Goal: Task Accomplishment & Management: Manage account settings

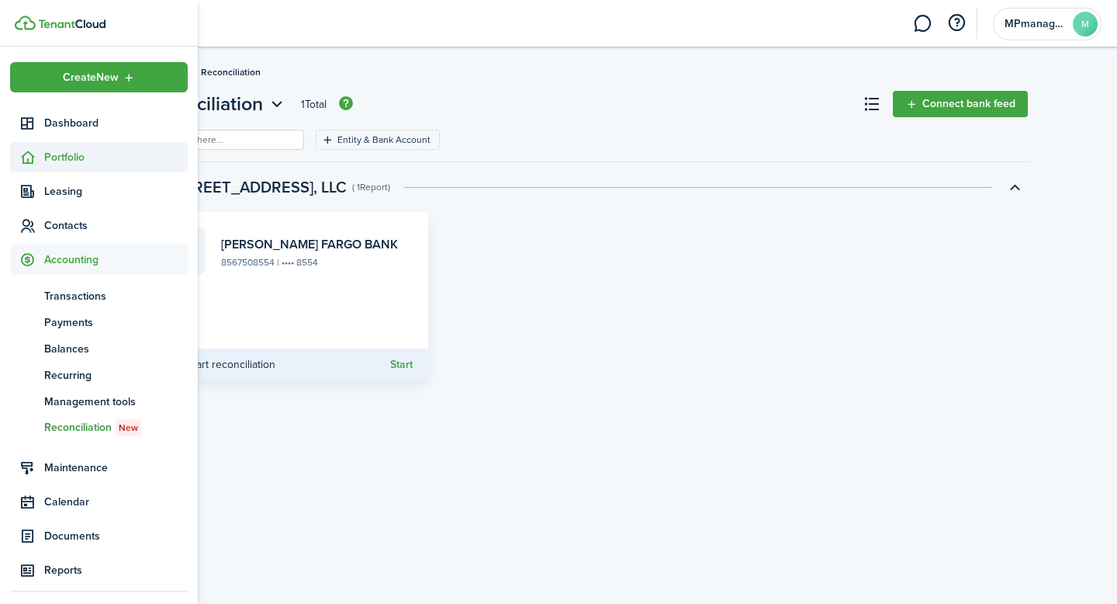
click at [75, 159] on span "Portfolio" at bounding box center [116, 157] width 144 height 16
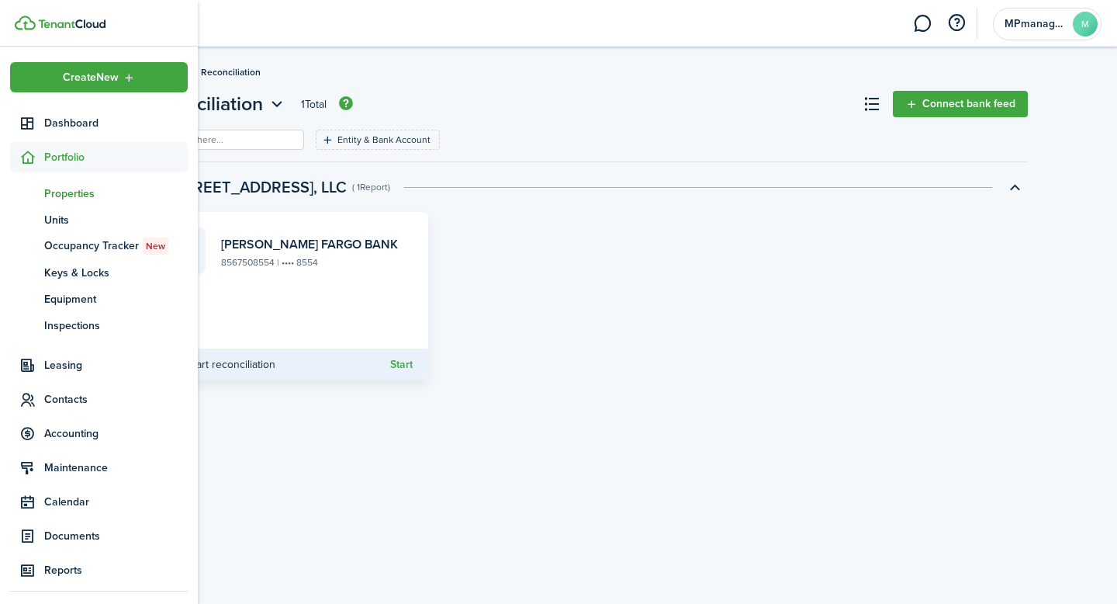
click at [69, 198] on span "Properties" at bounding box center [116, 193] width 144 height 16
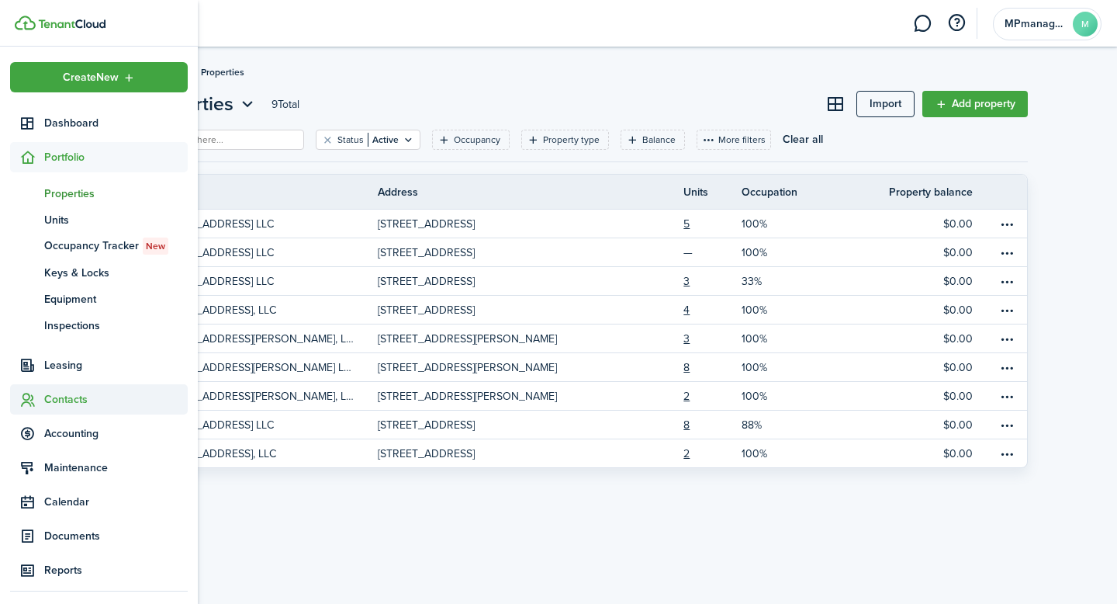
click at [80, 403] on span "Contacts" at bounding box center [116, 399] width 144 height 16
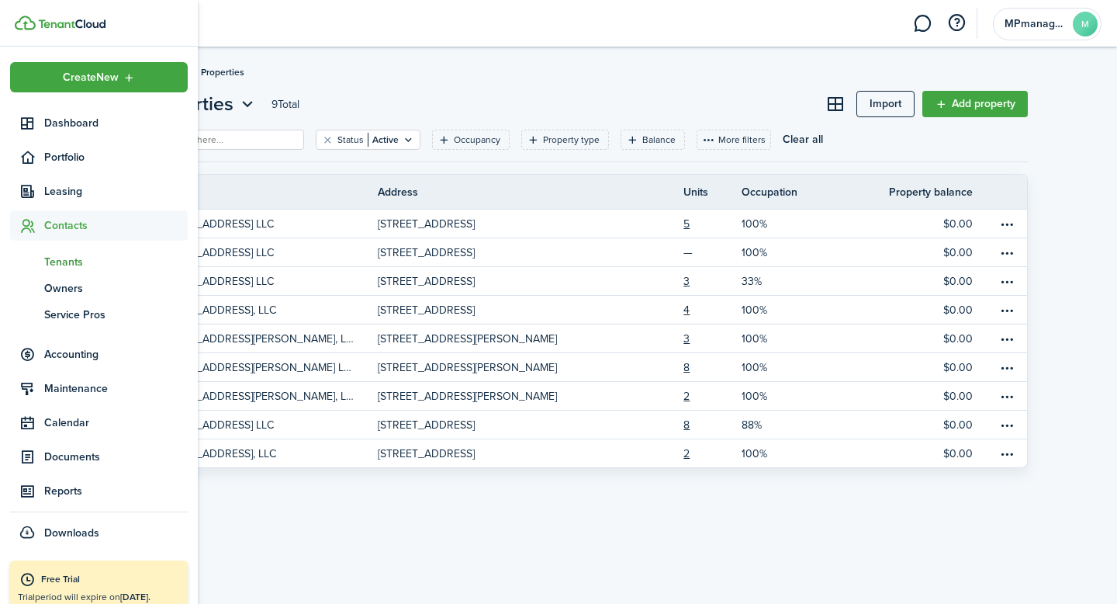
click at [68, 258] on span "Tenants" at bounding box center [116, 262] width 144 height 16
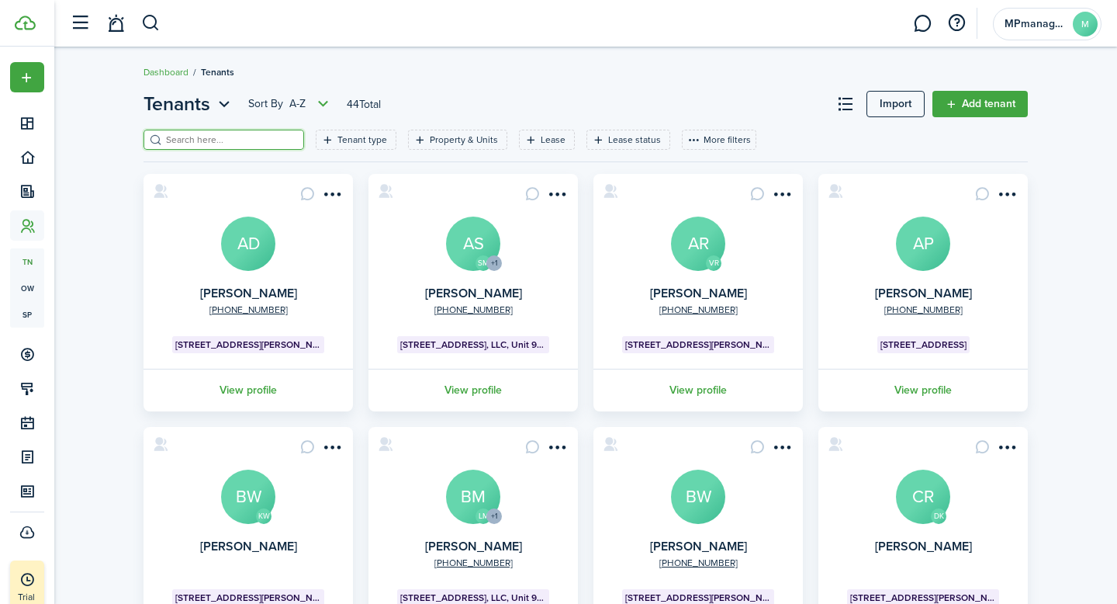
click at [234, 137] on input "search" at bounding box center [230, 140] width 137 height 15
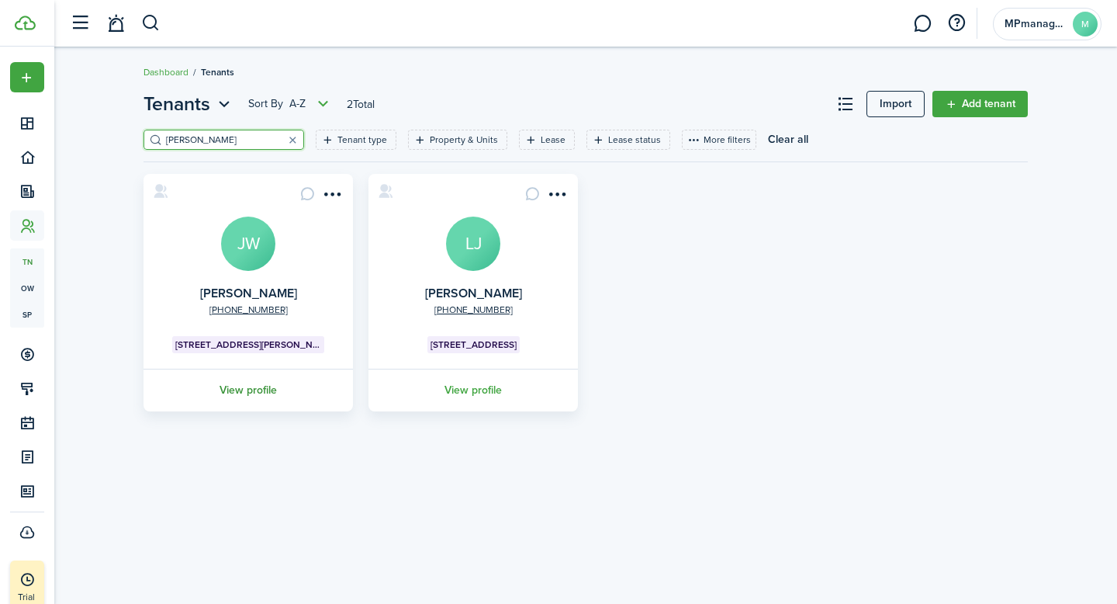
type input "[PERSON_NAME]"
click at [253, 395] on link "View profile" at bounding box center [248, 390] width 214 height 43
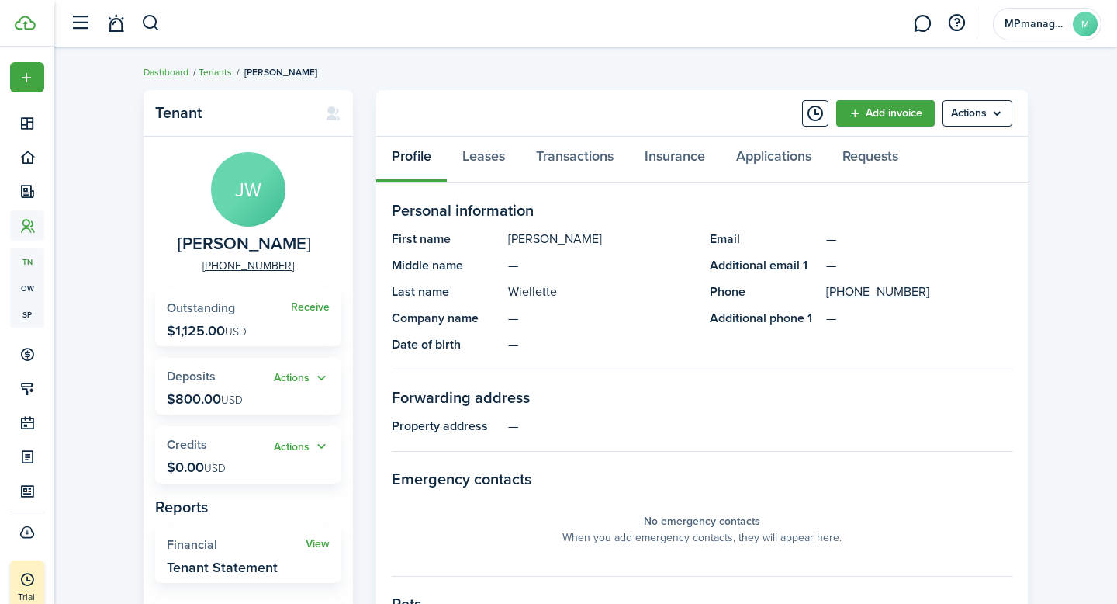
click at [220, 68] on link "Tenants" at bounding box center [215, 72] width 33 height 14
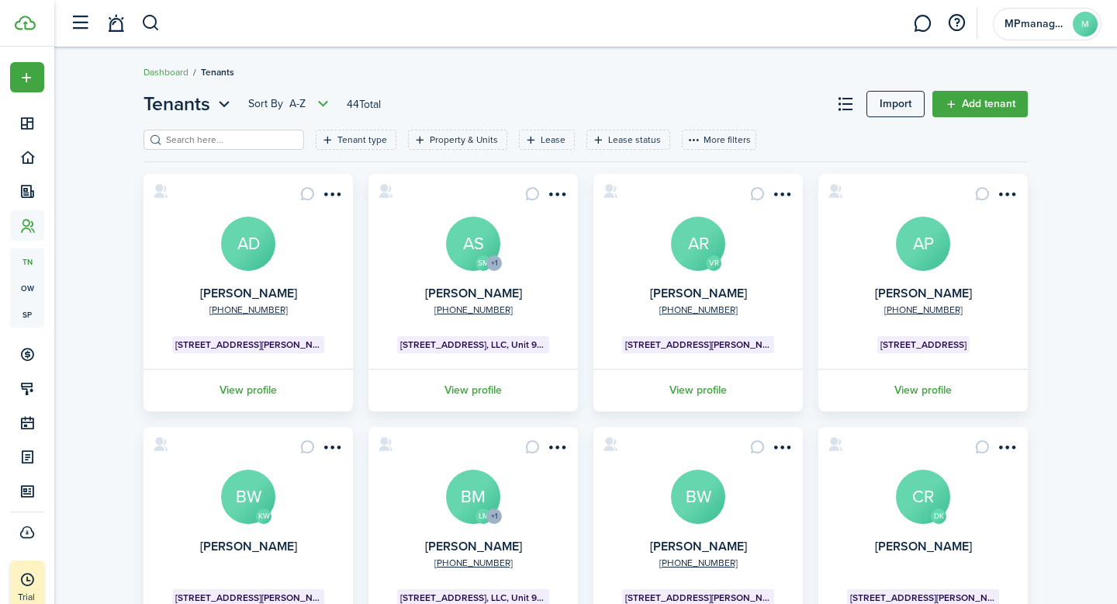
click at [265, 140] on input "search" at bounding box center [230, 140] width 137 height 15
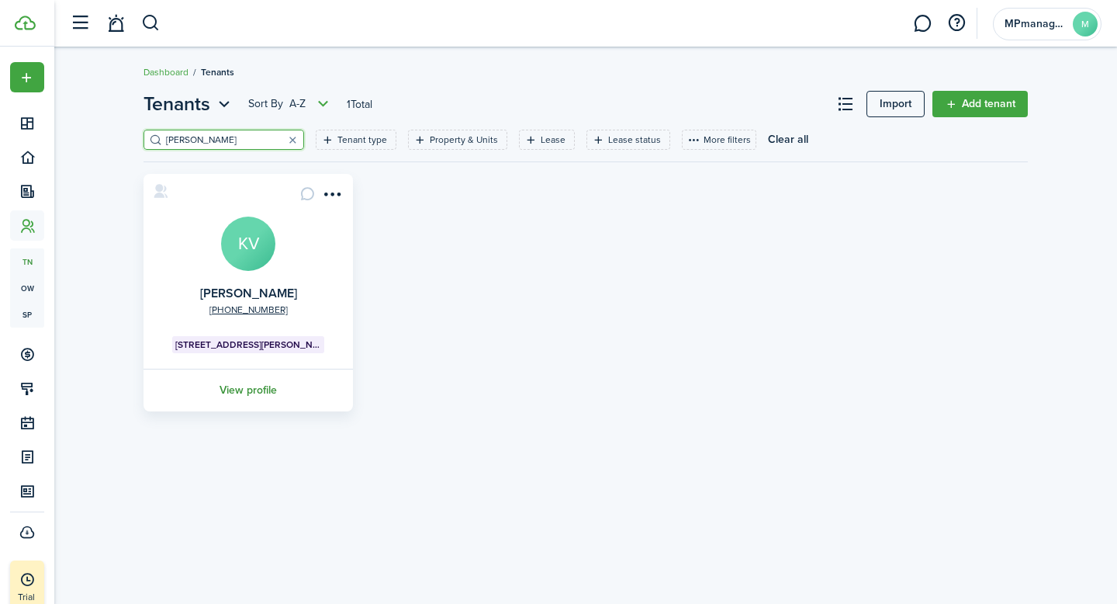
type input "[PERSON_NAME]"
click at [251, 390] on link "View profile" at bounding box center [248, 390] width 214 height 43
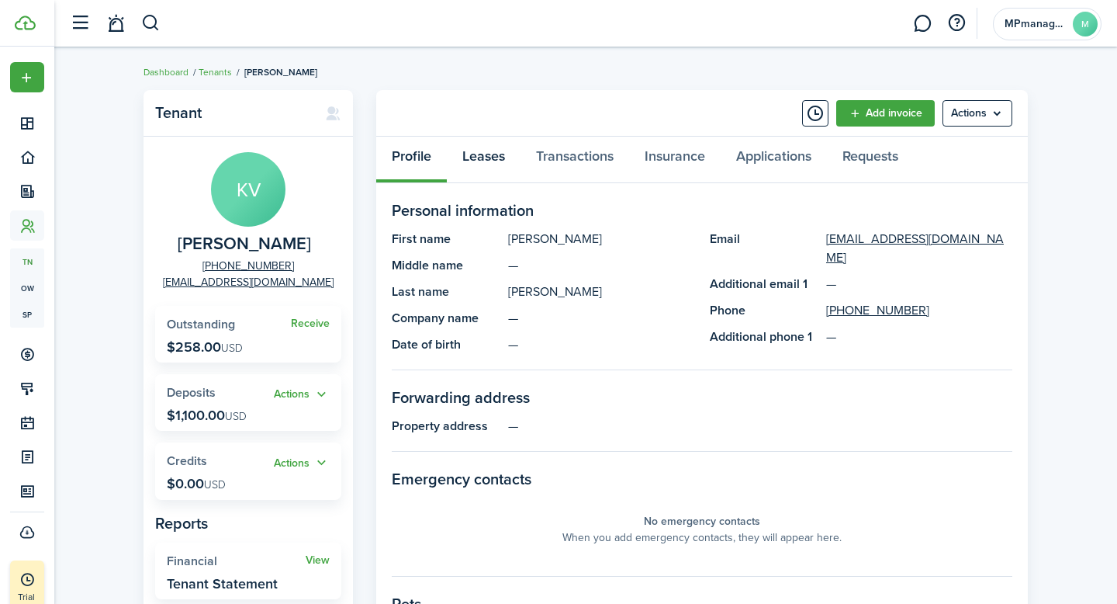
click at [487, 155] on link "Leases" at bounding box center [484, 160] width 74 height 47
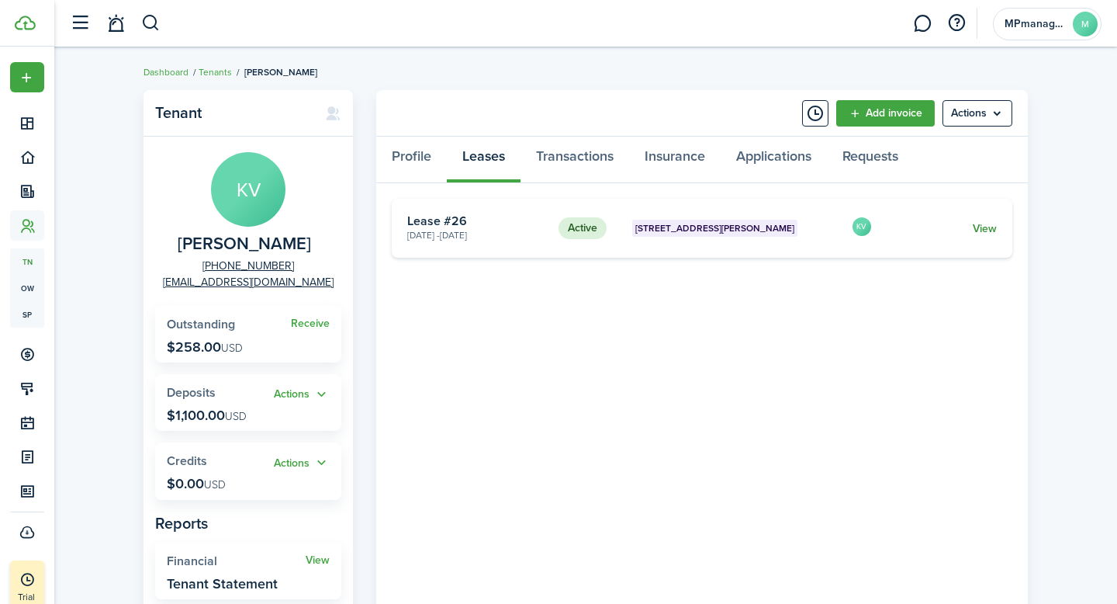
click at [978, 227] on link "View" at bounding box center [985, 228] width 24 height 16
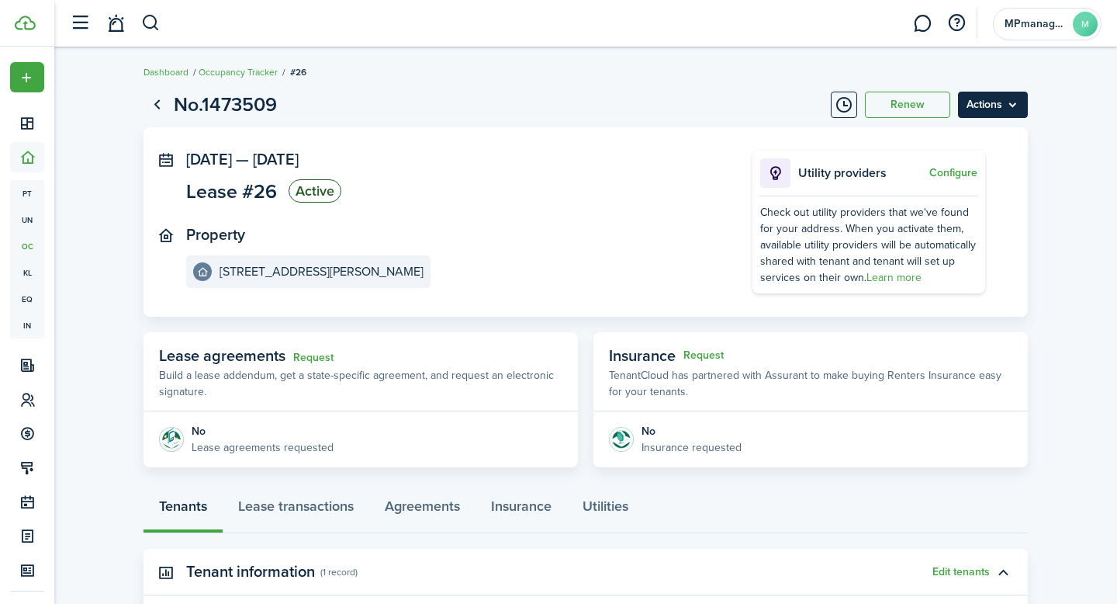
click at [1013, 105] on menu-btn "Actions" at bounding box center [993, 105] width 70 height 26
click at [1071, 185] on lease-view "No.1473509 Renew Actions [DATE] — [DATE] Lease #26 Active Property [STREET_ADDR…" at bounding box center [585, 453] width 1063 height 743
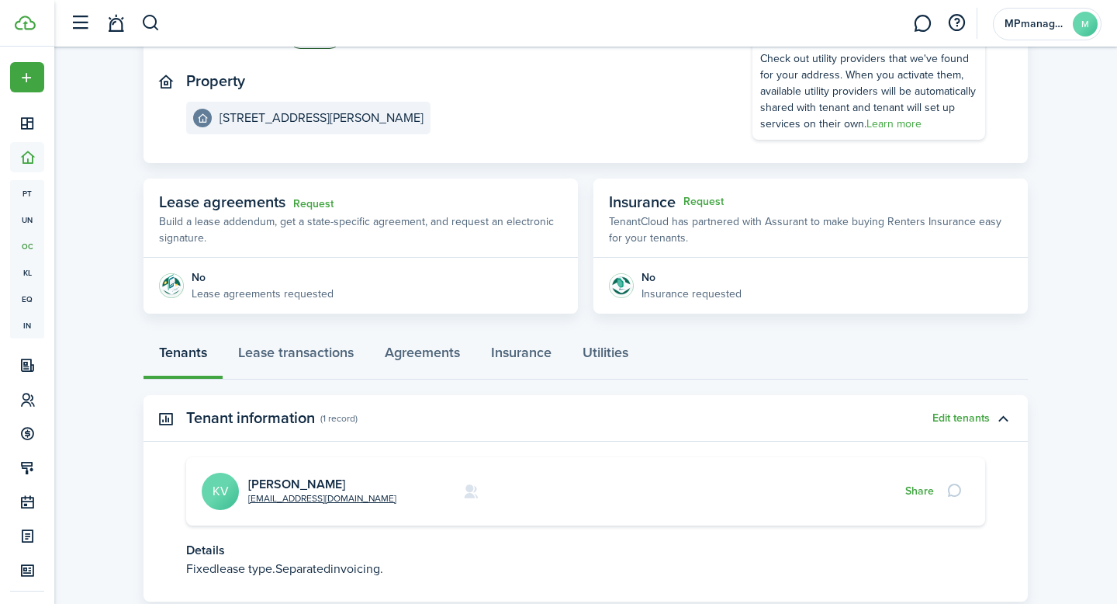
scroll to position [255, 0]
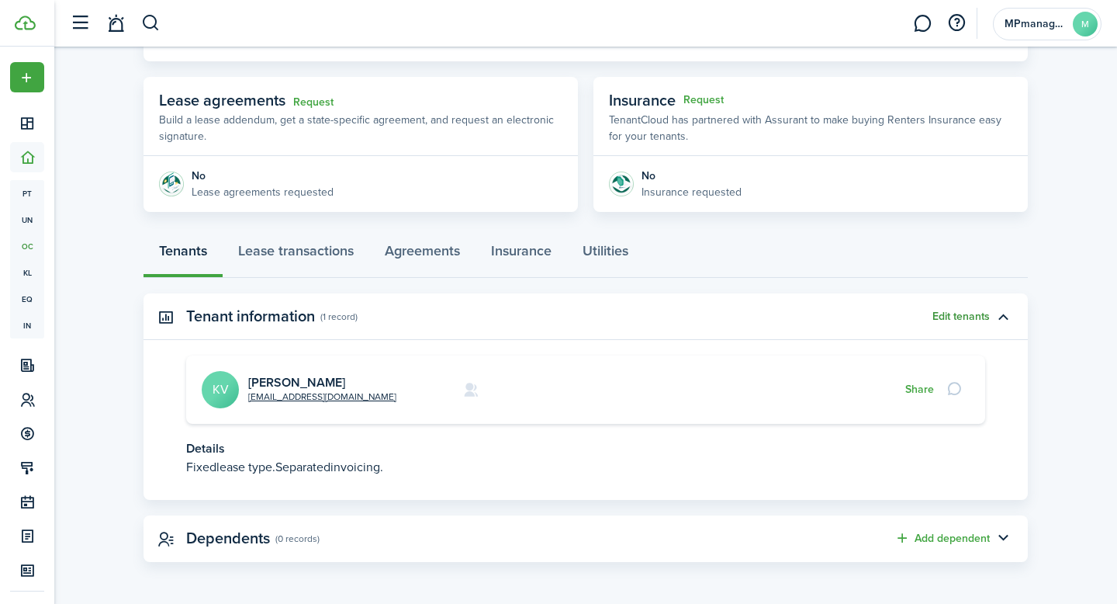
click at [973, 317] on button "Edit tenants" at bounding box center [961, 316] width 57 height 12
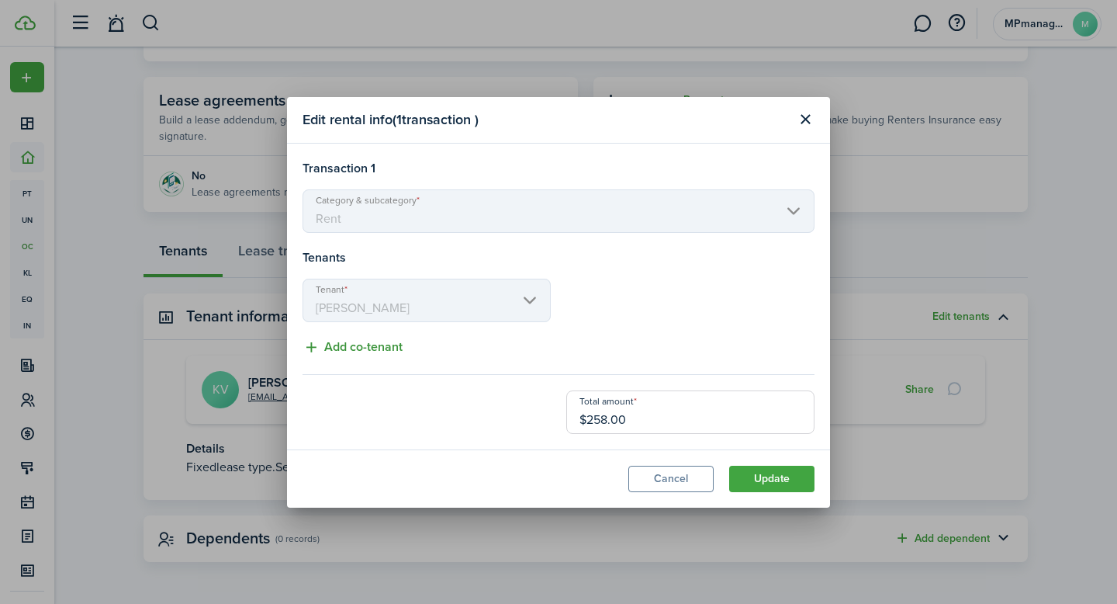
click at [355, 352] on button "Add co-tenant" at bounding box center [353, 347] width 100 height 19
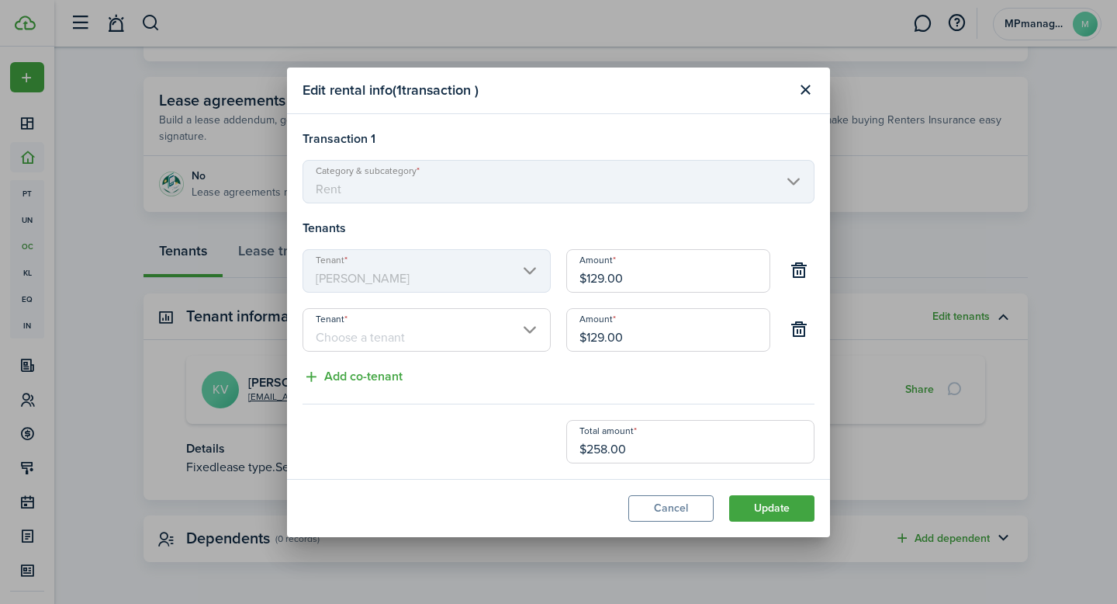
click at [374, 341] on input "Tenant" at bounding box center [427, 329] width 248 height 43
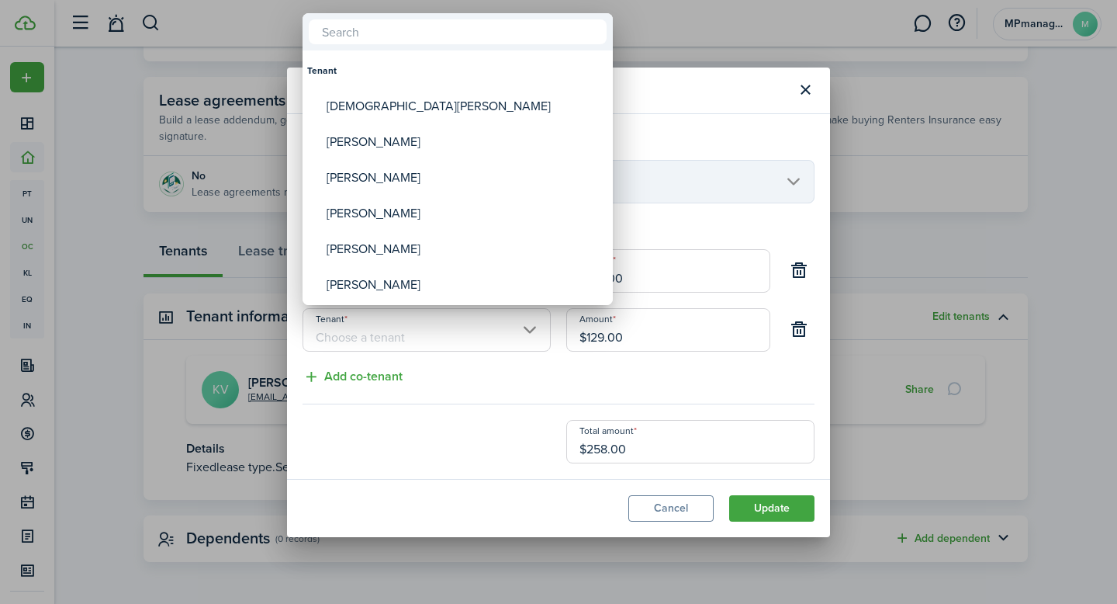
click at [609, 374] on div at bounding box center [559, 302] width 1366 height 852
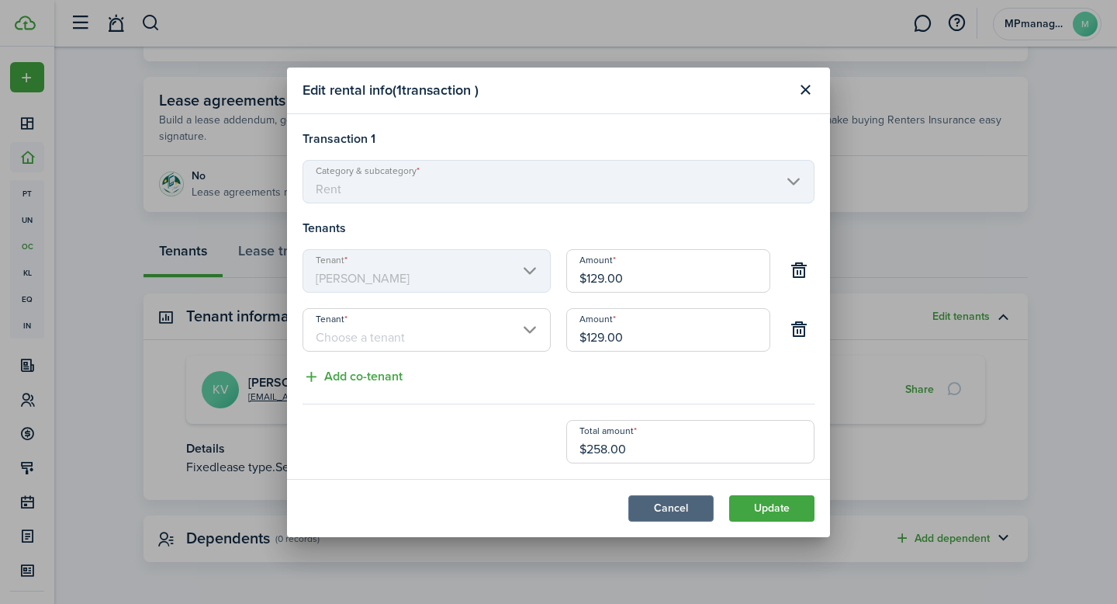
click at [670, 508] on button "Cancel" at bounding box center [671, 508] width 85 height 26
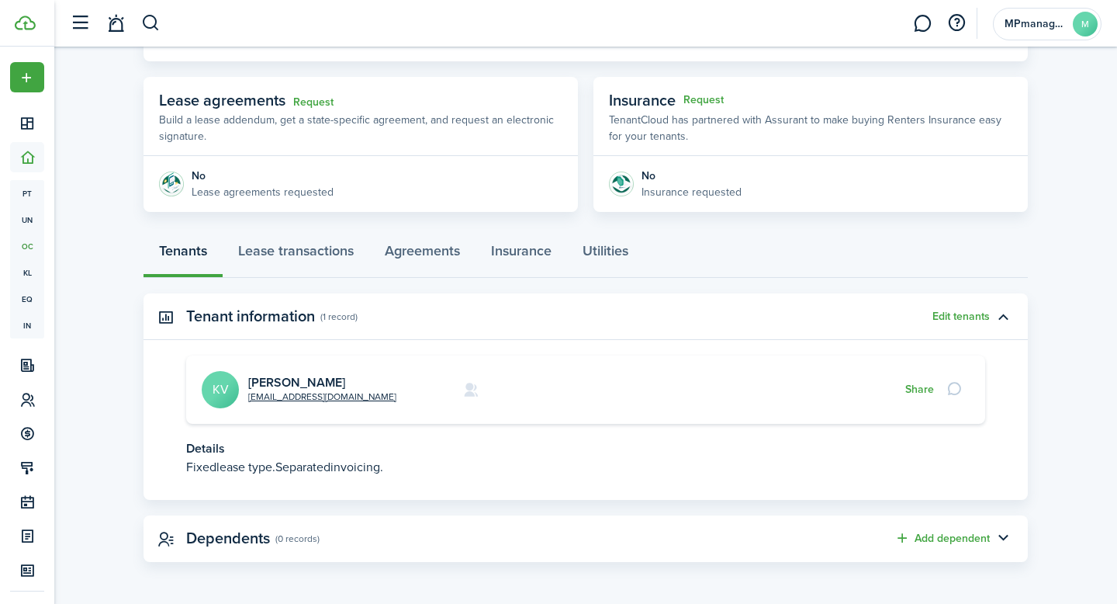
scroll to position [0, 0]
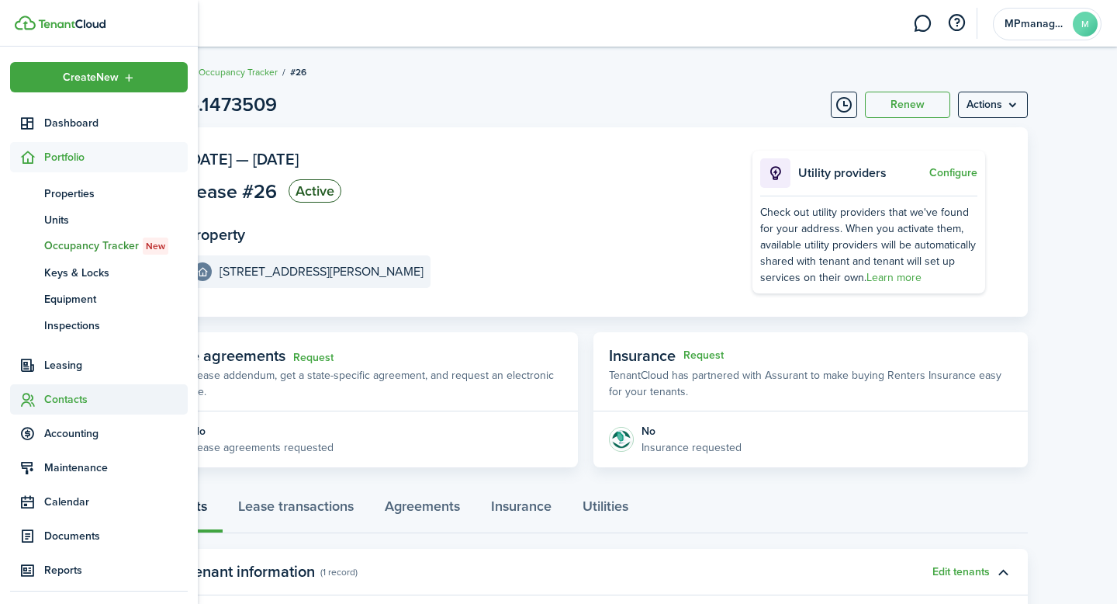
click at [81, 399] on span "Contacts" at bounding box center [116, 399] width 144 height 16
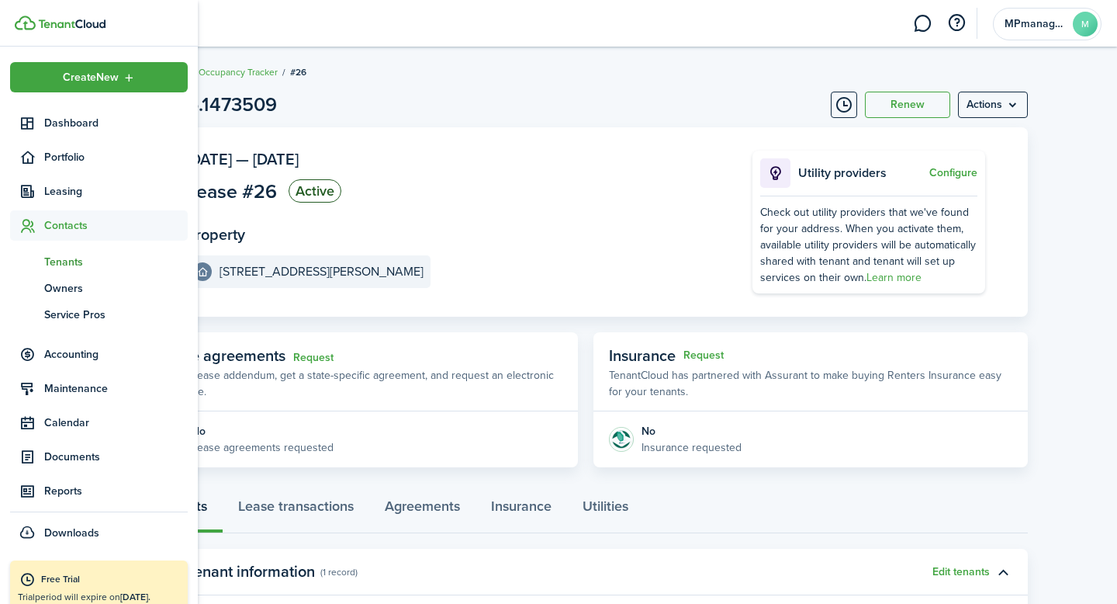
click at [74, 264] on span "Tenants" at bounding box center [116, 262] width 144 height 16
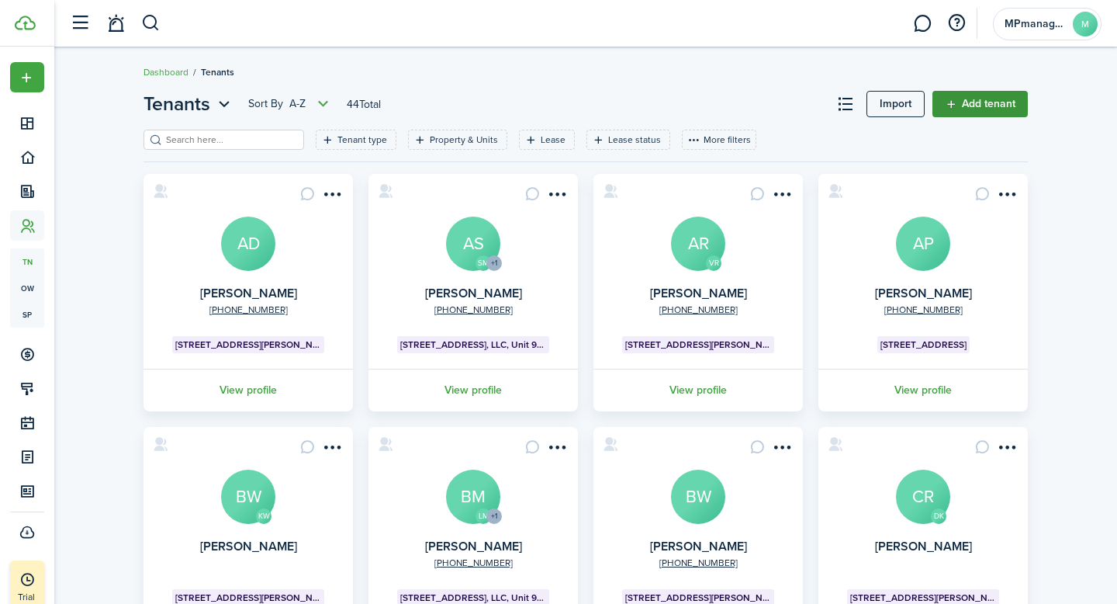
click at [997, 109] on link "Add tenant" at bounding box center [980, 104] width 95 height 26
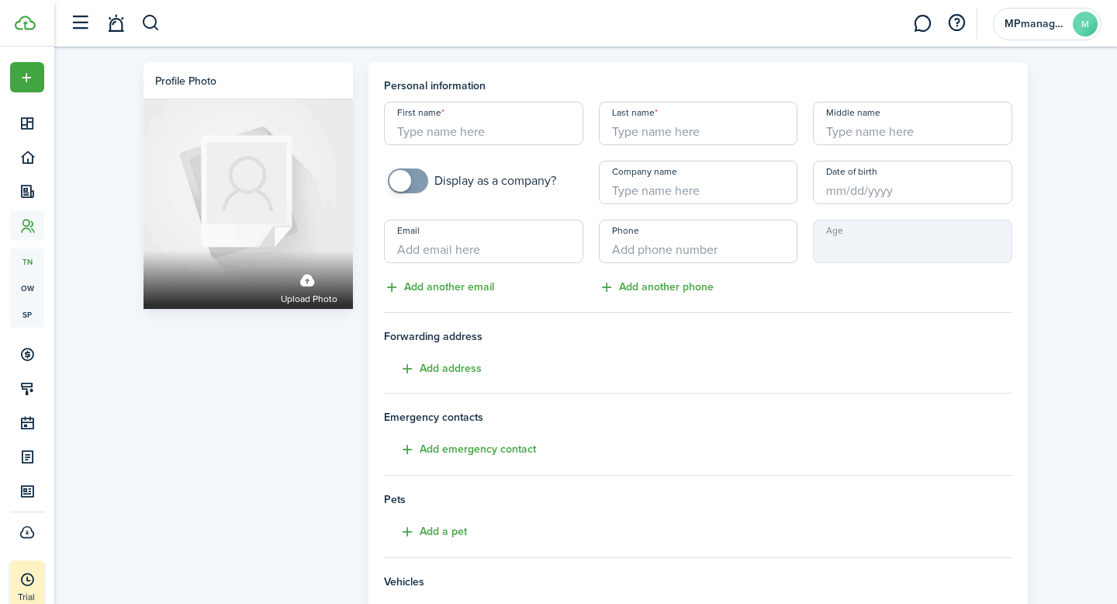
click at [530, 128] on input "First name" at bounding box center [483, 123] width 199 height 43
click at [729, 186] on input "Company name" at bounding box center [698, 182] width 199 height 43
type input "DMHAS"
checkbox input "true"
click at [415, 181] on span at bounding box center [408, 180] width 16 height 25
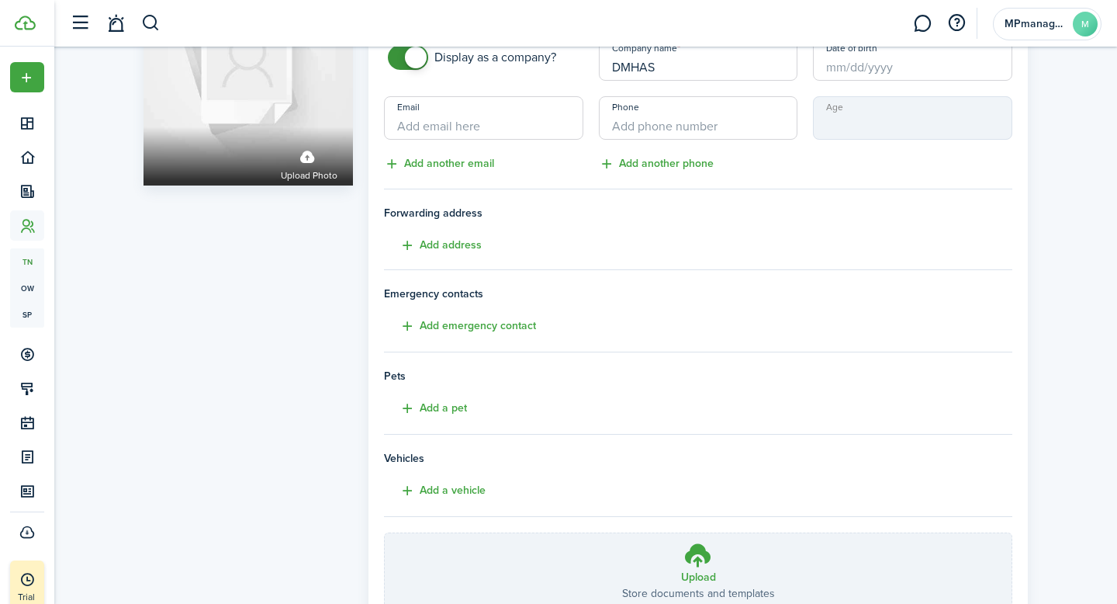
scroll to position [244, 0]
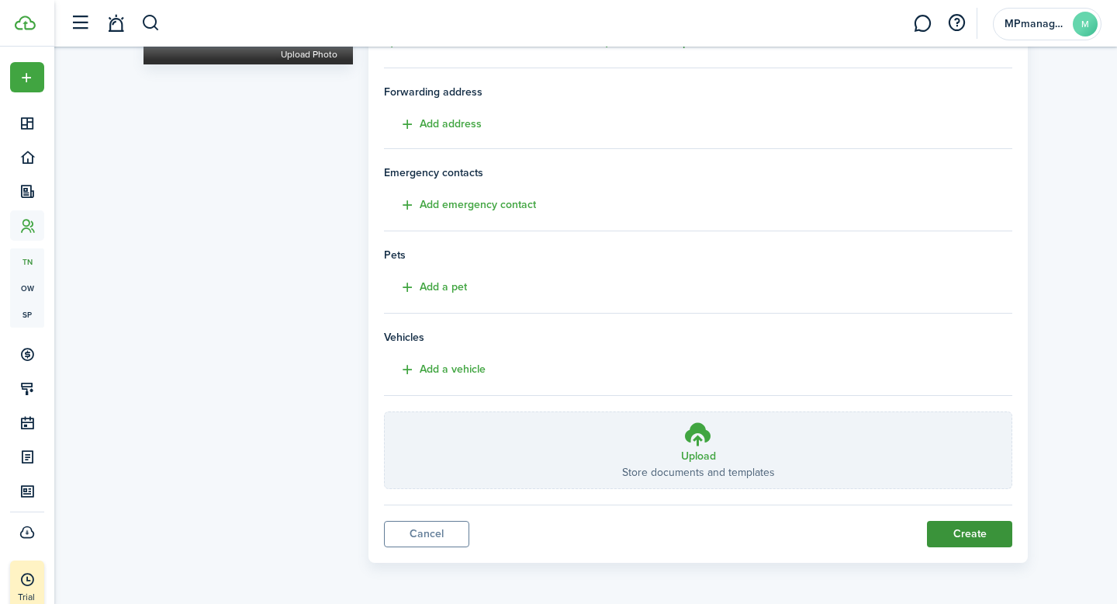
click at [951, 539] on button "Create" at bounding box center [969, 534] width 85 height 26
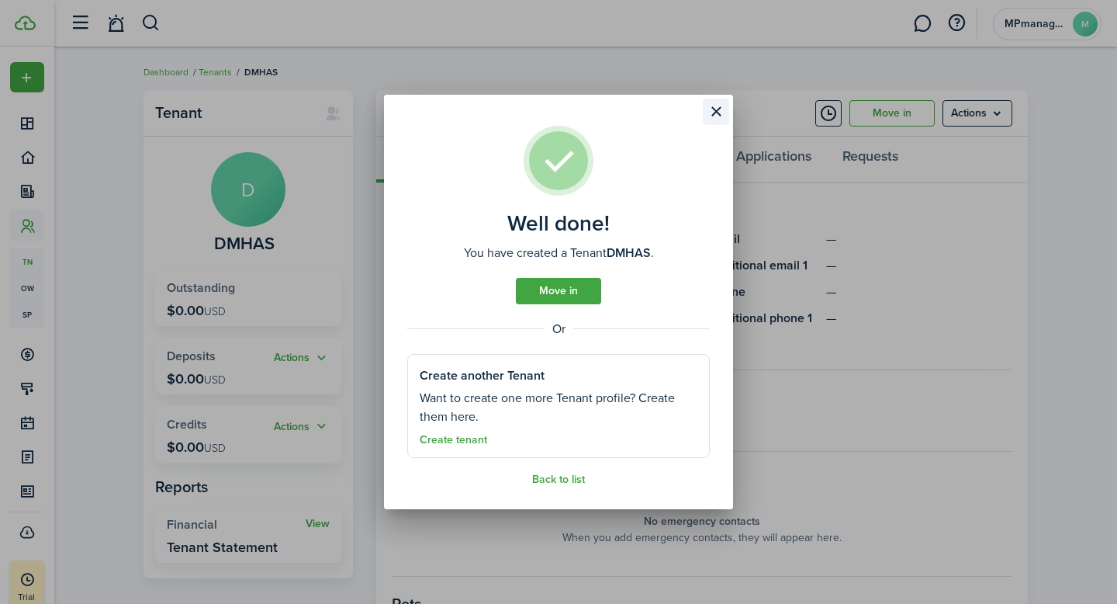
click at [717, 113] on button "Close modal" at bounding box center [716, 112] width 26 height 26
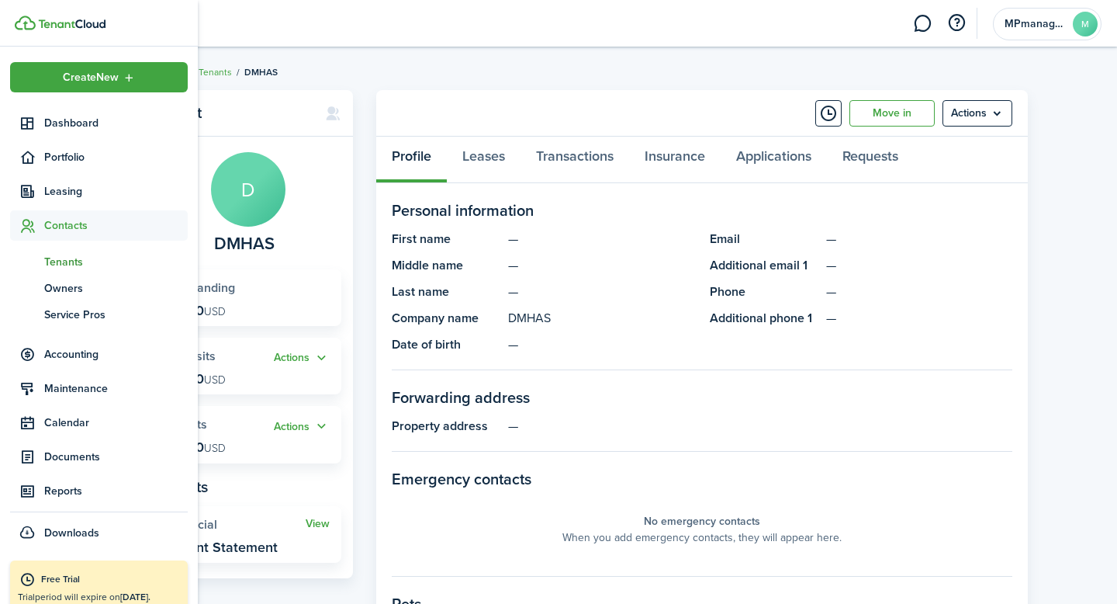
click at [72, 258] on span "Tenants" at bounding box center [116, 262] width 144 height 16
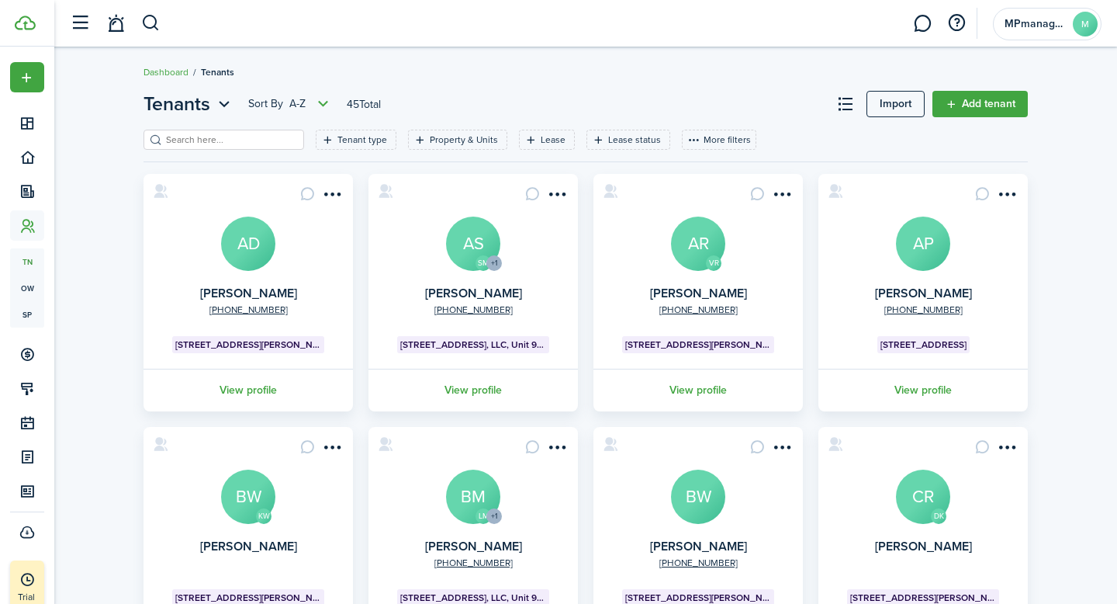
click at [262, 141] on input "search" at bounding box center [230, 140] width 137 height 15
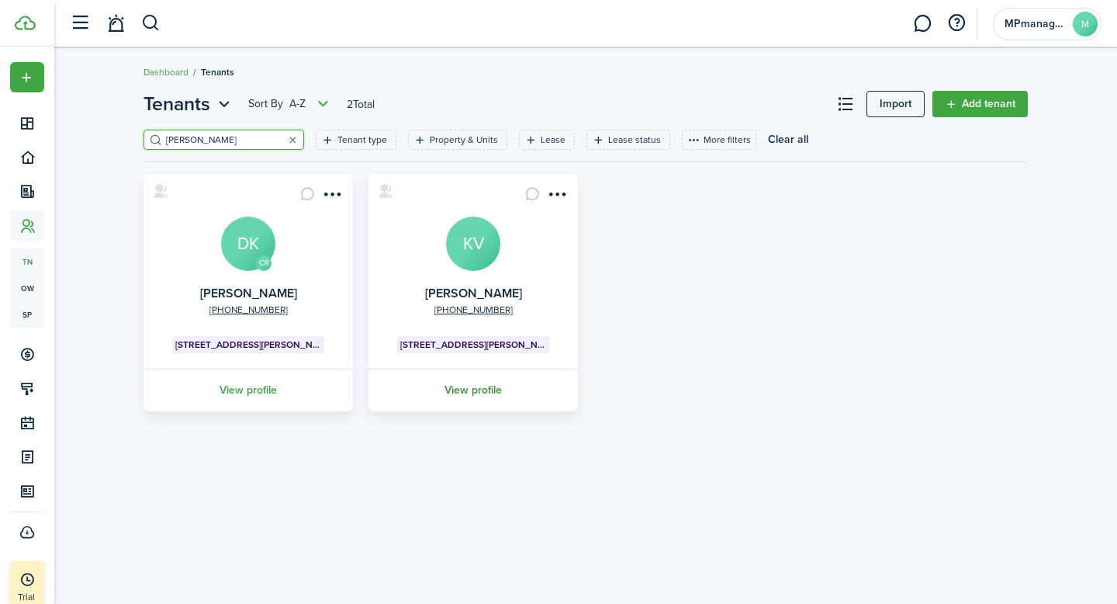
type input "[PERSON_NAME]"
click at [480, 386] on link "View profile" at bounding box center [473, 390] width 214 height 43
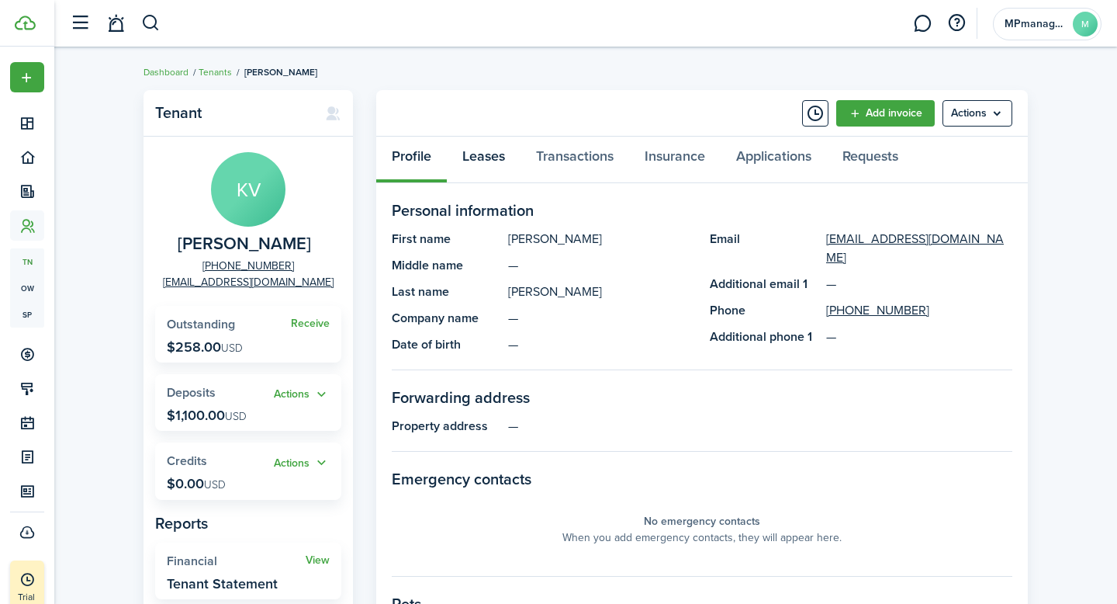
click at [482, 161] on link "Leases" at bounding box center [484, 160] width 74 height 47
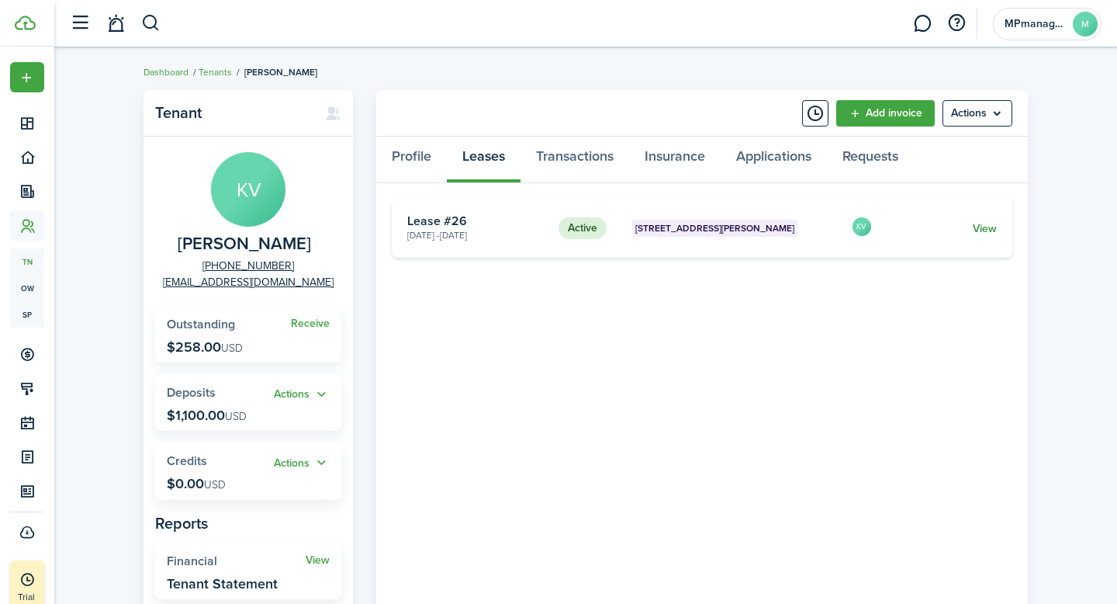
click at [989, 227] on link "View" at bounding box center [985, 228] width 24 height 16
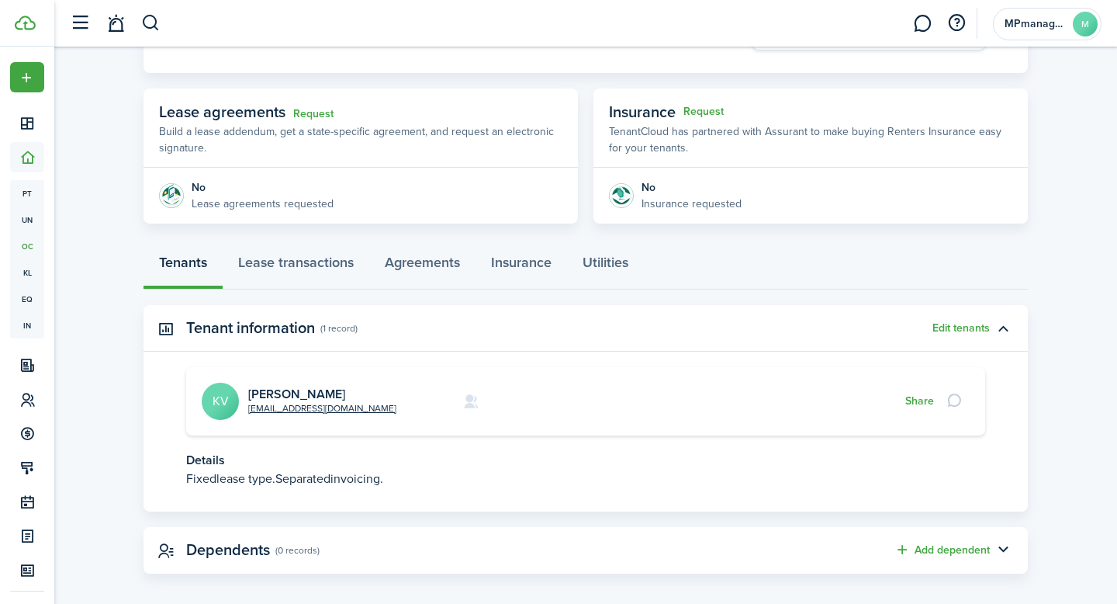
scroll to position [255, 0]
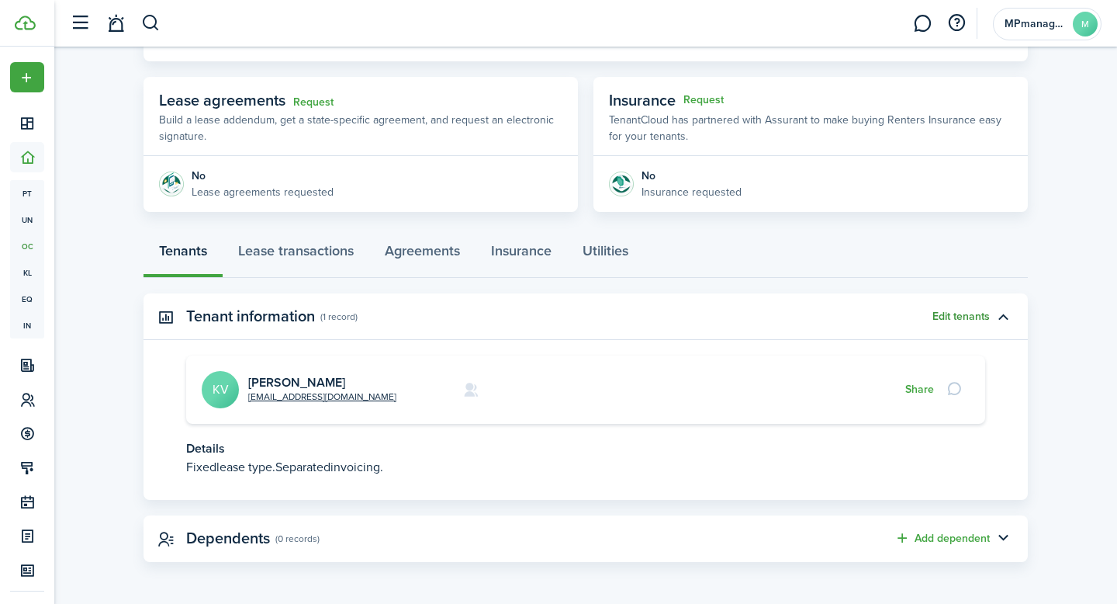
click at [978, 313] on button "Edit tenants" at bounding box center [961, 316] width 57 height 12
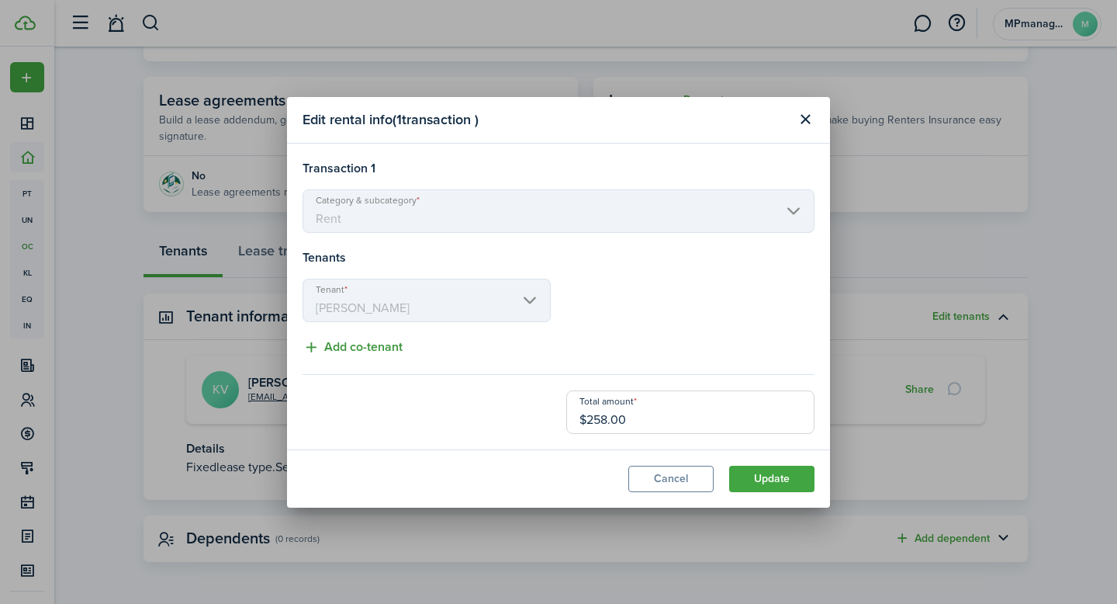
click at [357, 348] on button "Add co-tenant" at bounding box center [353, 347] width 100 height 19
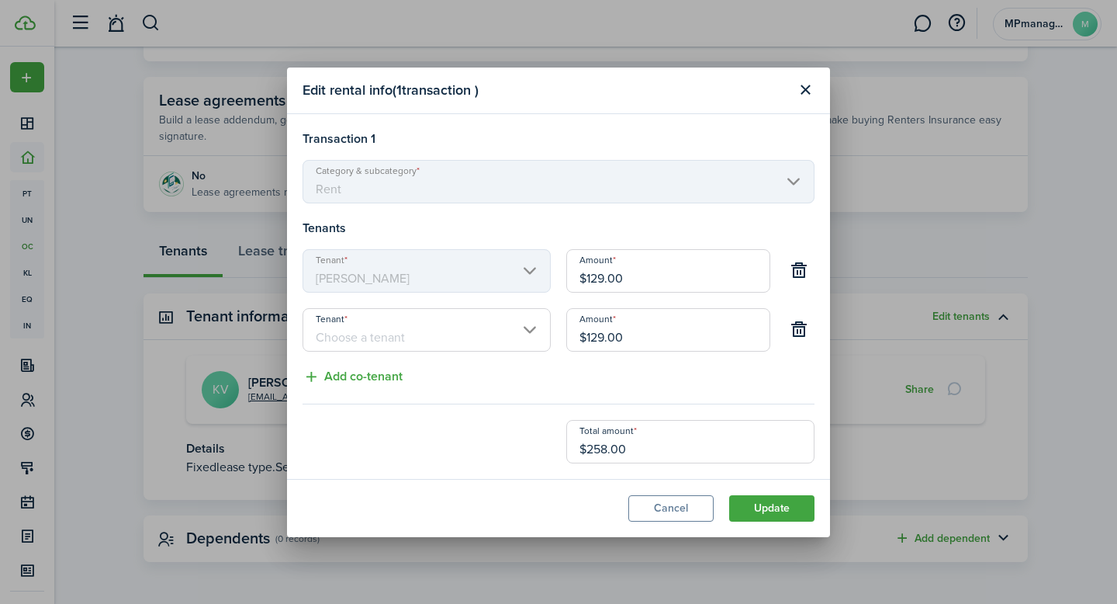
click at [475, 337] on input "Tenant" at bounding box center [427, 329] width 248 height 43
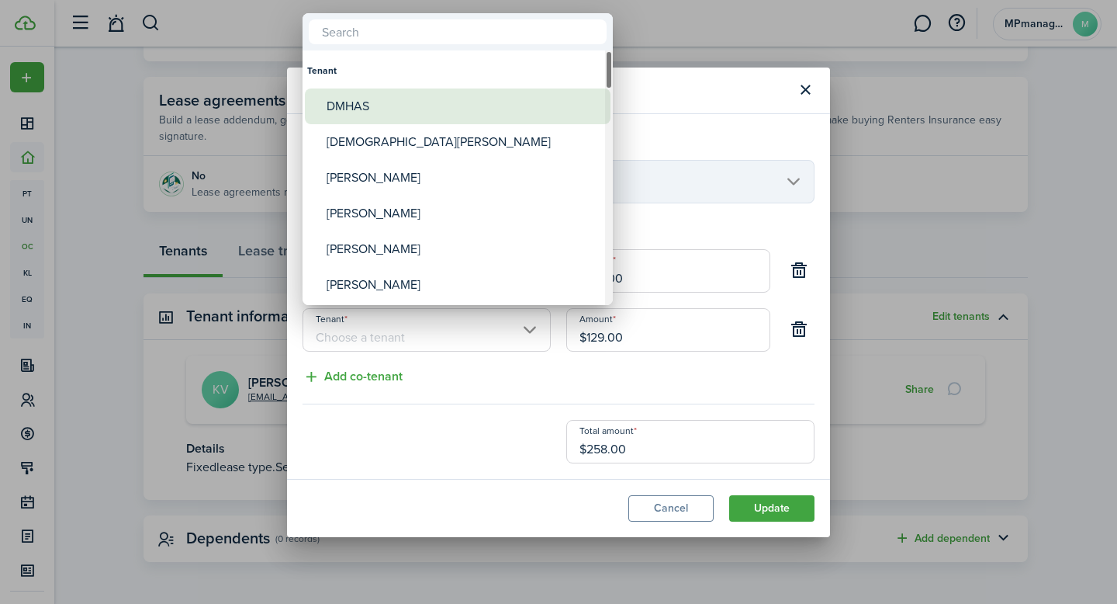
click at [394, 96] on div "DMHAS" at bounding box center [464, 106] width 275 height 36
type input "DMHAS"
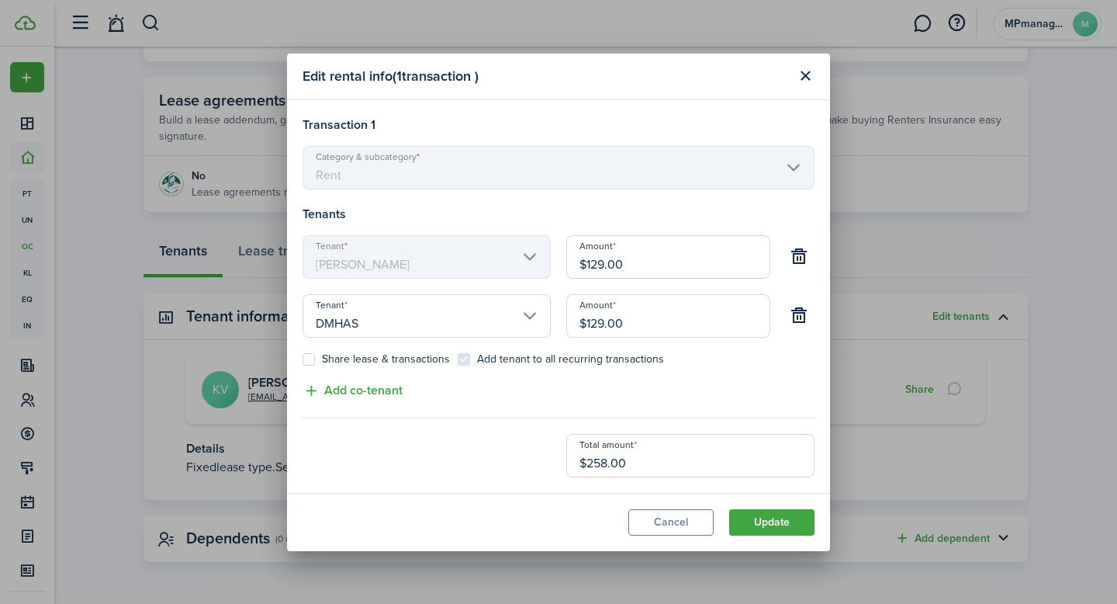
click at [677, 325] on input "$129.00" at bounding box center [668, 315] width 204 height 43
click at [802, 81] on button "Close modal" at bounding box center [805, 76] width 26 height 26
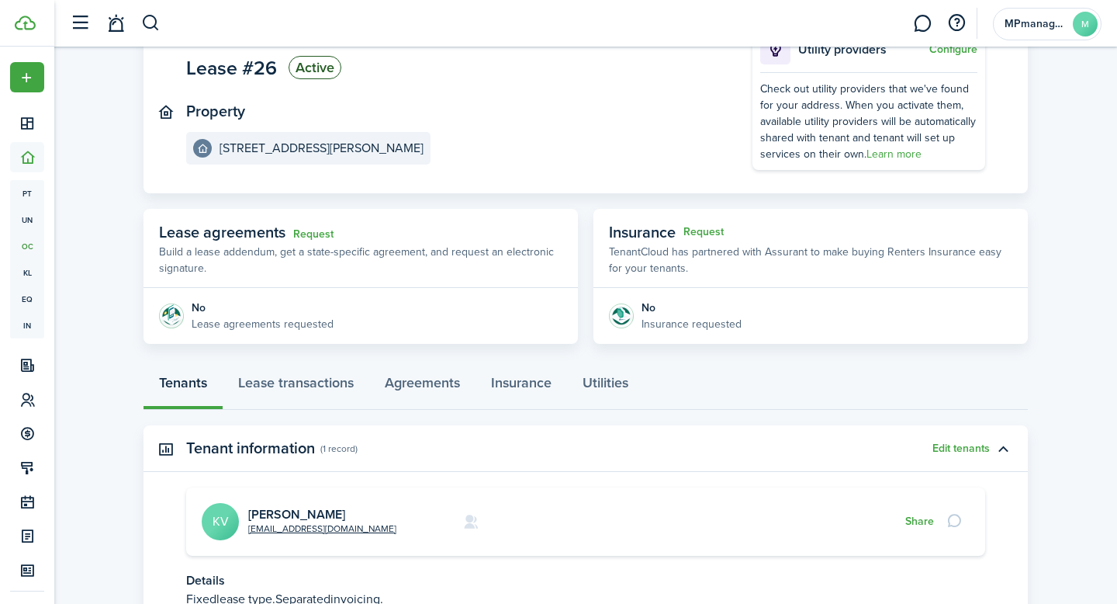
scroll to position [104, 0]
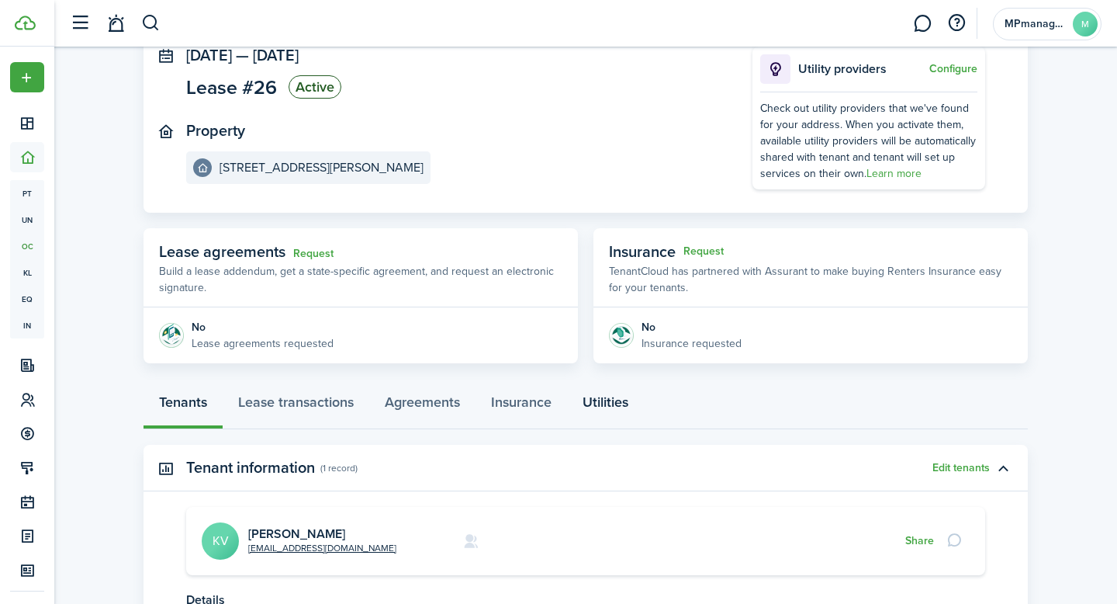
click at [602, 407] on link "Utilities" at bounding box center [605, 406] width 77 height 47
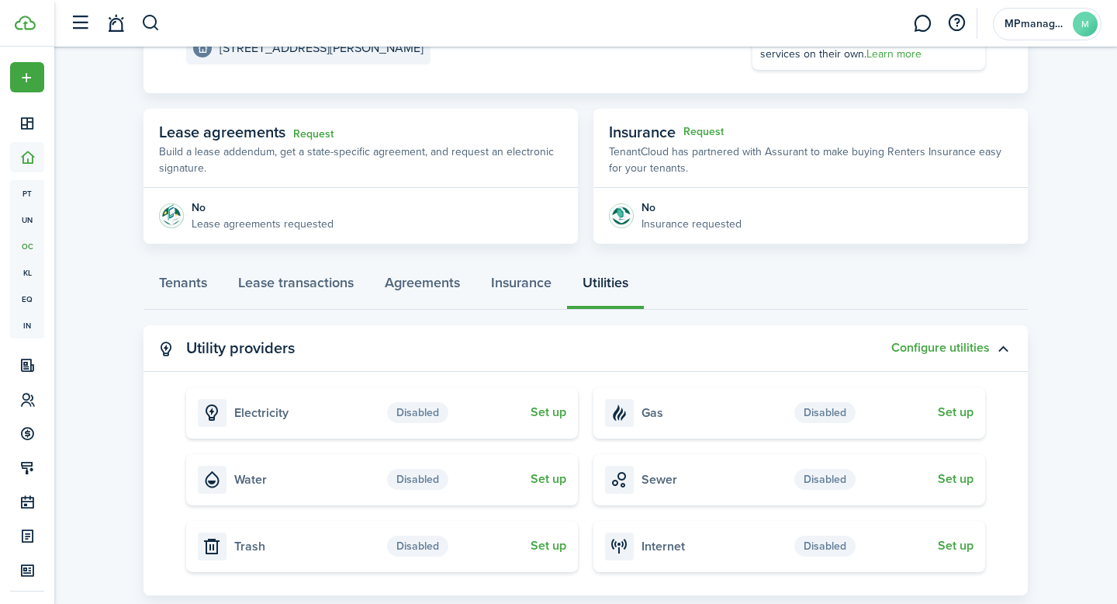
scroll to position [221, 0]
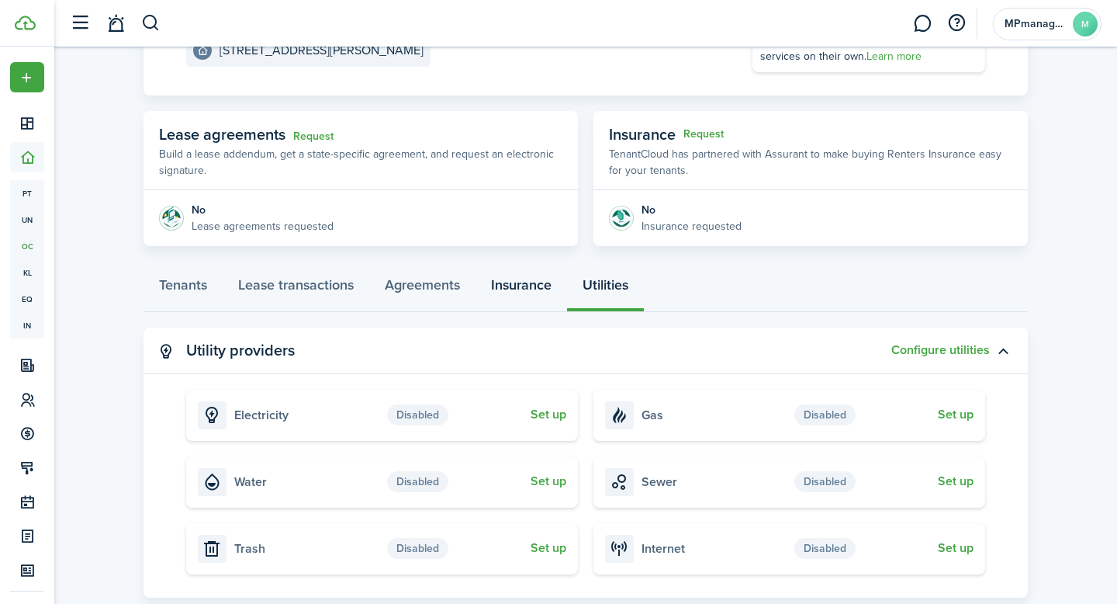
click at [523, 298] on link "Insurance" at bounding box center [522, 288] width 92 height 47
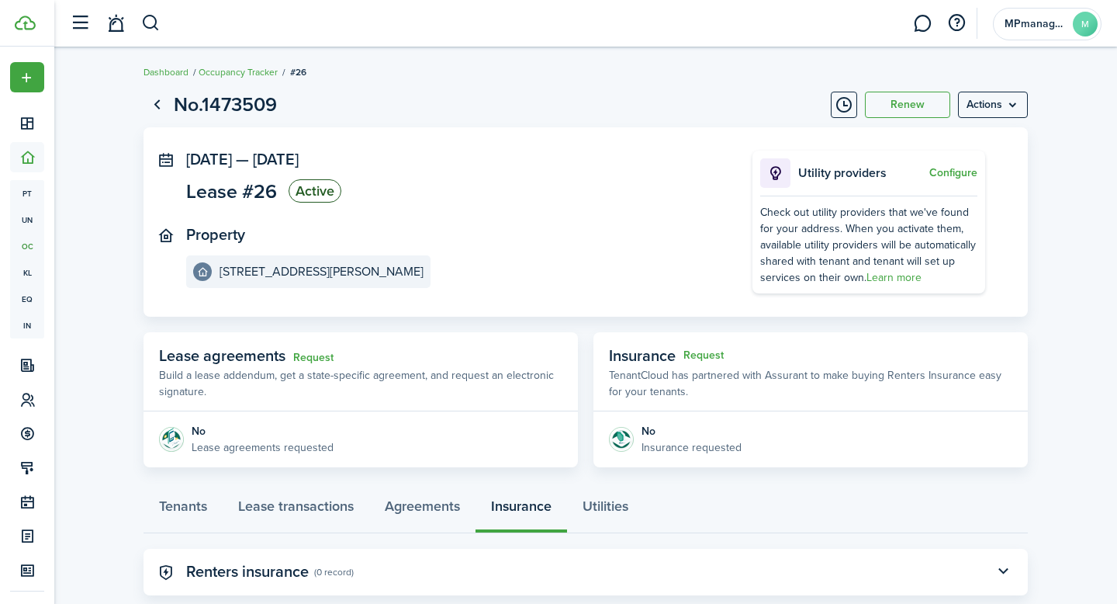
scroll to position [33, 0]
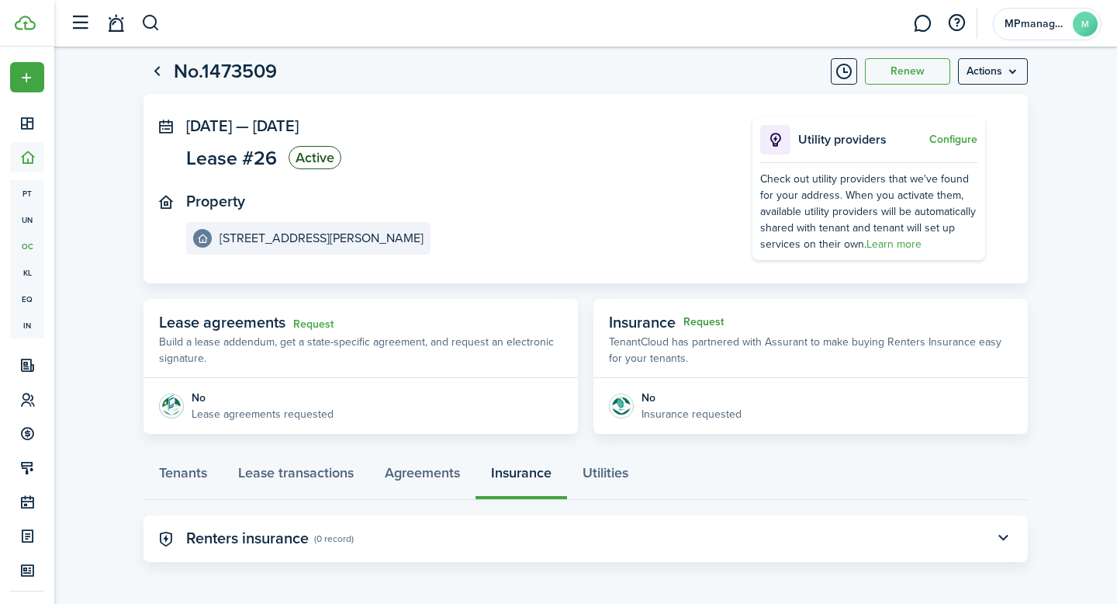
click at [710, 318] on button "Request" at bounding box center [704, 322] width 40 height 12
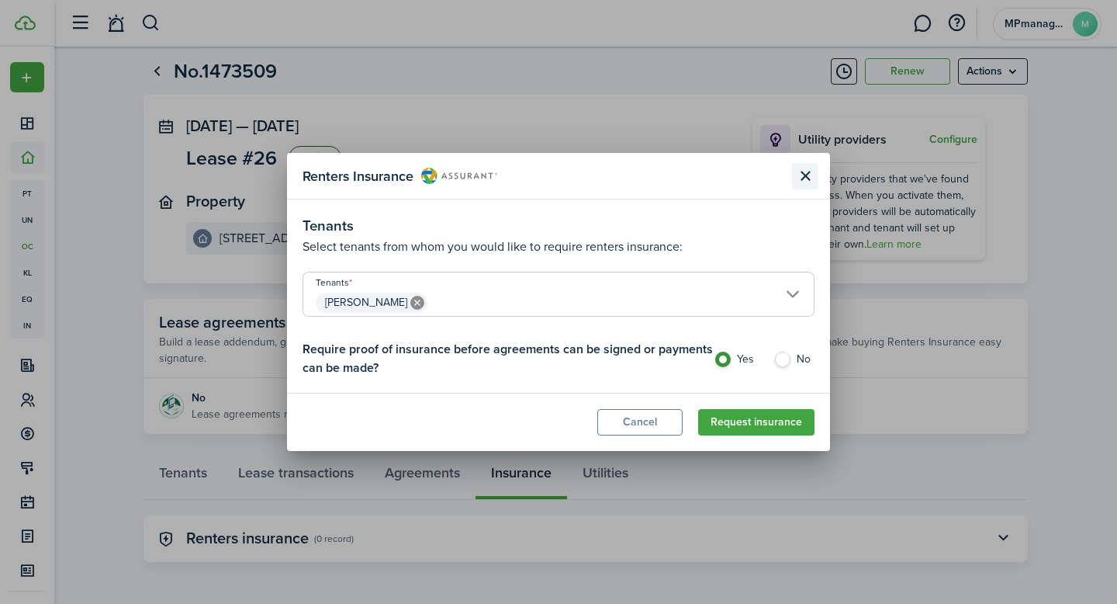
click at [805, 173] on button "Close modal" at bounding box center [805, 176] width 26 height 26
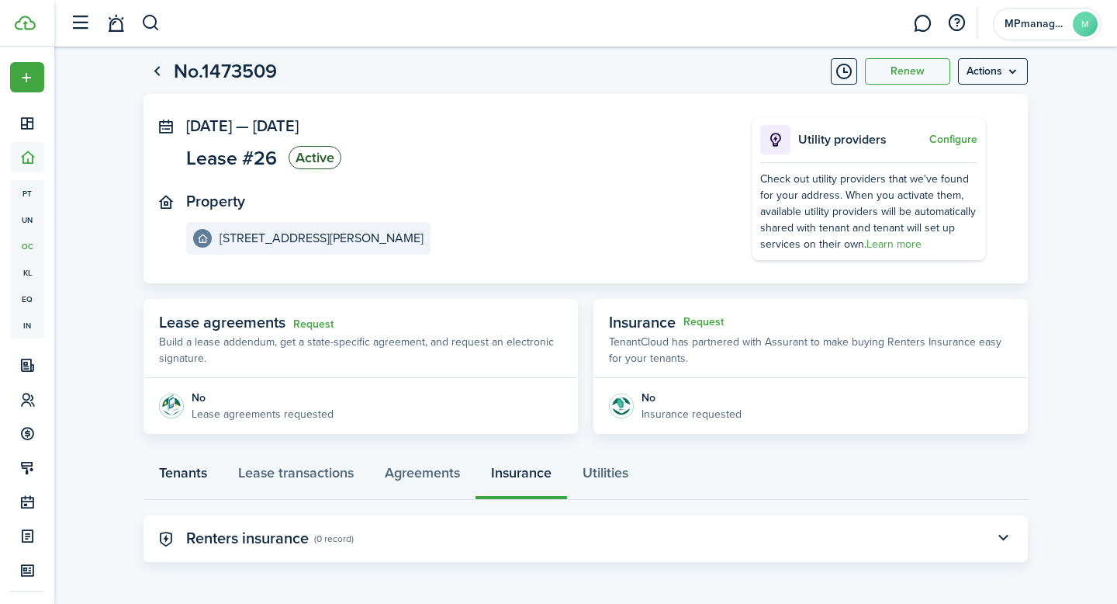
click at [199, 473] on link "Tenants" at bounding box center [183, 476] width 79 height 47
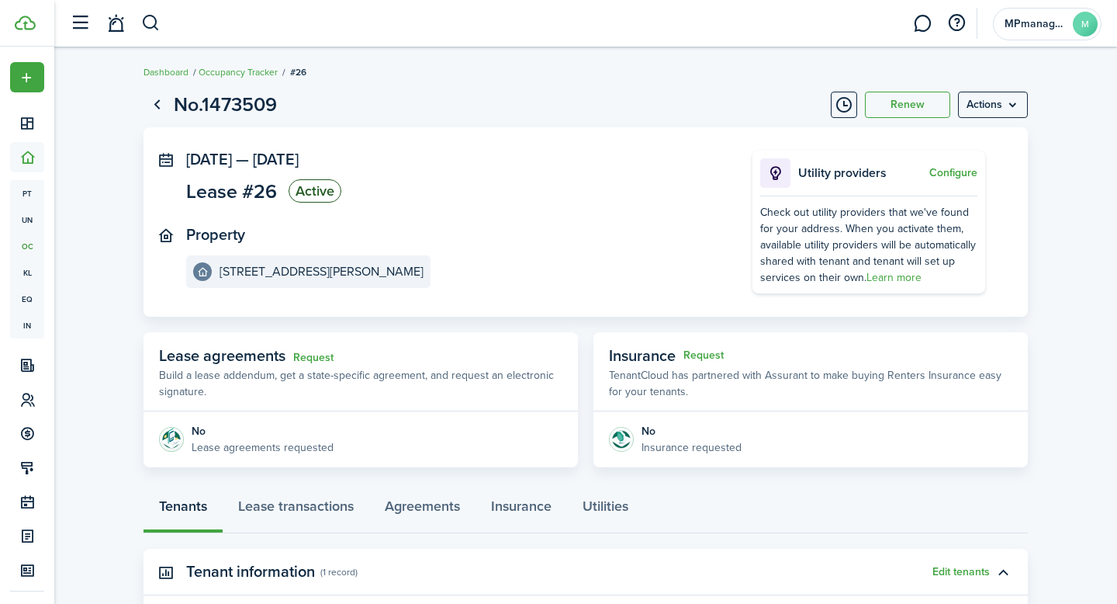
scroll to position [255, 0]
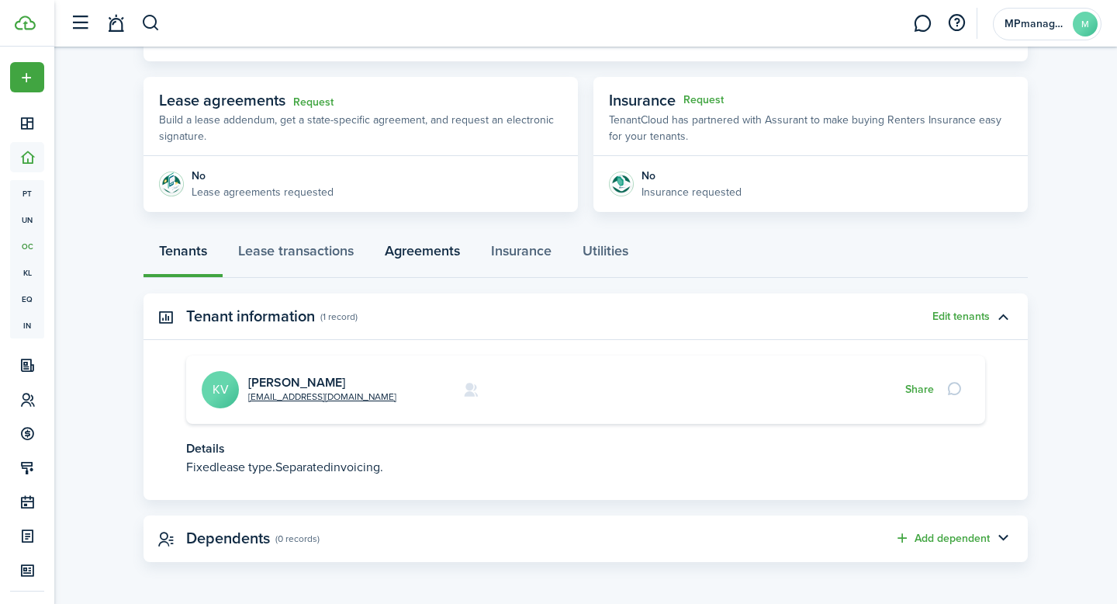
click at [429, 248] on link "Agreements" at bounding box center [422, 254] width 106 height 47
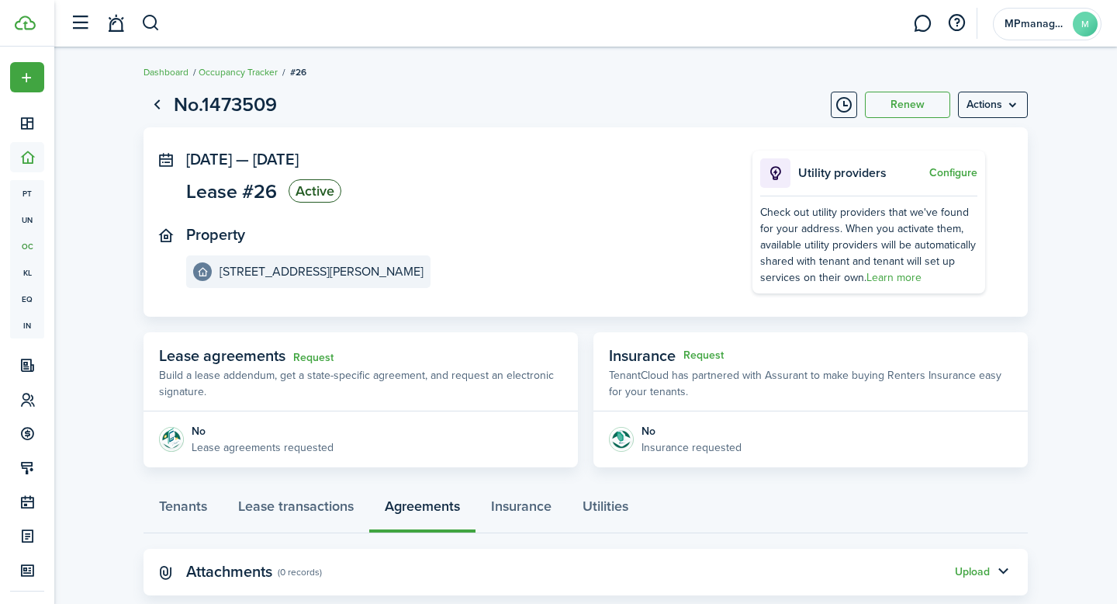
scroll to position [33, 0]
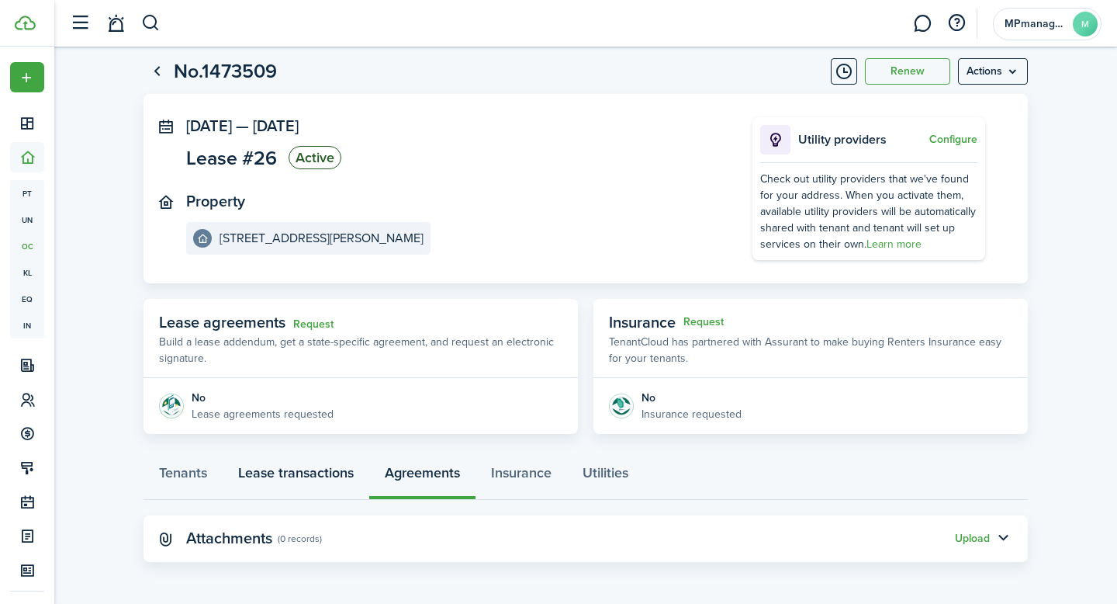
click at [289, 473] on link "Lease transactions" at bounding box center [296, 476] width 147 height 47
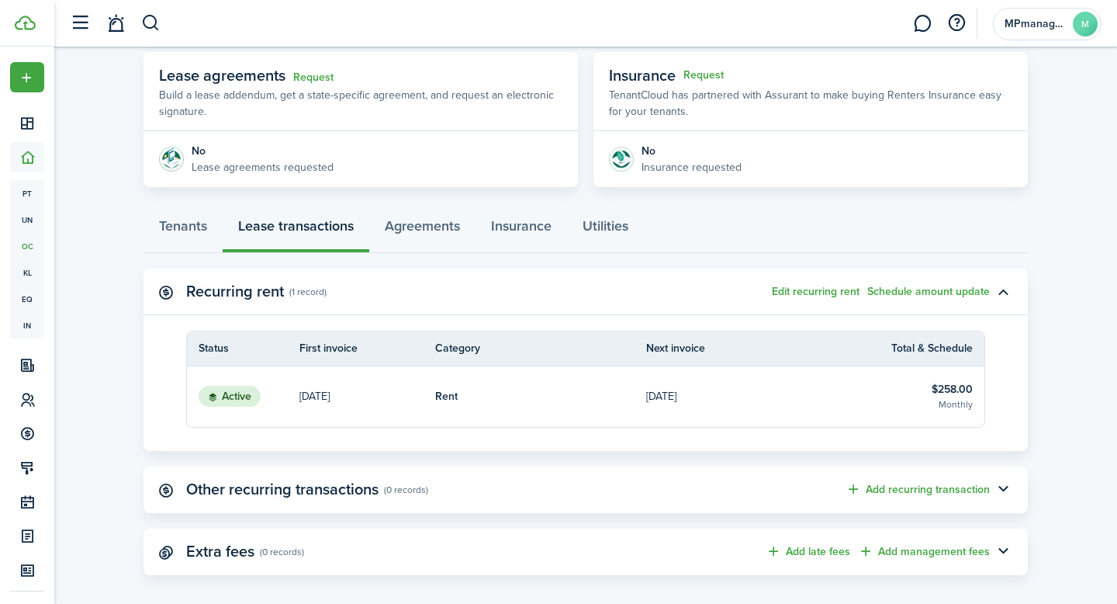
scroll to position [293, 0]
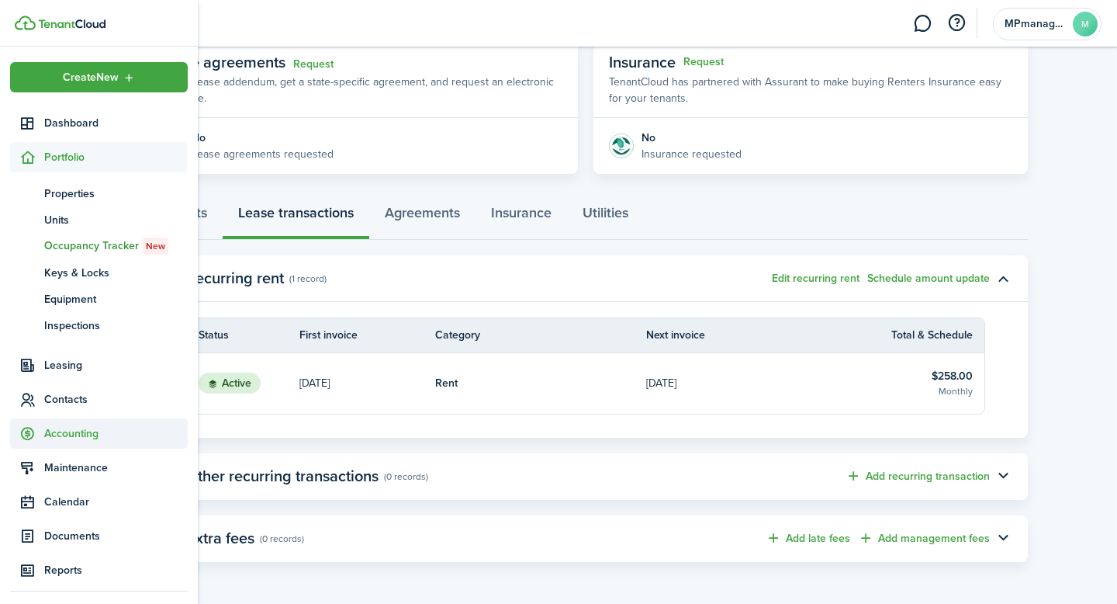
click at [90, 435] on span "Accounting" at bounding box center [116, 433] width 144 height 16
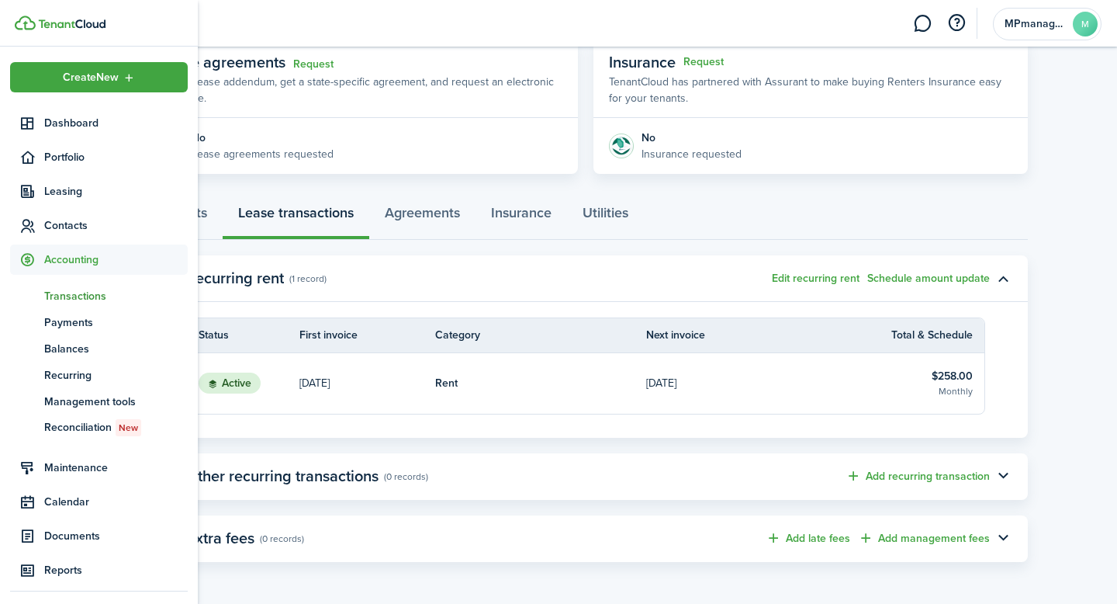
click at [94, 296] on span "Transactions" at bounding box center [116, 296] width 144 height 16
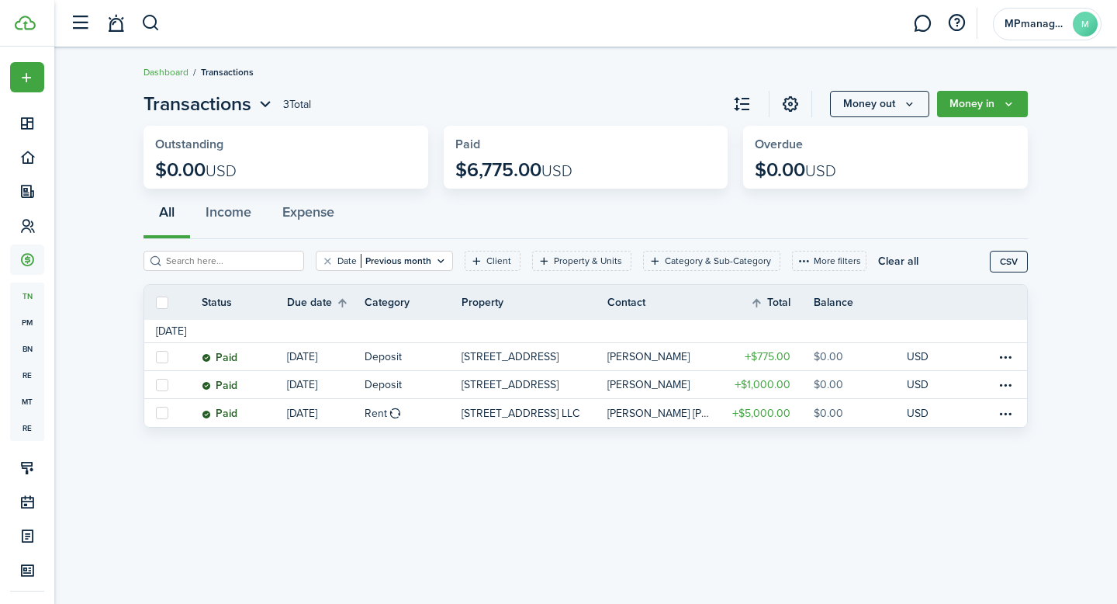
scroll to position [16, 0]
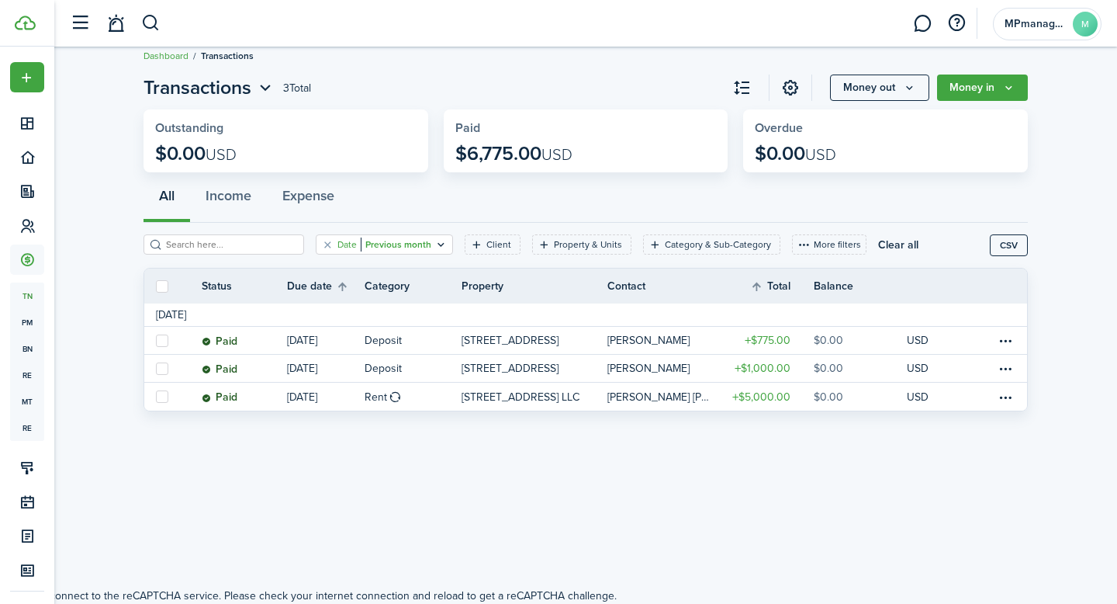
click at [435, 246] on icon "Open filter" at bounding box center [441, 244] width 13 height 12
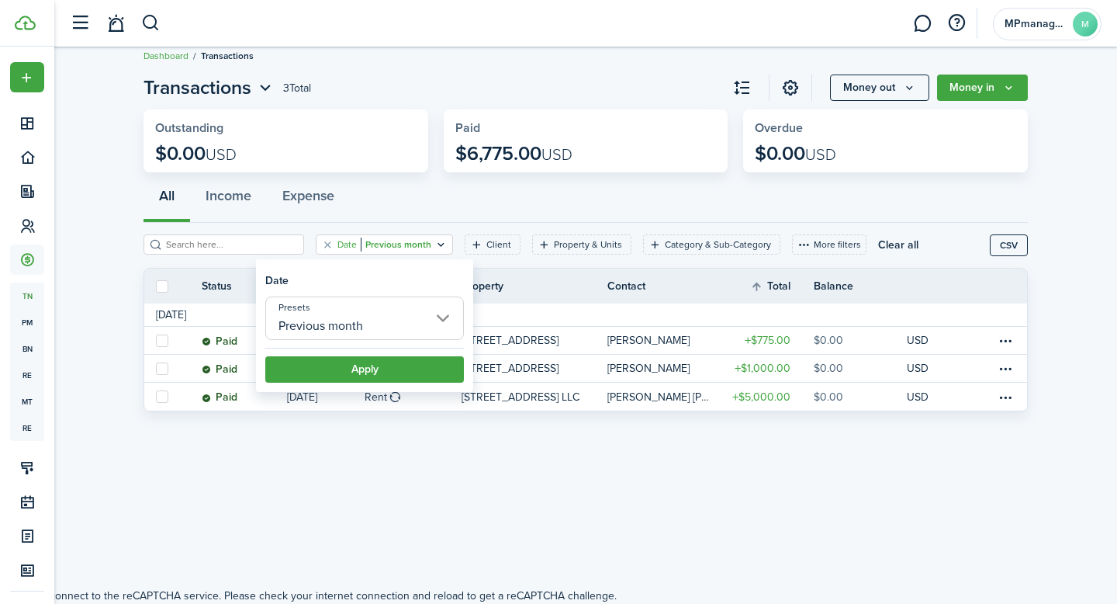
click at [445, 319] on input "Previous month" at bounding box center [364, 317] width 199 height 43
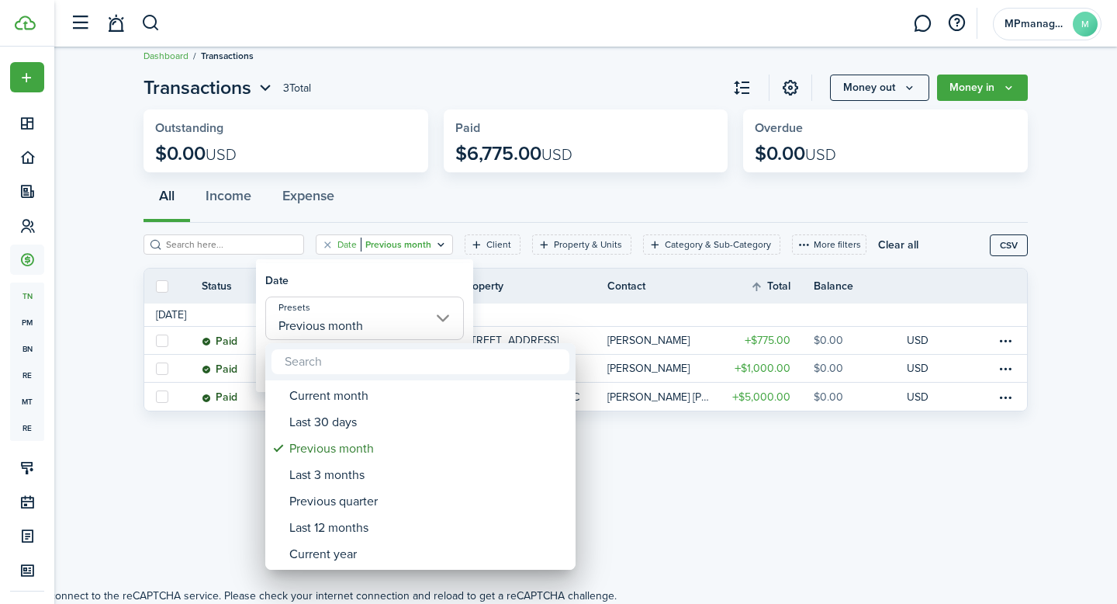
click at [445, 319] on div at bounding box center [559, 302] width 1366 height 852
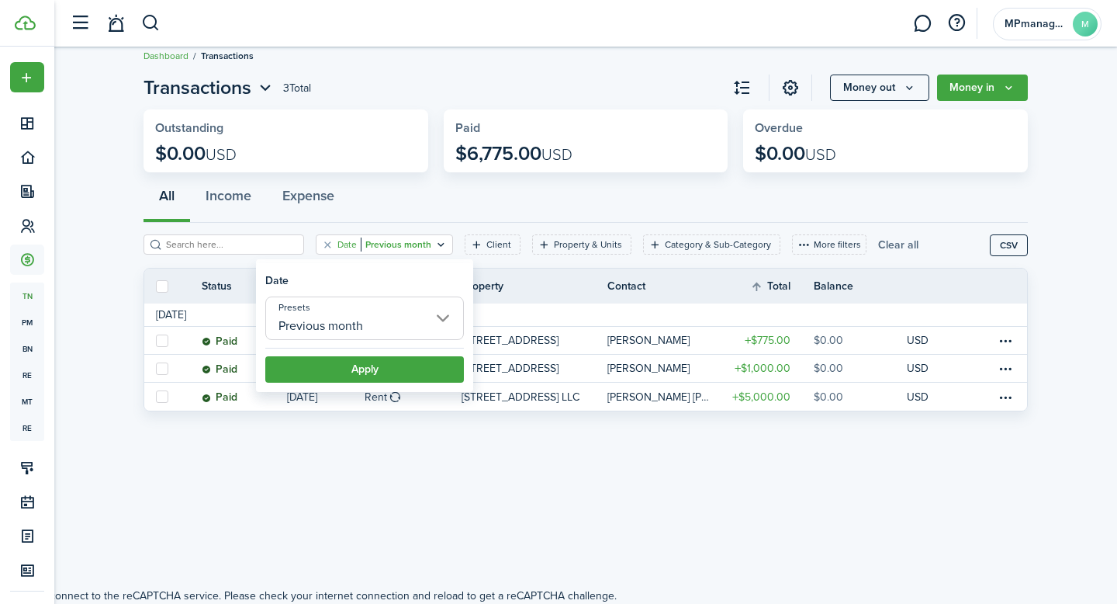
click at [878, 239] on button "Clear all" at bounding box center [898, 244] width 40 height 20
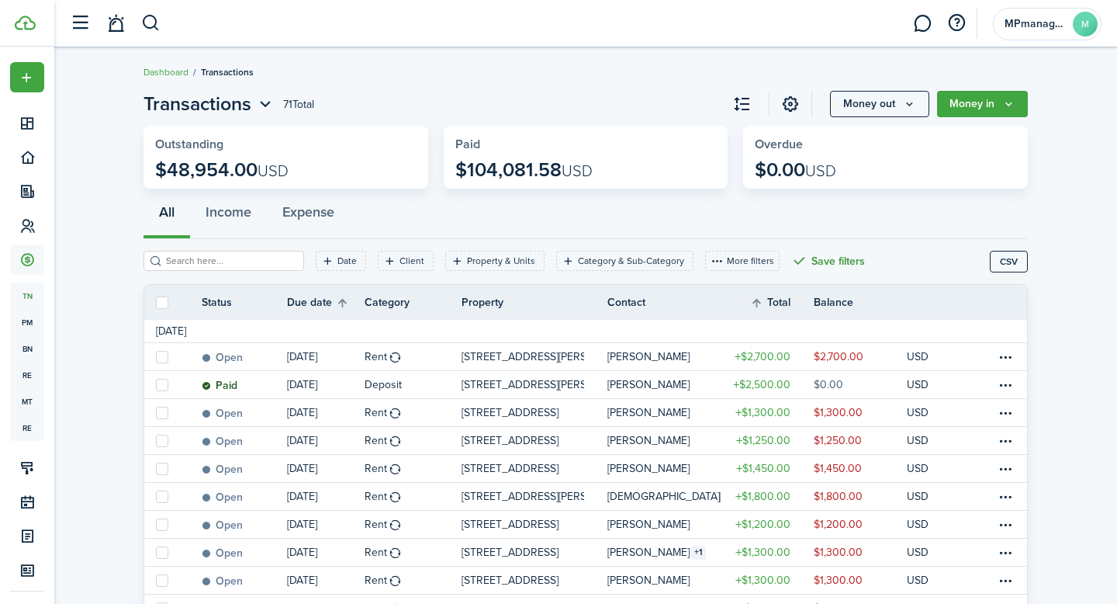
click at [801, 258] on button "Save filters" at bounding box center [828, 261] width 74 height 20
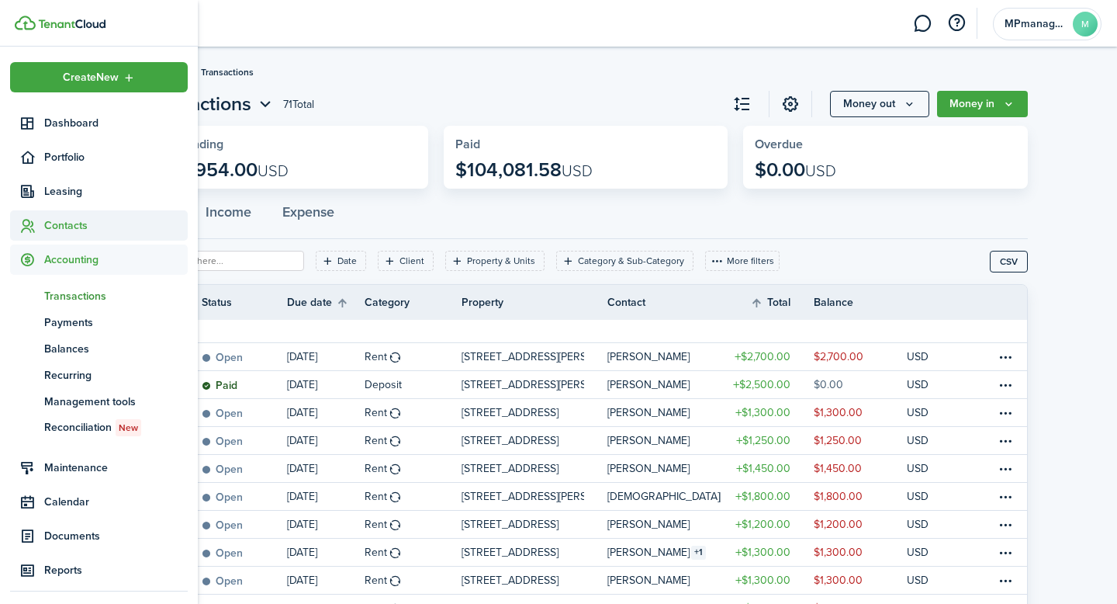
click at [63, 224] on span "Contacts" at bounding box center [116, 225] width 144 height 16
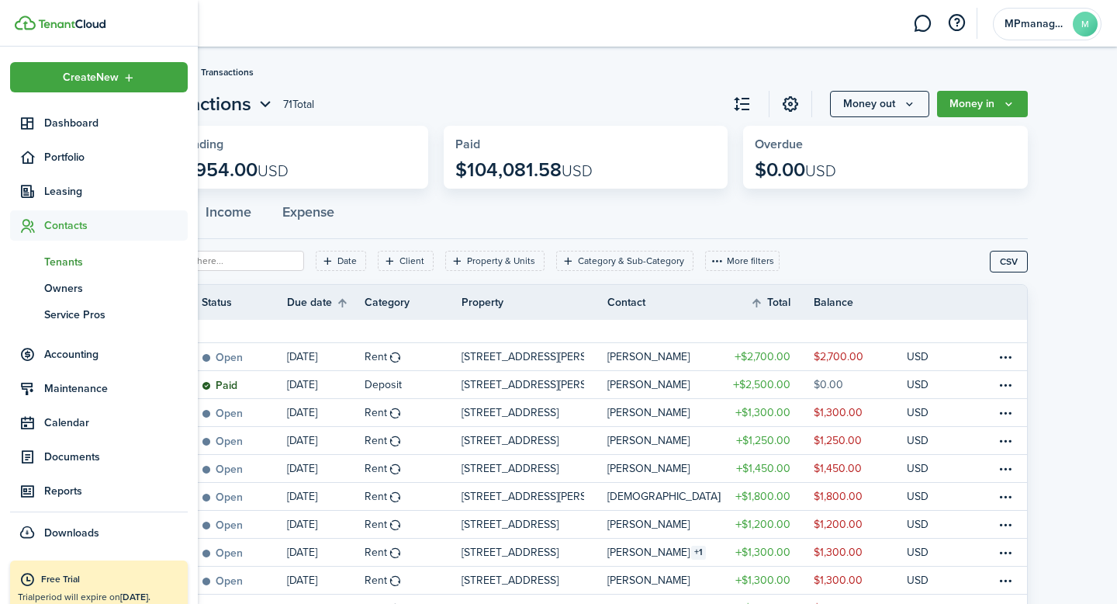
click at [71, 262] on span "Tenants" at bounding box center [116, 262] width 144 height 16
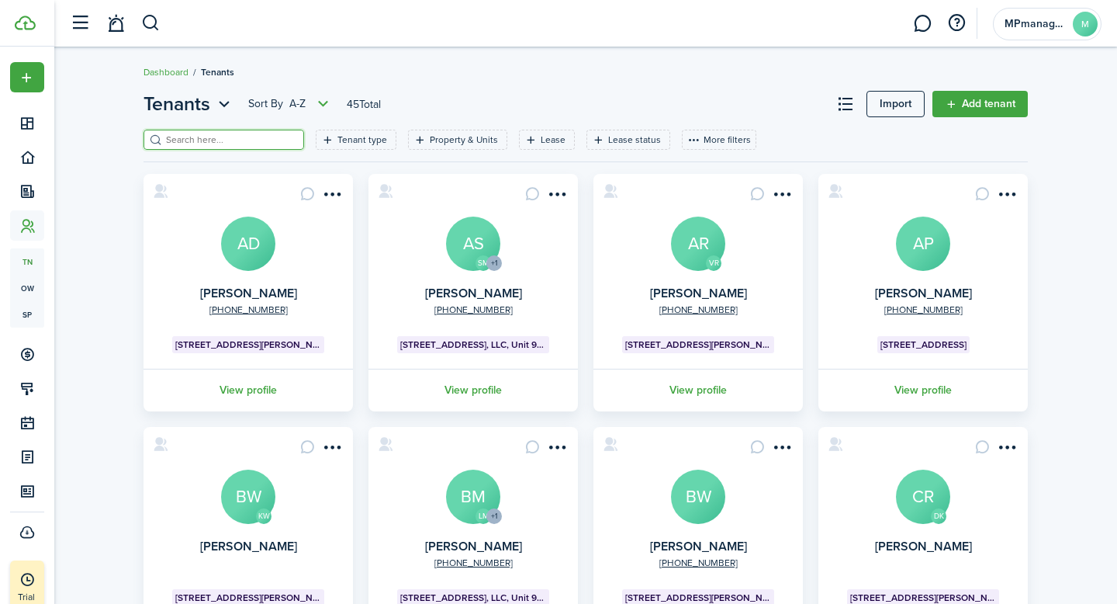
click at [250, 143] on input "search" at bounding box center [230, 140] width 137 height 15
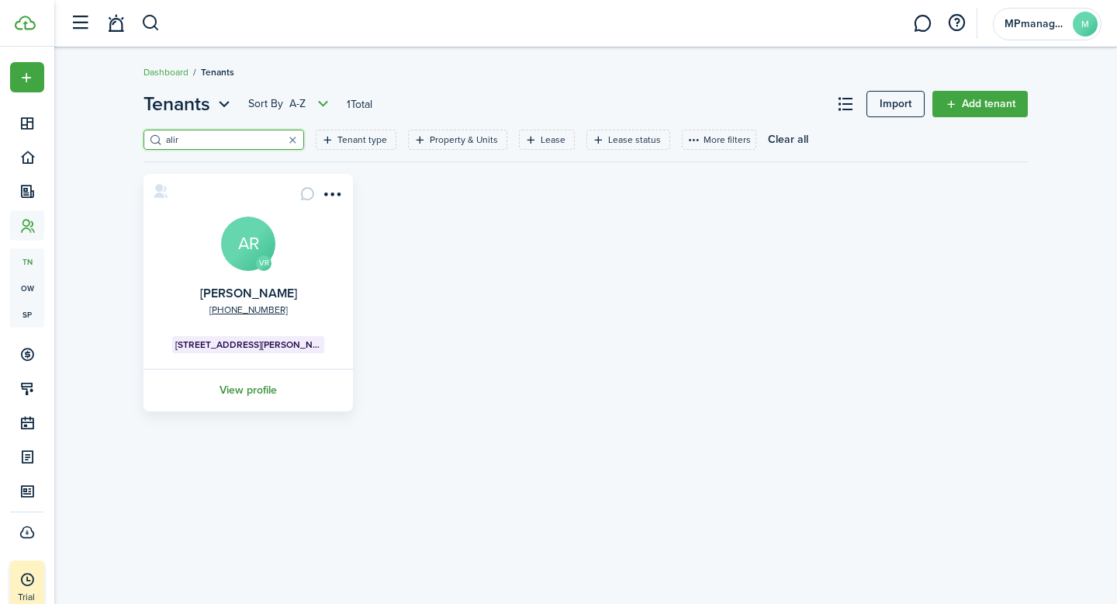
type input "alir"
click at [266, 393] on link "View profile" at bounding box center [248, 390] width 214 height 43
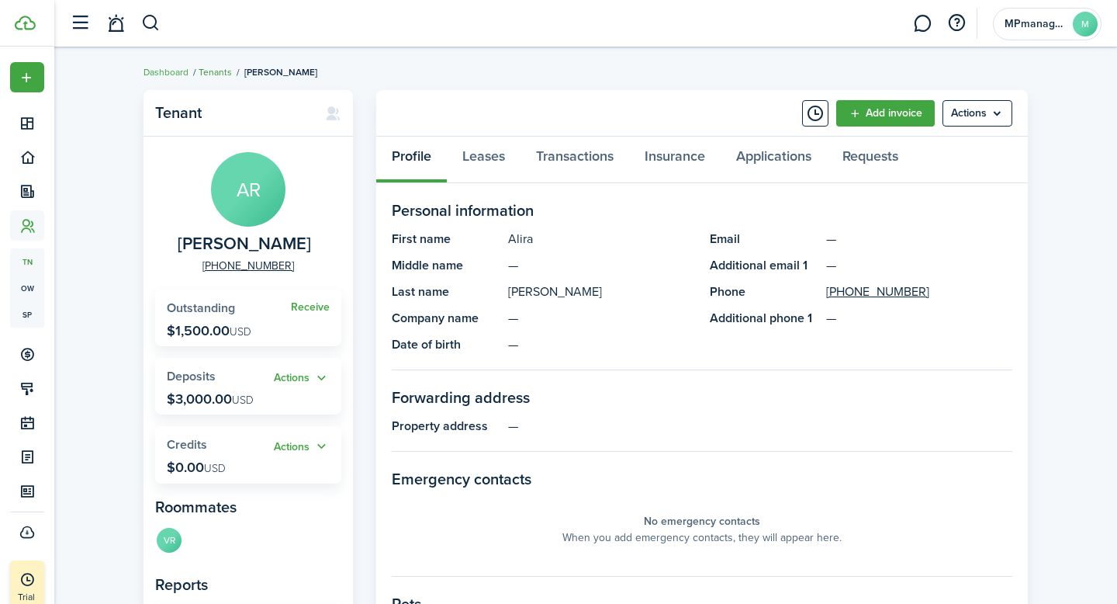
click at [213, 74] on link "Tenants" at bounding box center [215, 72] width 33 height 14
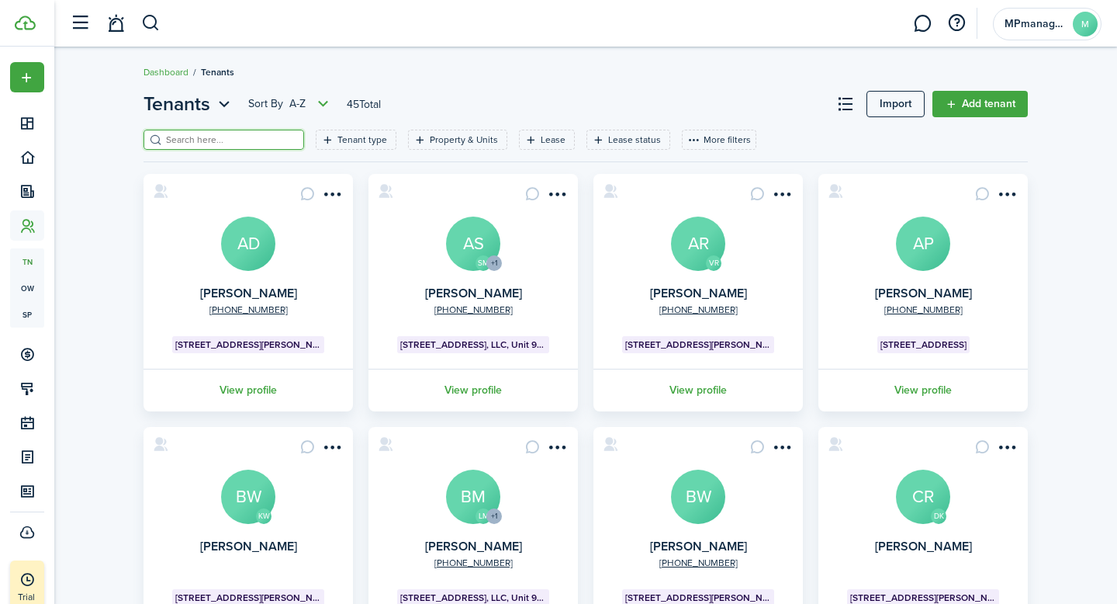
click at [219, 139] on input "search" at bounding box center [230, 140] width 137 height 15
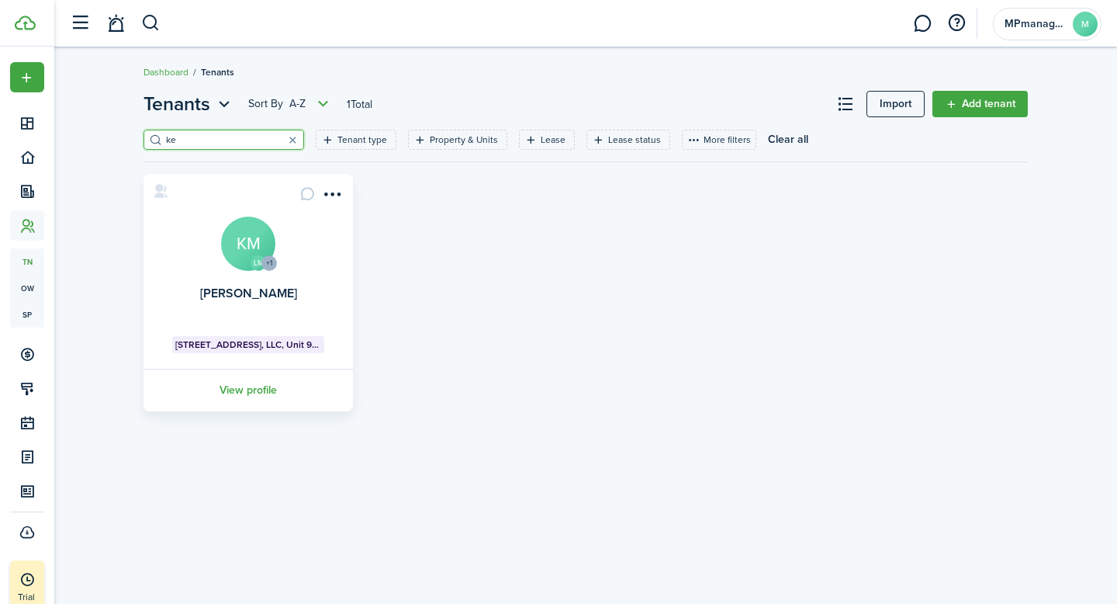
type input "k"
type input "a"
type input "lira"
click at [248, 393] on link "View profile" at bounding box center [248, 390] width 214 height 43
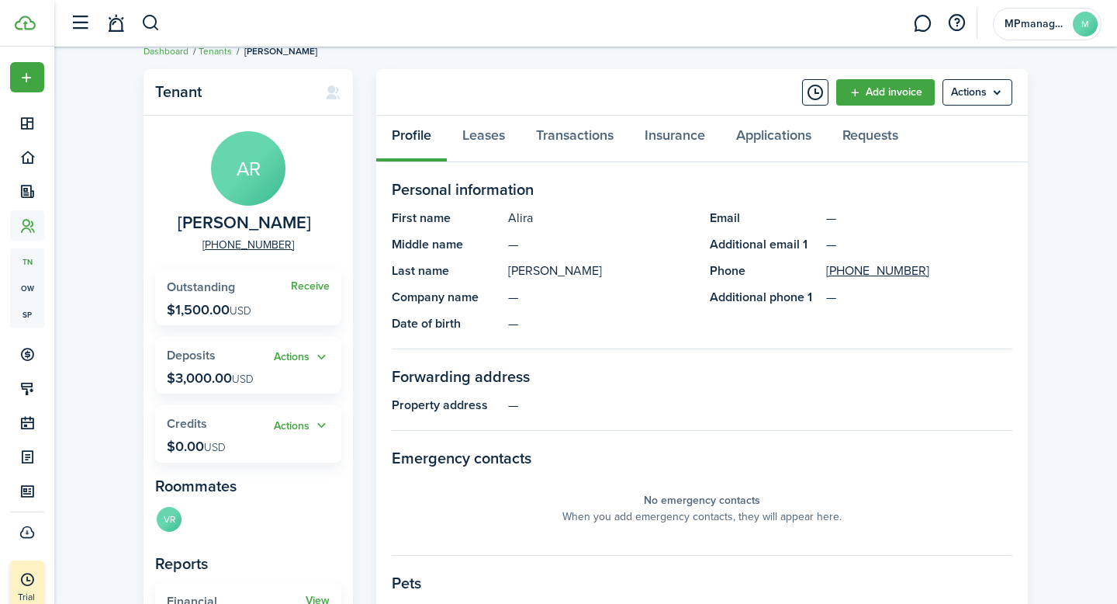
scroll to position [12, 0]
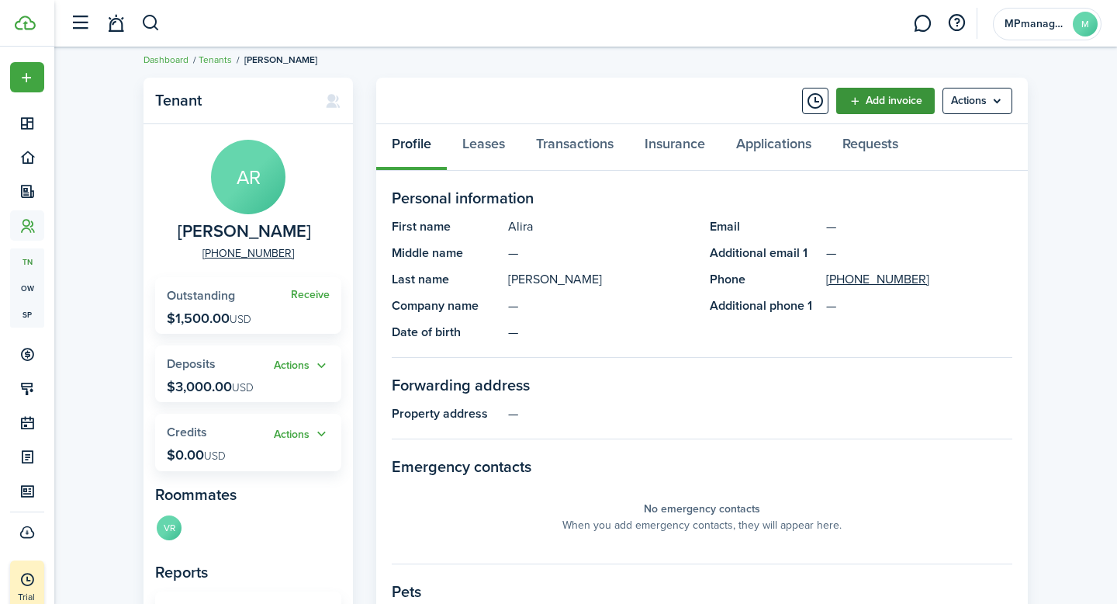
click at [900, 99] on link "Add invoice" at bounding box center [886, 101] width 99 height 26
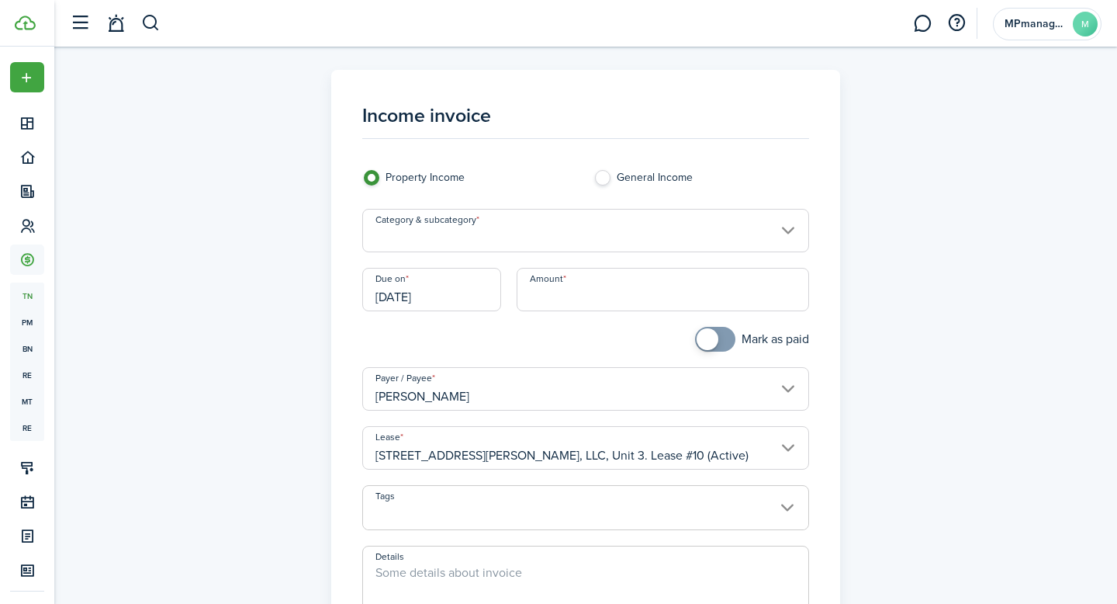
click at [570, 235] on input "Category & subcategory" at bounding box center [586, 230] width 448 height 43
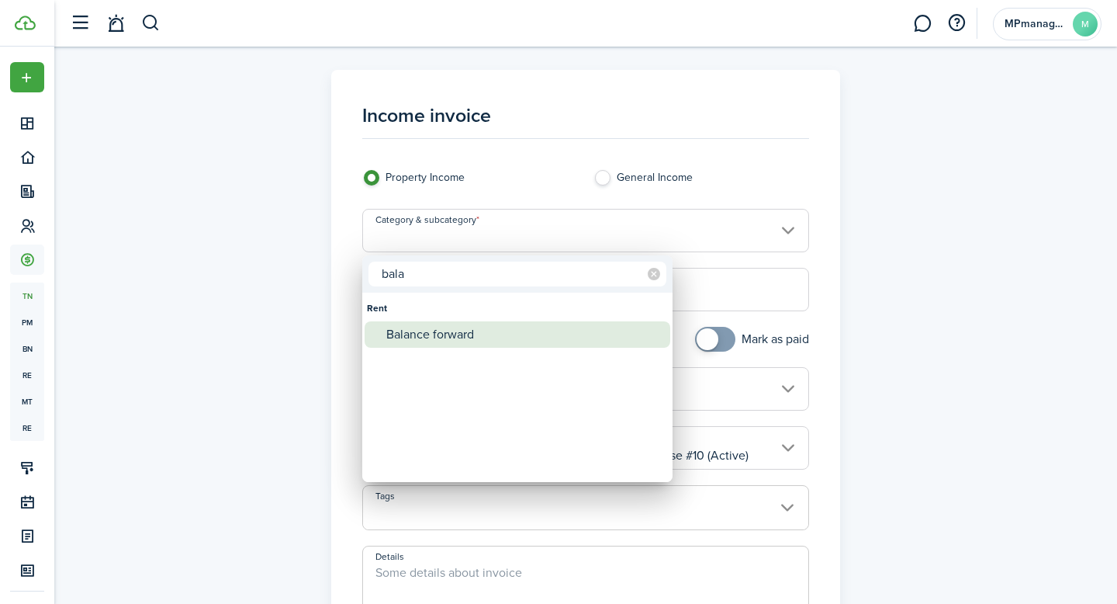
type input "bala"
click at [466, 334] on div "Balance forward" at bounding box center [523, 334] width 275 height 26
type input "Rent / Balance forward"
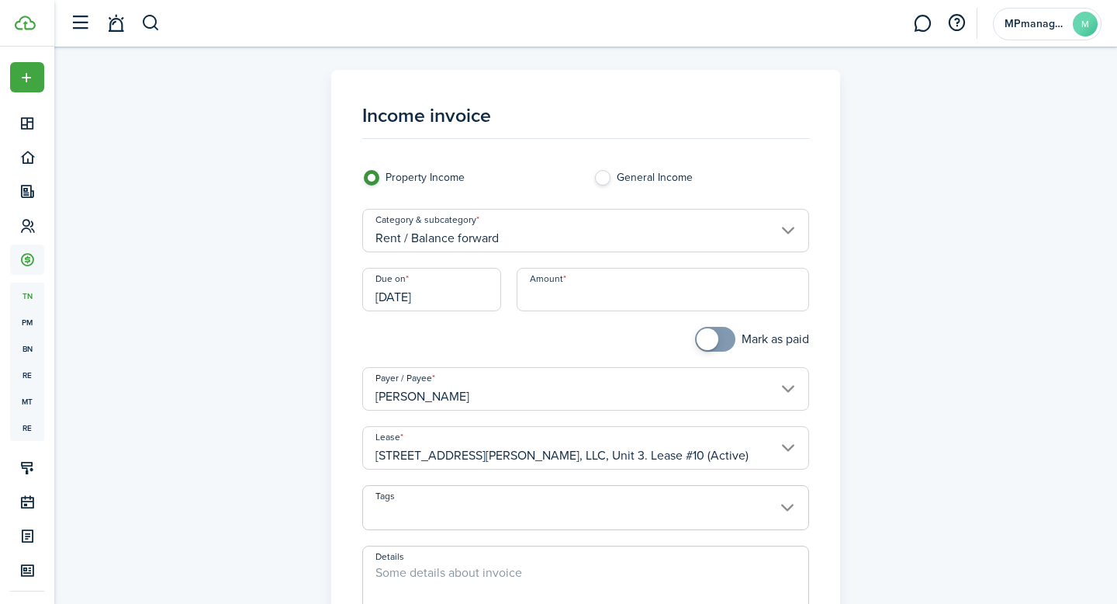
click at [559, 289] on input "Amount" at bounding box center [663, 289] width 293 height 43
click at [459, 300] on input "[DATE]" at bounding box center [431, 289] width 139 height 43
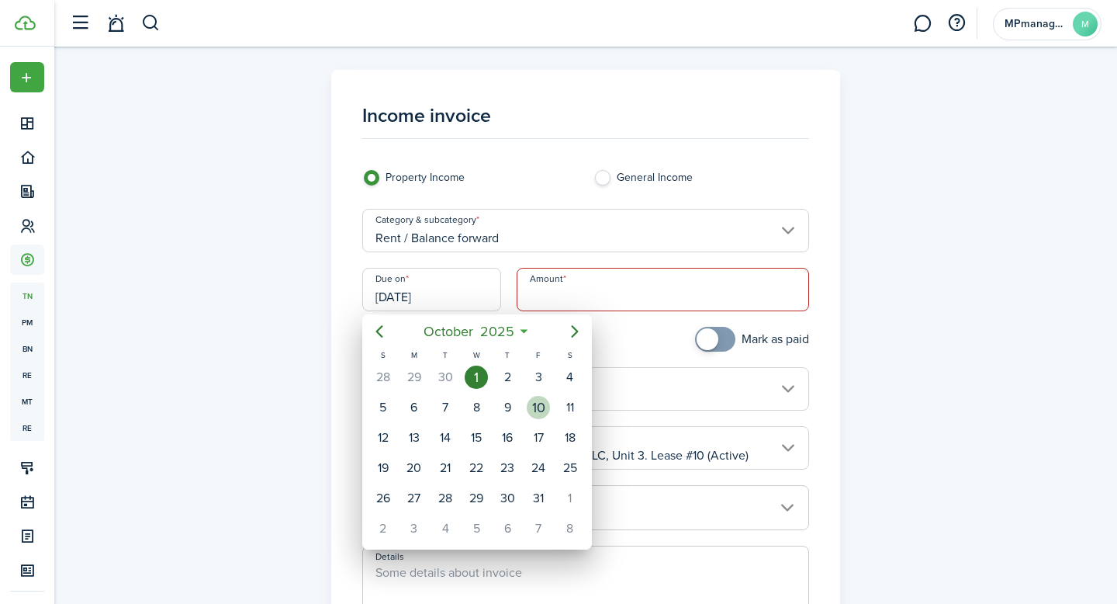
click at [538, 406] on div "10" at bounding box center [538, 407] width 23 height 23
type input "[DATE]"
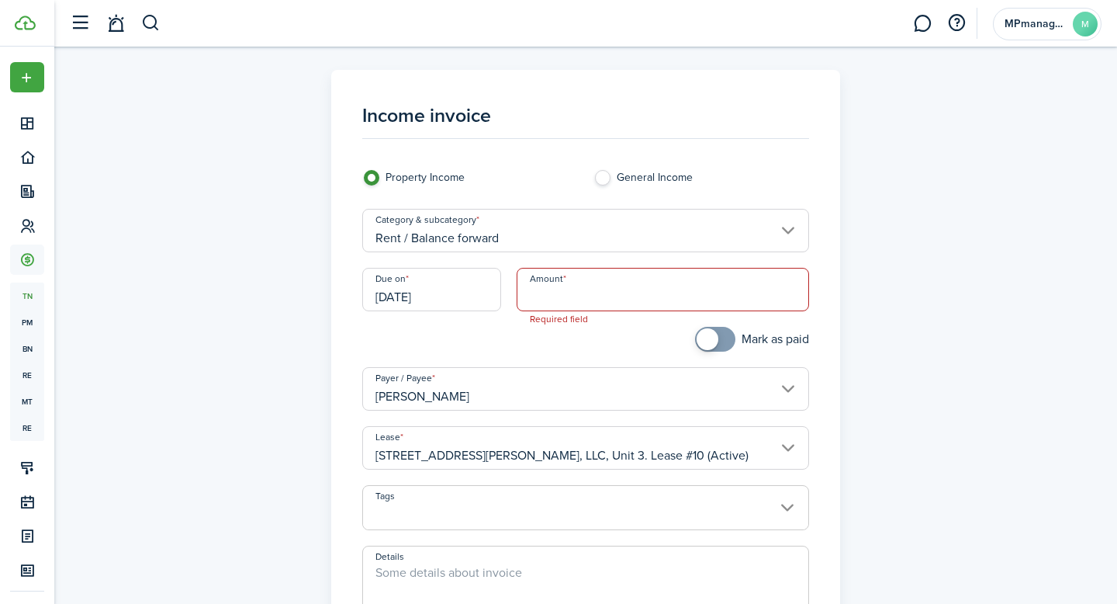
click at [572, 303] on input "Amount" at bounding box center [663, 289] width 293 height 43
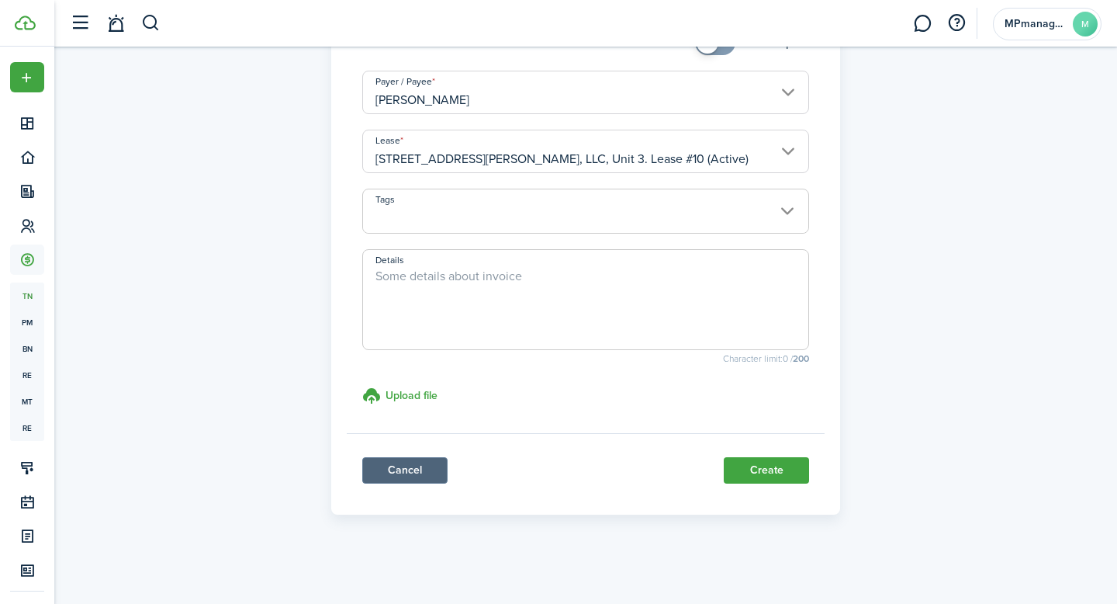
click at [399, 478] on link "Cancel" at bounding box center [404, 470] width 85 height 26
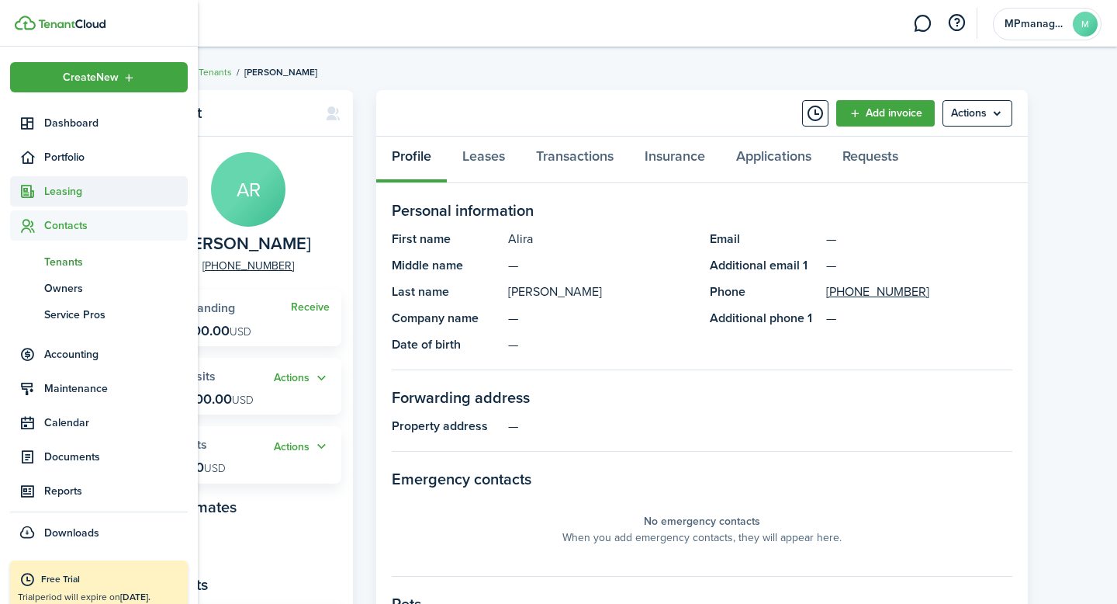
click at [70, 192] on span "Leasing" at bounding box center [116, 191] width 144 height 16
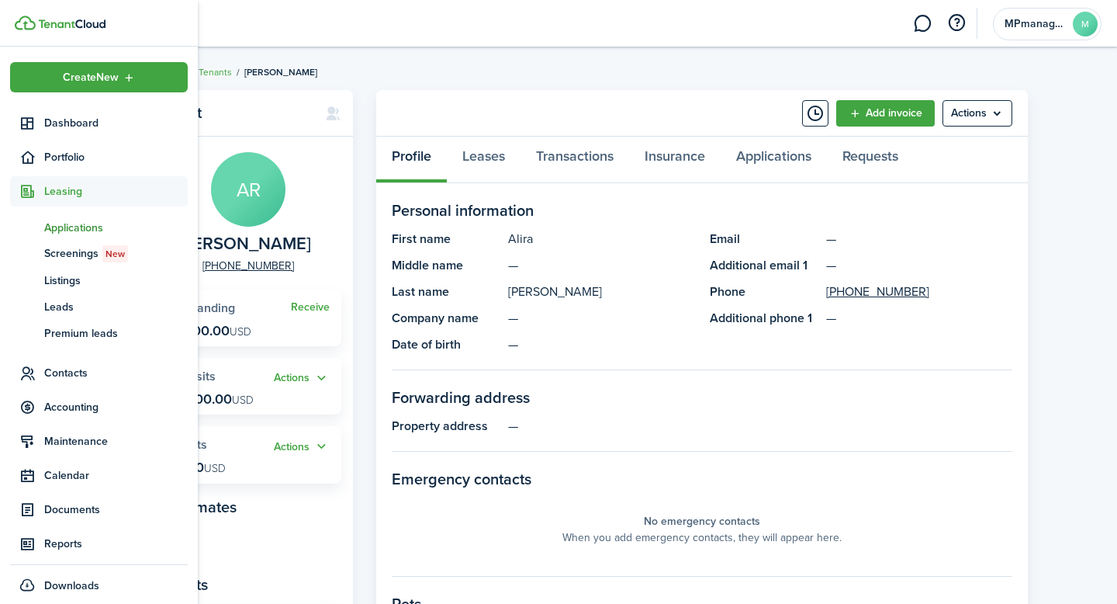
click at [69, 230] on span "Applications" at bounding box center [116, 228] width 144 height 16
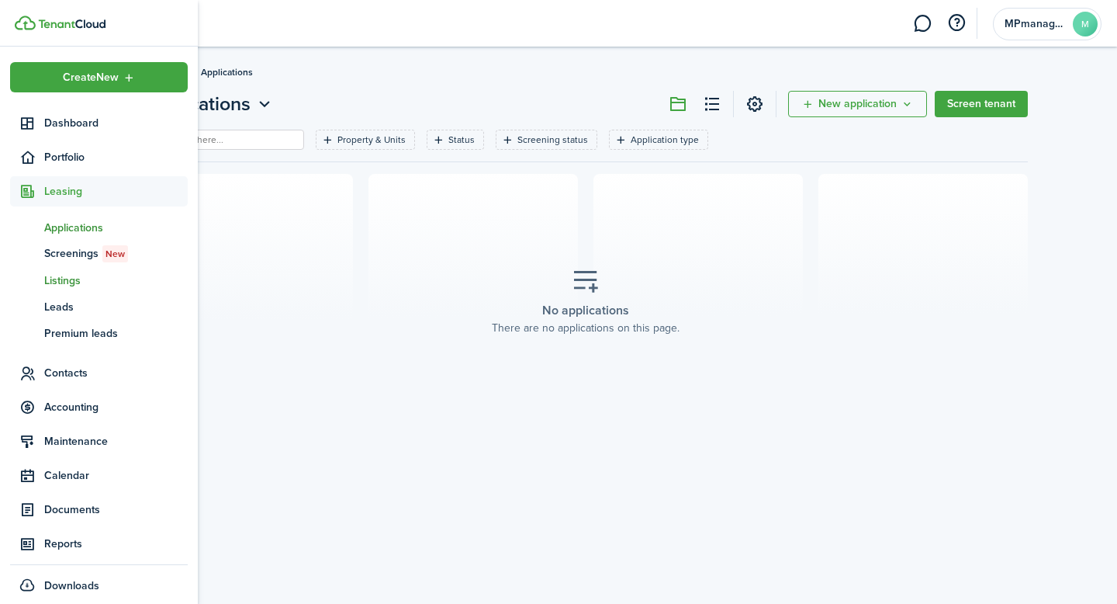
click at [77, 278] on span "Listings" at bounding box center [116, 280] width 144 height 16
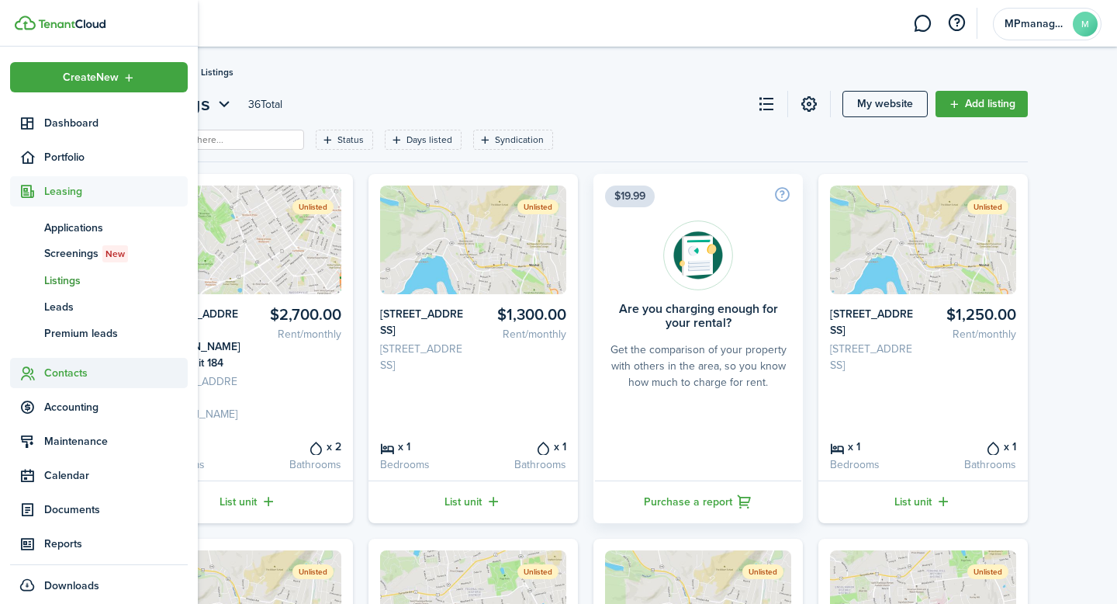
click at [72, 373] on span "Contacts" at bounding box center [116, 373] width 144 height 16
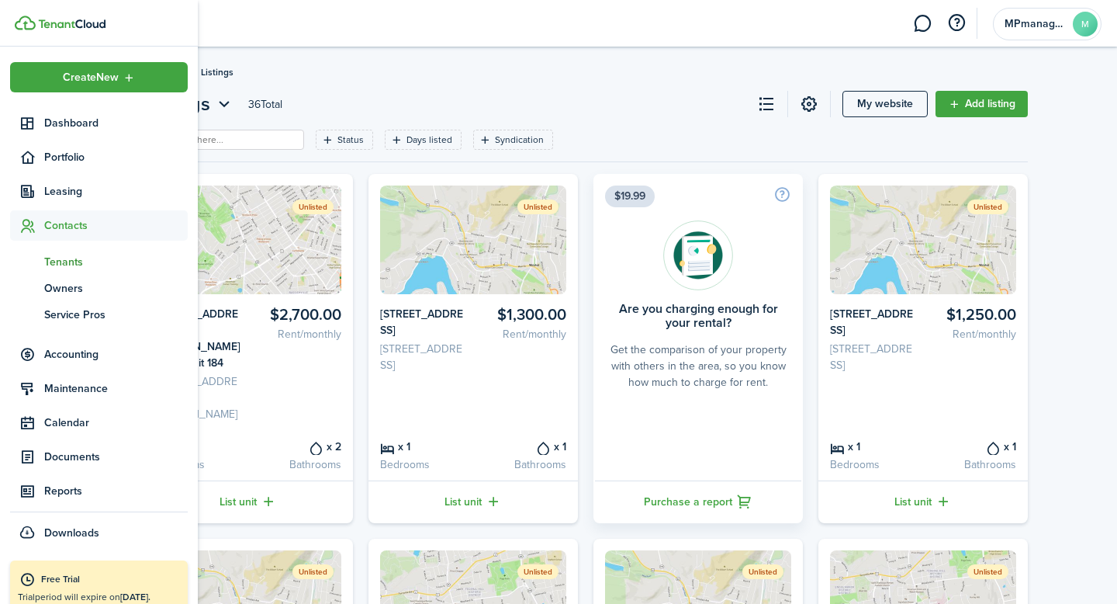
click at [63, 261] on span "Tenants" at bounding box center [116, 262] width 144 height 16
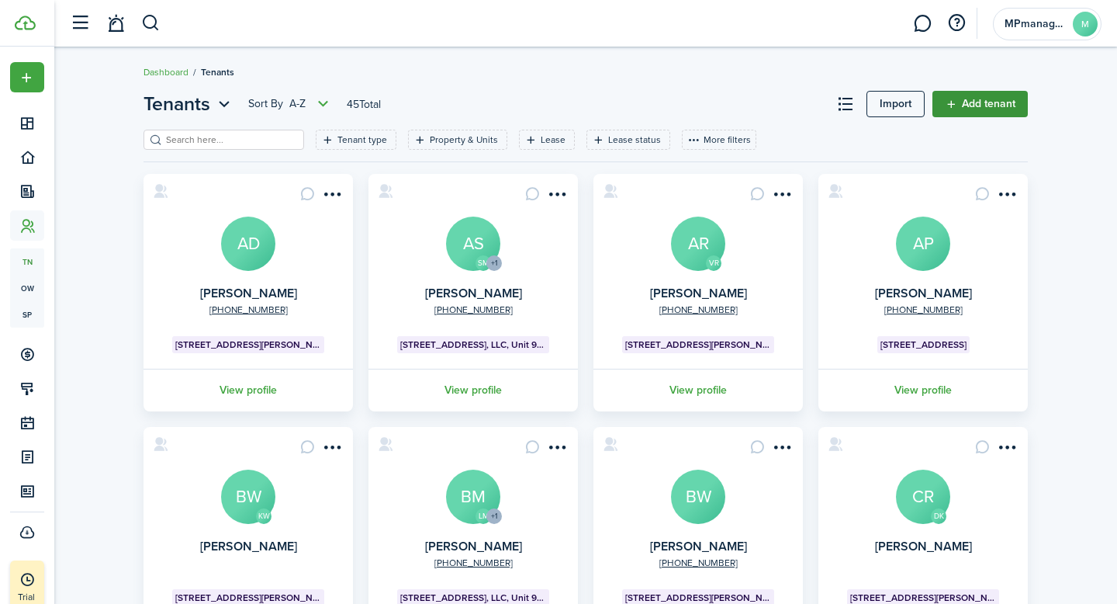
click at [975, 105] on link "Add tenant" at bounding box center [980, 104] width 95 height 26
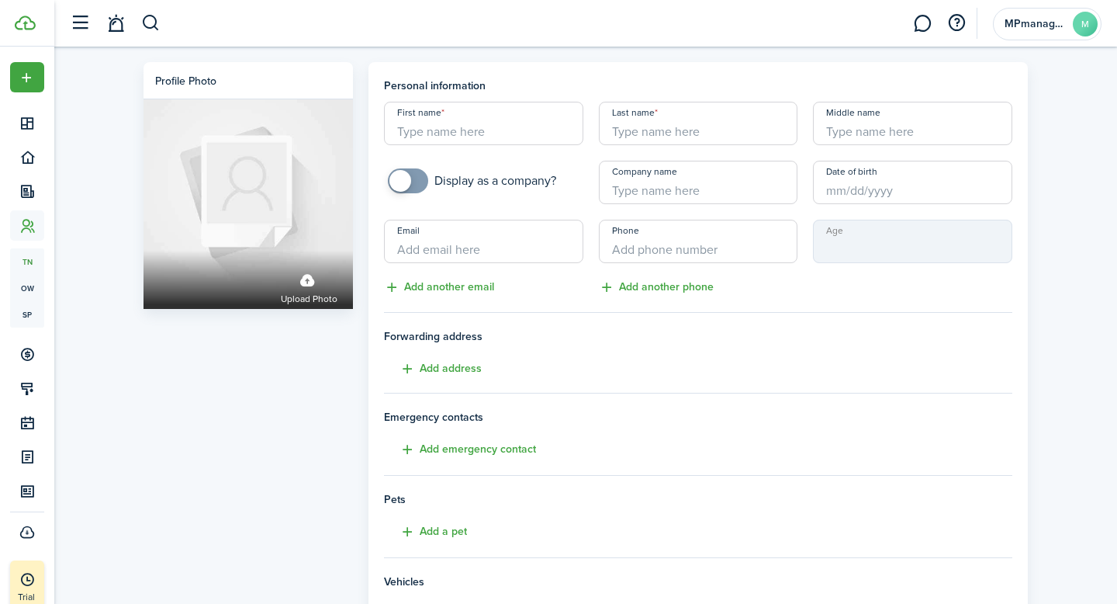
click at [505, 123] on input "First name" at bounding box center [483, 123] width 199 height 43
type input "A"
click at [715, 130] on input "Last name" at bounding box center [698, 123] width 199 height 43
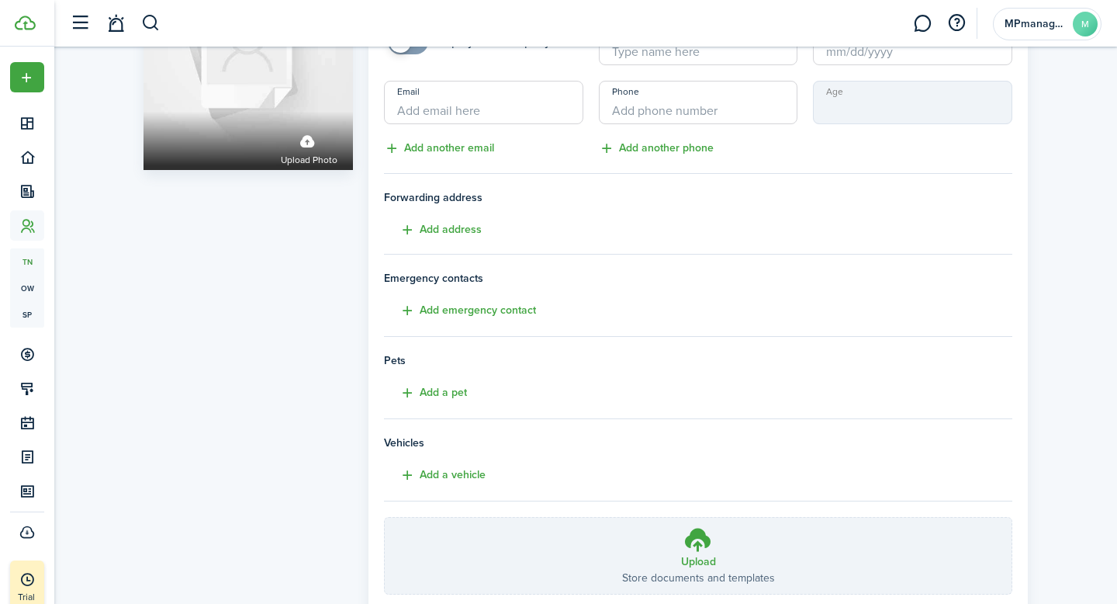
scroll to position [244, 0]
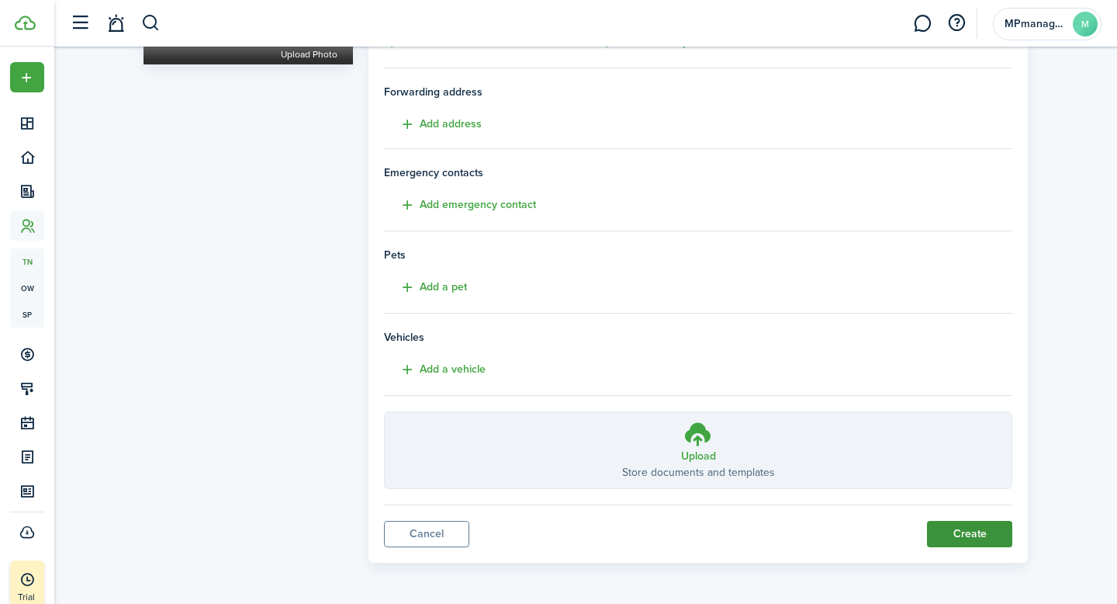
type input "A"
click at [979, 523] on button "Create" at bounding box center [969, 534] width 85 height 26
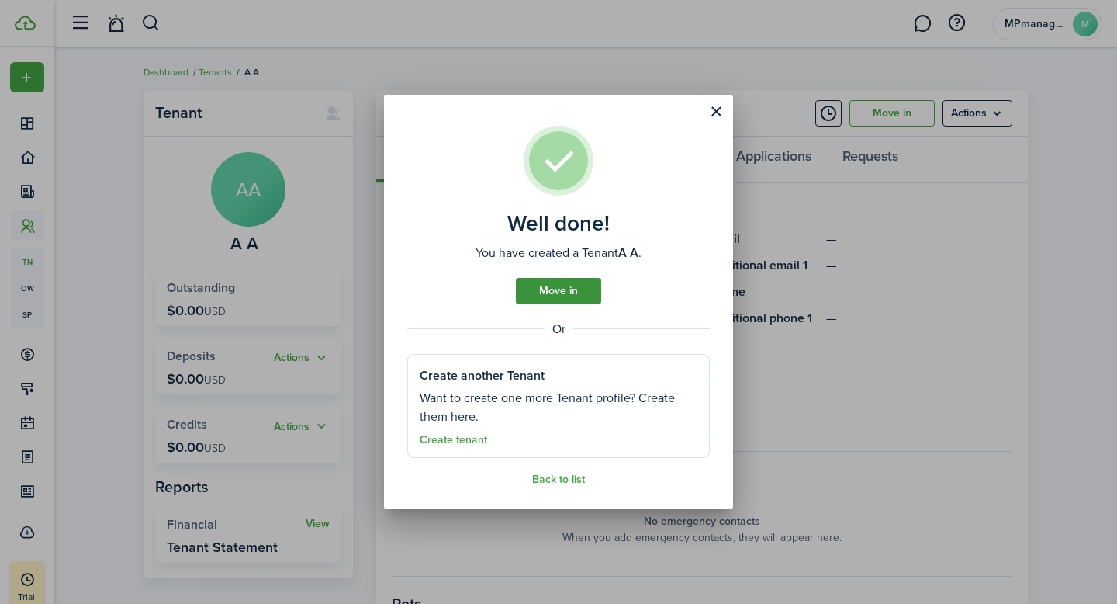
click at [568, 296] on link "Move in" at bounding box center [558, 291] width 85 height 26
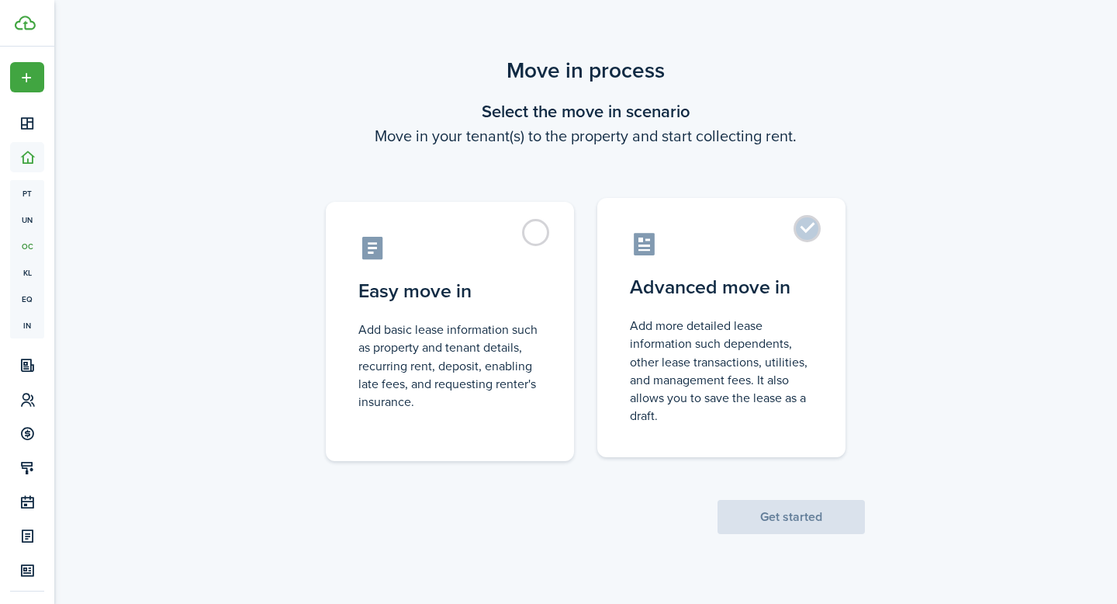
click at [813, 231] on label "Advanced move in Add more detailed lease information such dependents, other lea…" at bounding box center [722, 327] width 248 height 259
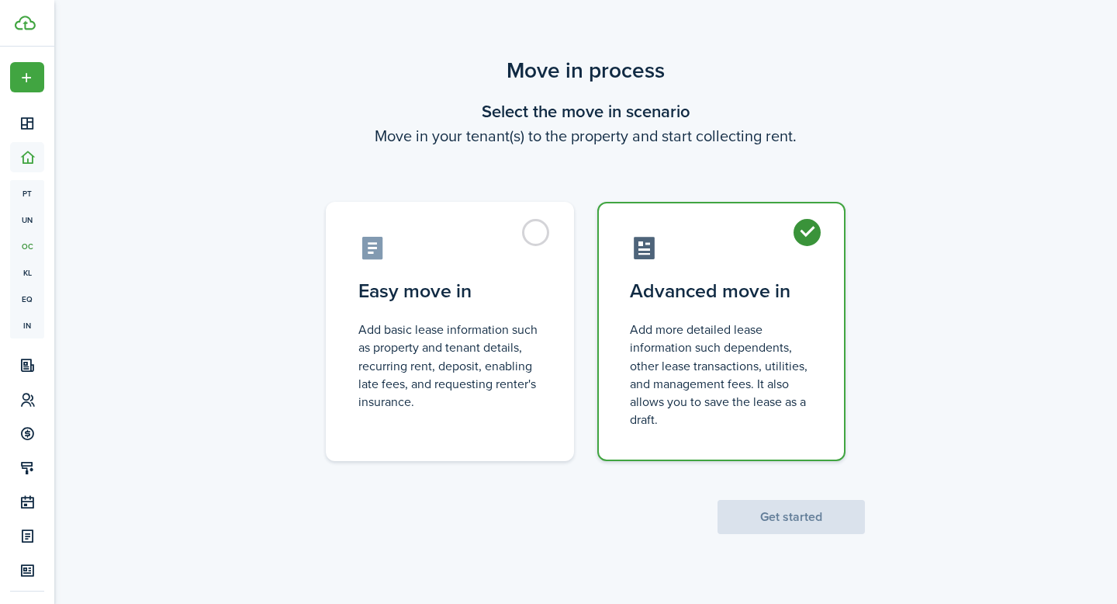
radio input "true"
click at [778, 520] on button "Get started" at bounding box center [791, 517] width 147 height 34
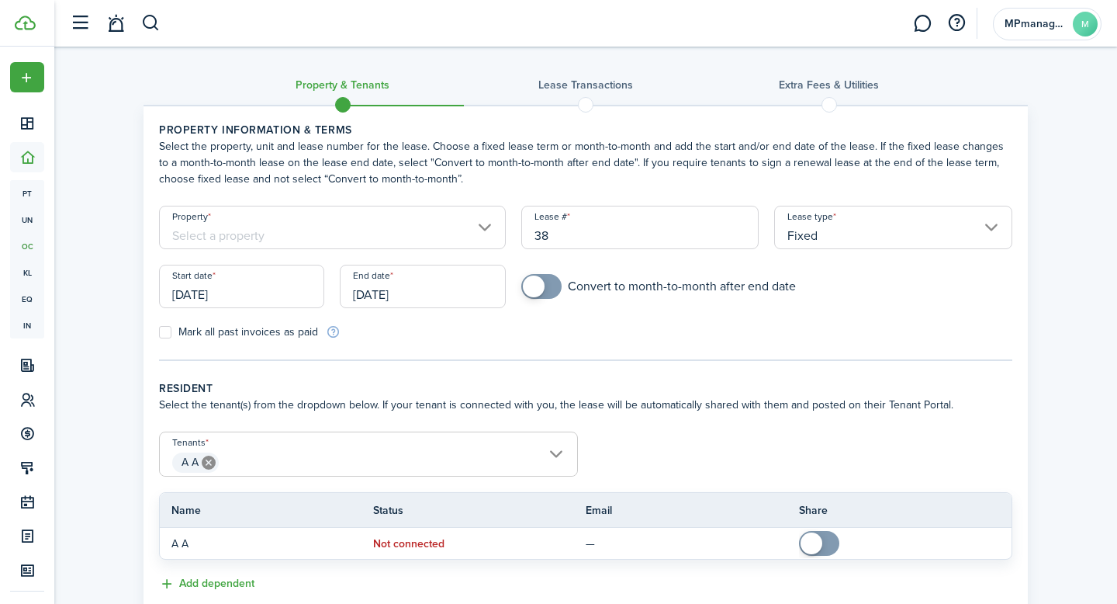
click at [476, 237] on input "Property" at bounding box center [332, 227] width 347 height 43
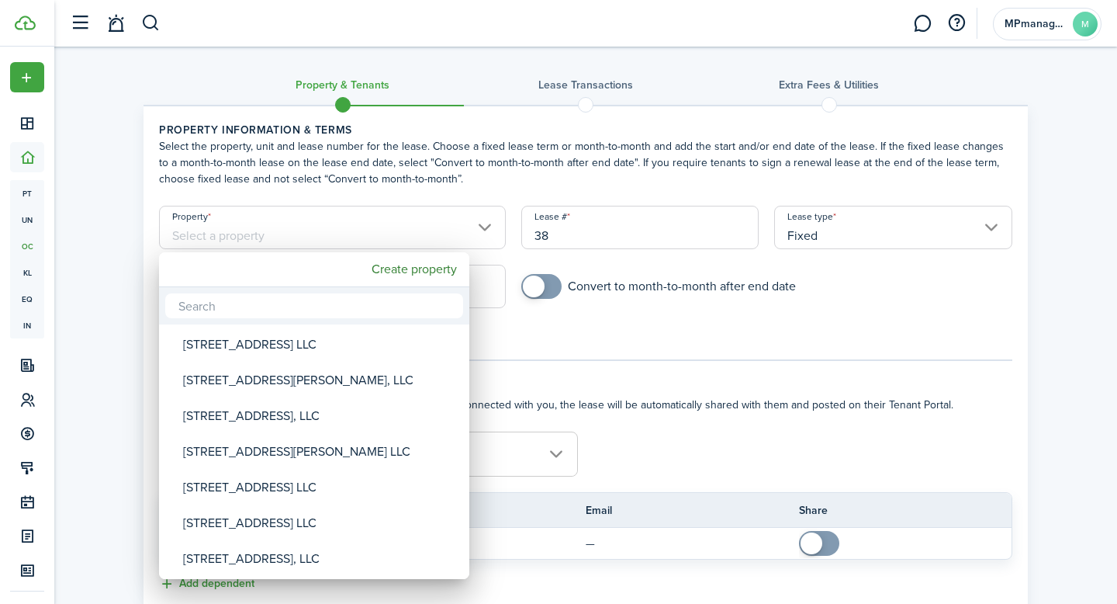
click at [476, 237] on div at bounding box center [559, 302] width 1366 height 852
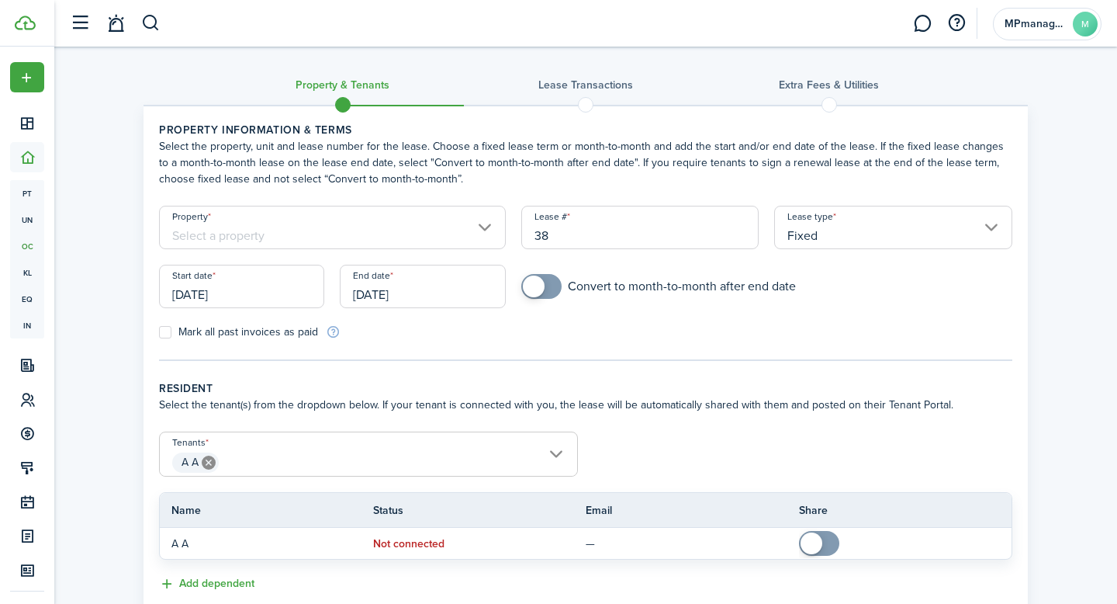
click at [999, 225] on input "Fixed" at bounding box center [893, 227] width 238 height 43
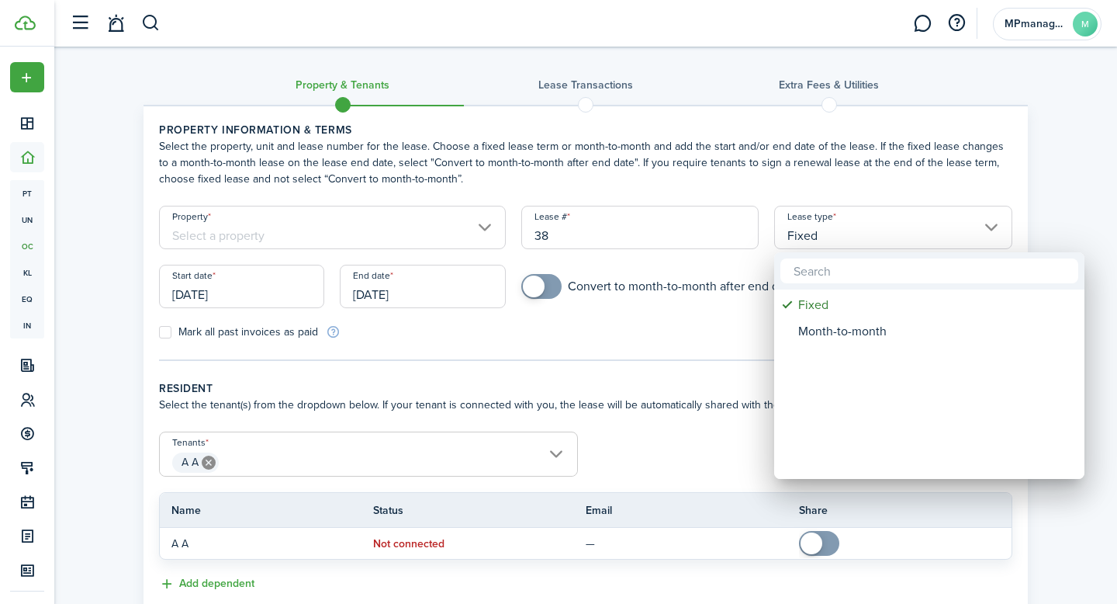
click at [992, 228] on div at bounding box center [559, 302] width 1366 height 852
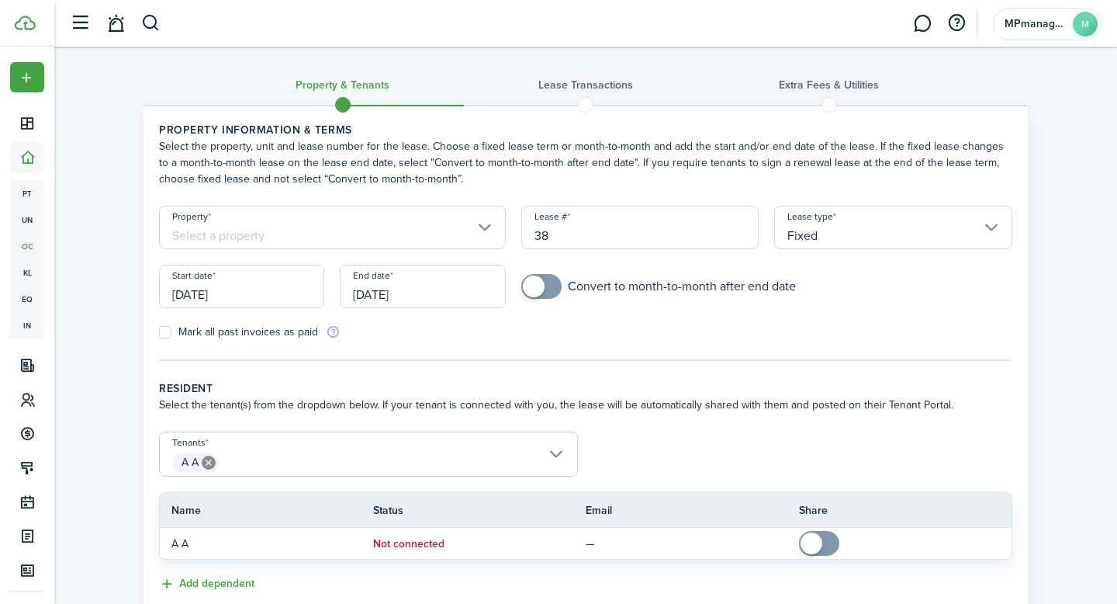
click at [482, 232] on input "Property" at bounding box center [332, 227] width 347 height 43
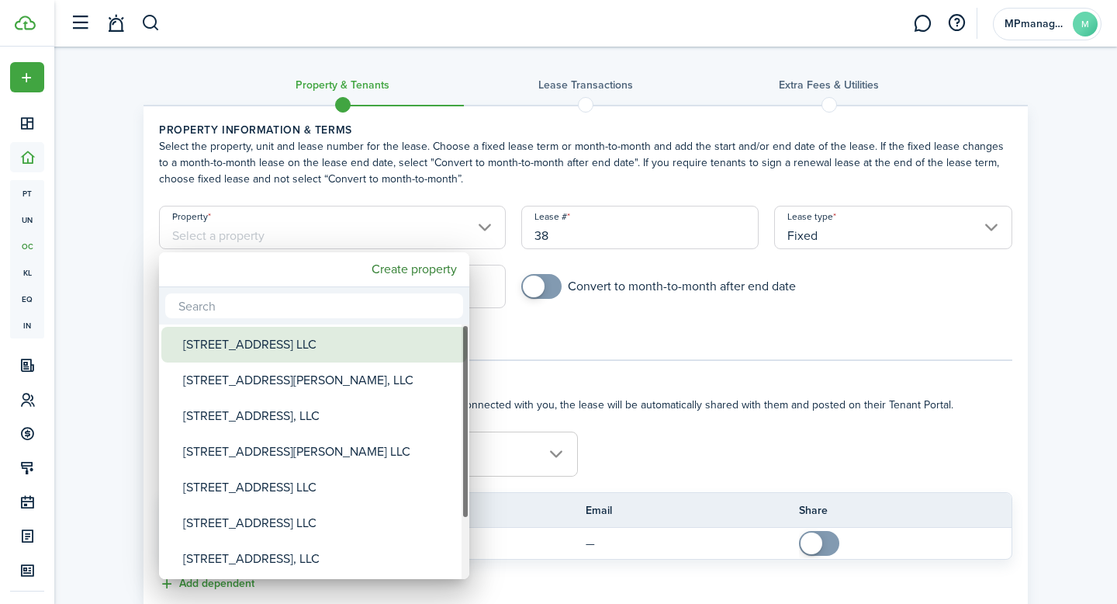
click at [345, 347] on div "[STREET_ADDRESS] LLC" at bounding box center [320, 345] width 275 height 36
type input "[STREET_ADDRESS] LLC"
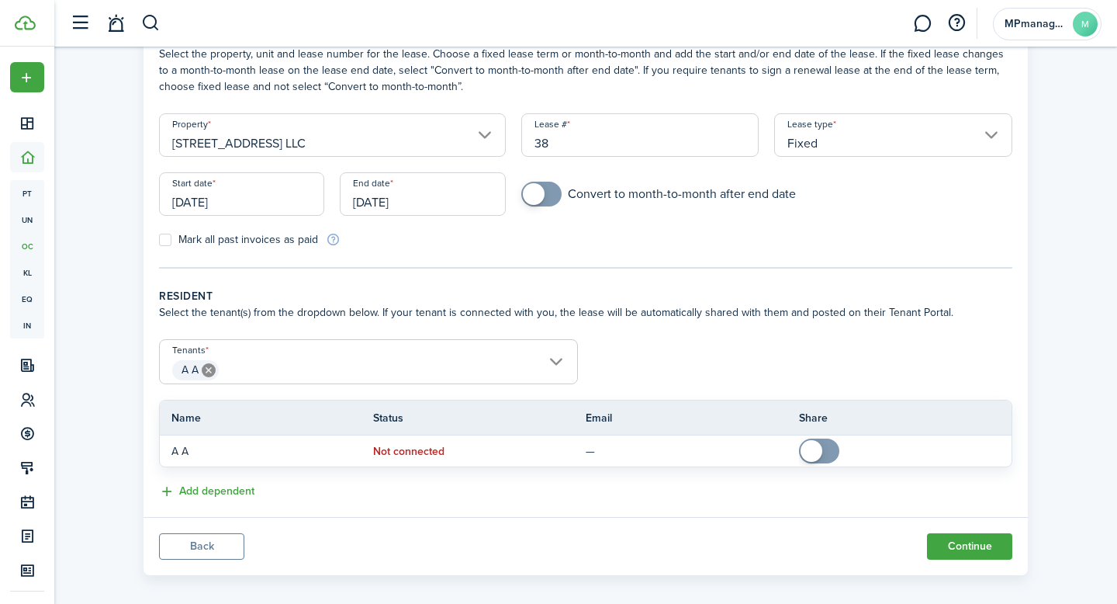
scroll to position [106, 0]
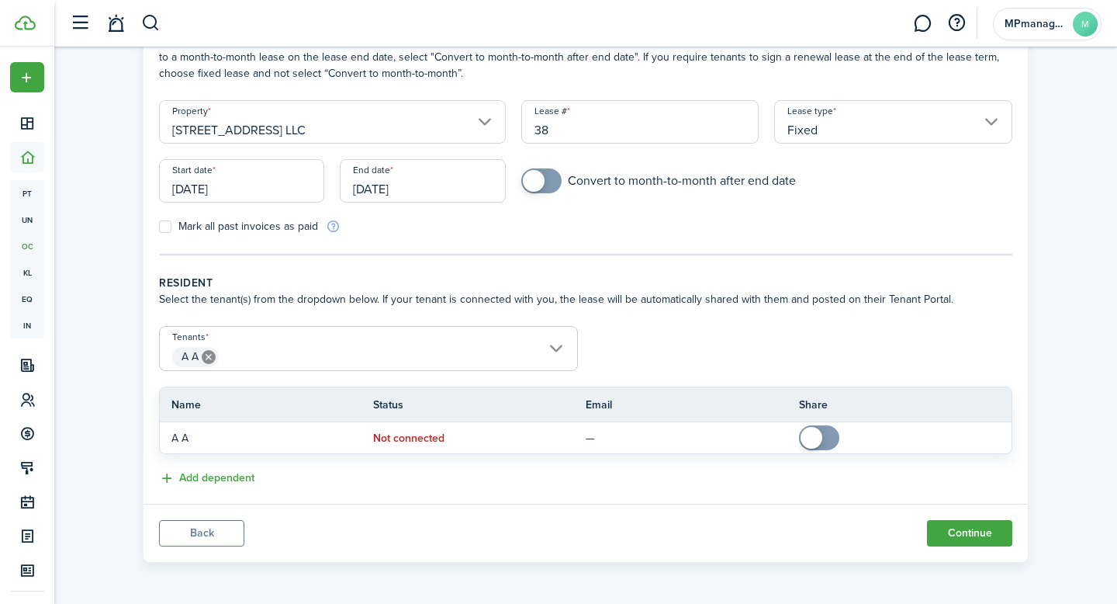
click at [221, 184] on input "[DATE]" at bounding box center [241, 180] width 165 height 43
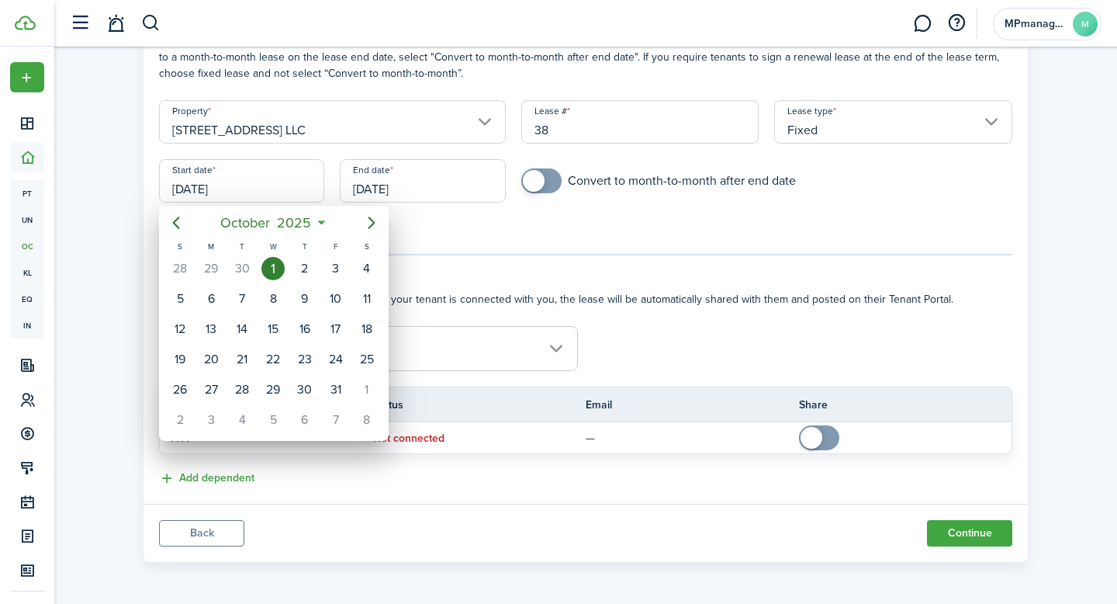
click at [490, 276] on div at bounding box center [559, 302] width 1366 height 852
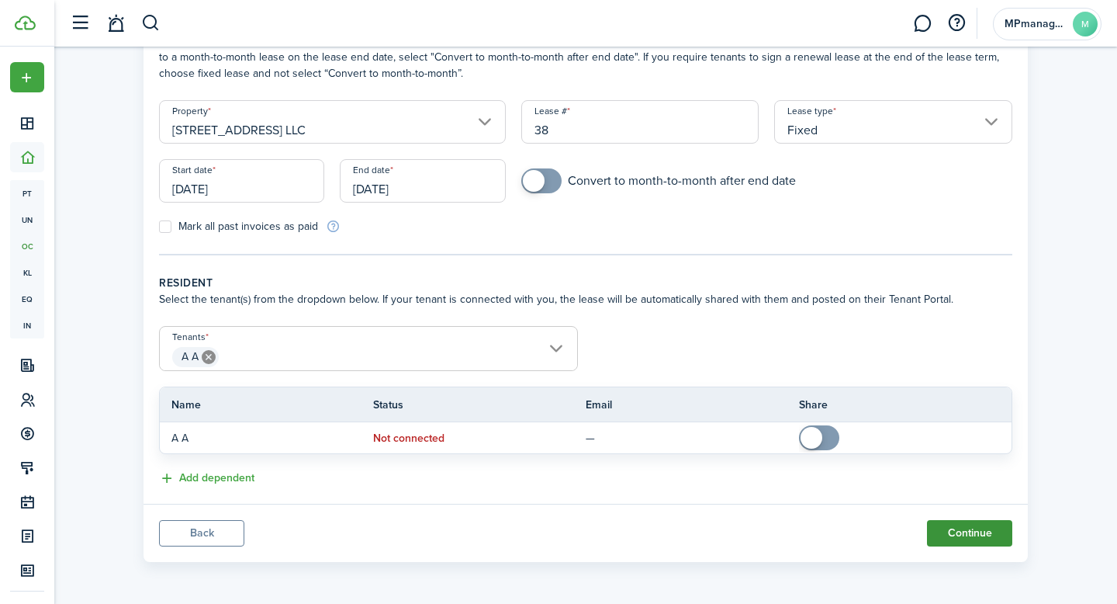
click at [960, 538] on button "Continue" at bounding box center [969, 533] width 85 height 26
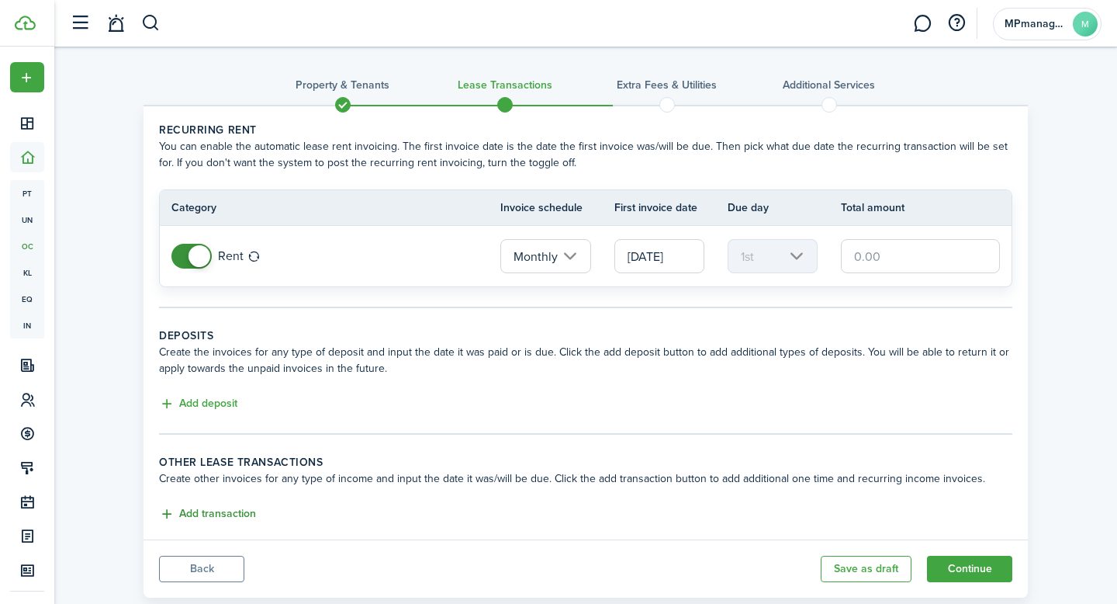
click at [226, 515] on button "Add transaction" at bounding box center [207, 514] width 97 height 18
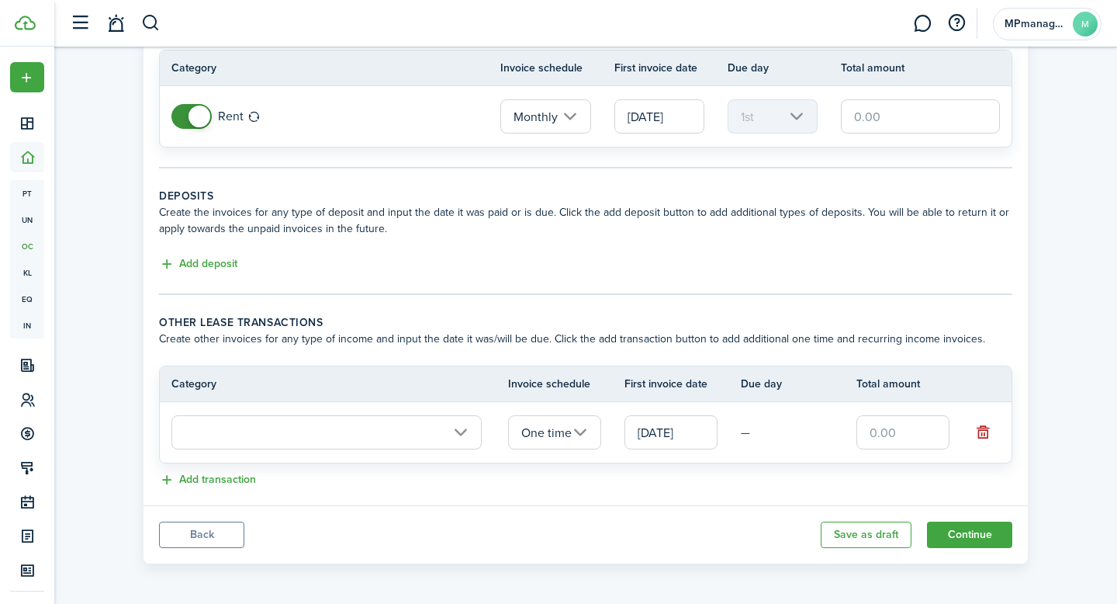
scroll to position [141, 0]
click at [468, 431] on input "text" at bounding box center [326, 431] width 310 height 34
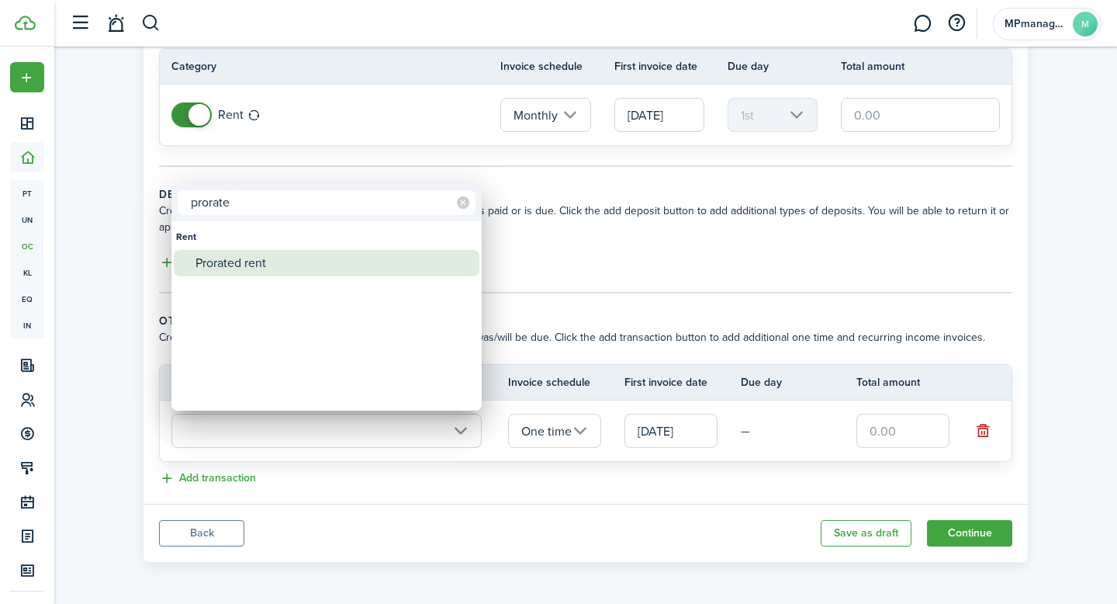
type input "prorate"
click at [275, 267] on div "Prorated rent" at bounding box center [333, 263] width 275 height 26
type input "Rent / Prorated rent"
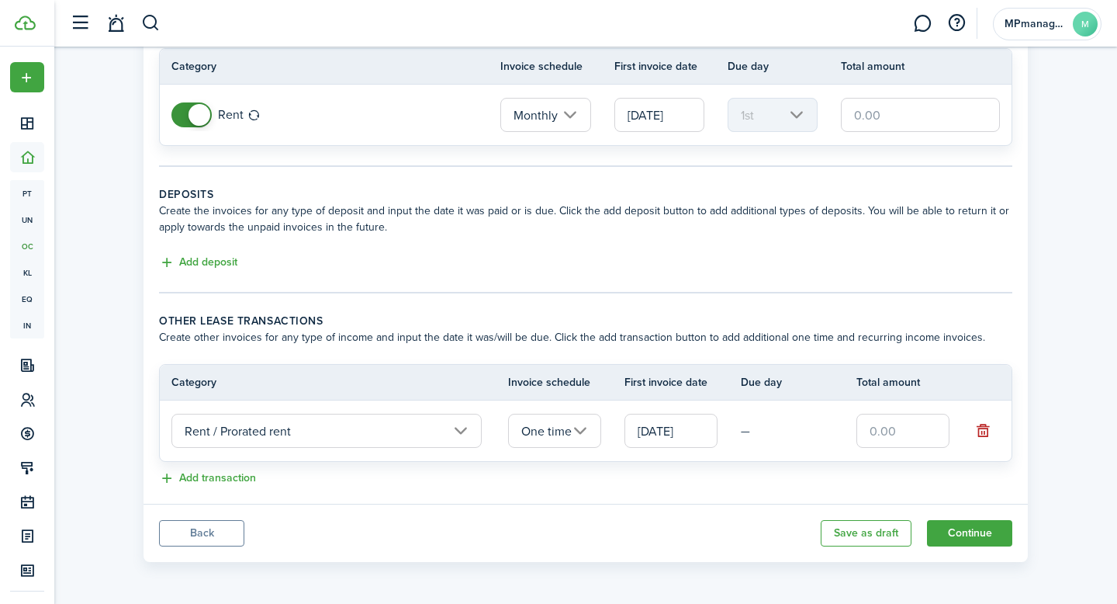
click at [682, 435] on input "[DATE]" at bounding box center [671, 431] width 93 height 34
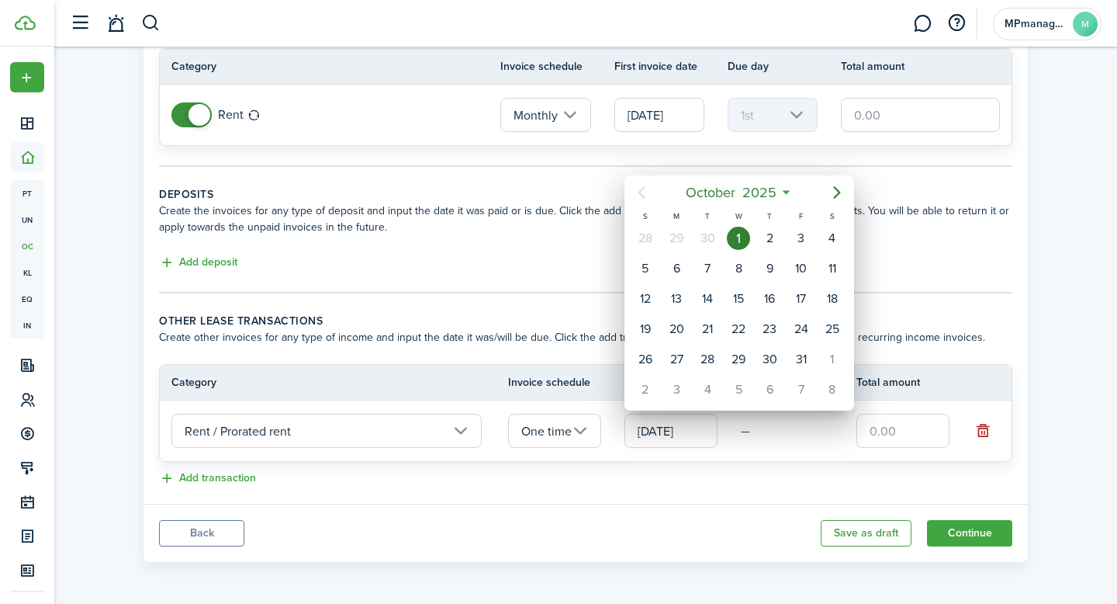
click at [643, 197] on icon "Previous page" at bounding box center [641, 192] width 7 height 12
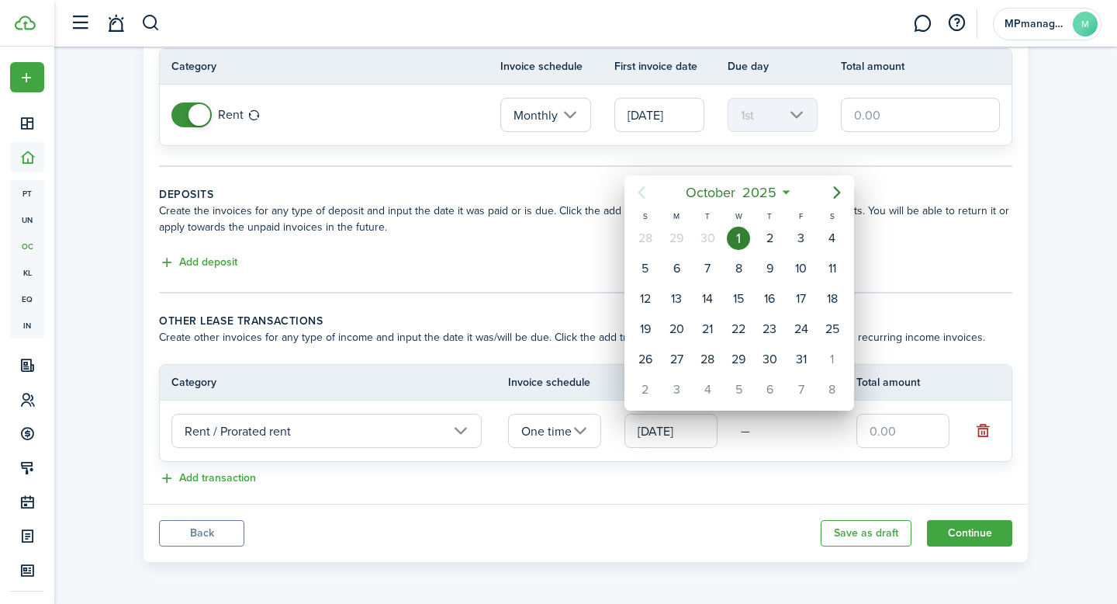
click at [643, 197] on icon "Previous page" at bounding box center [641, 192] width 7 height 12
click at [647, 199] on icon "Previous page" at bounding box center [641, 192] width 19 height 19
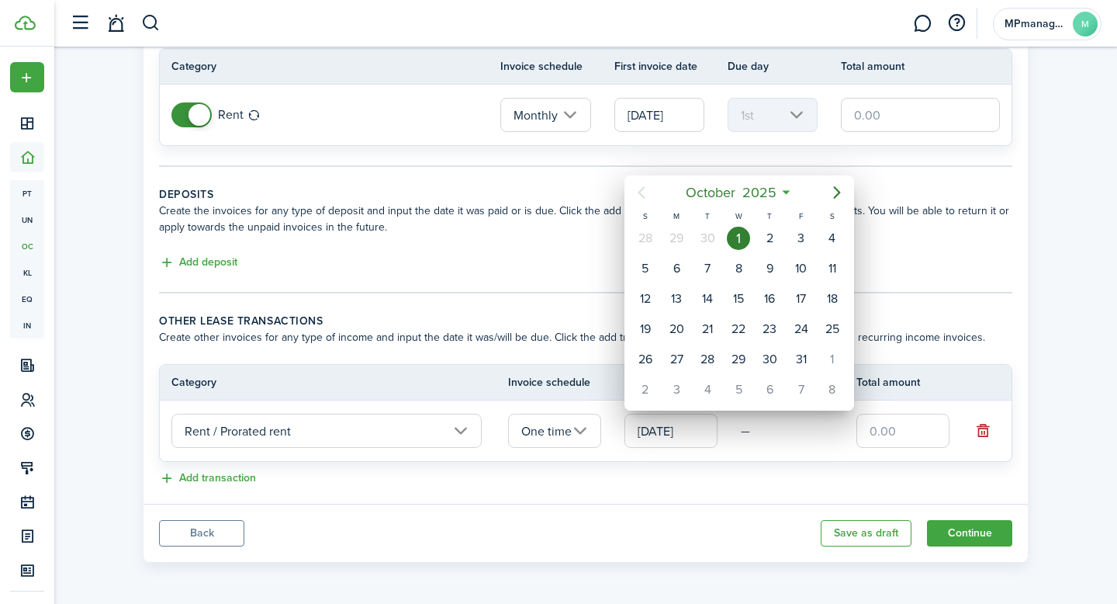
click at [647, 199] on icon "Previous page" at bounding box center [641, 192] width 19 height 19
click at [693, 480] on div at bounding box center [559, 302] width 1366 height 852
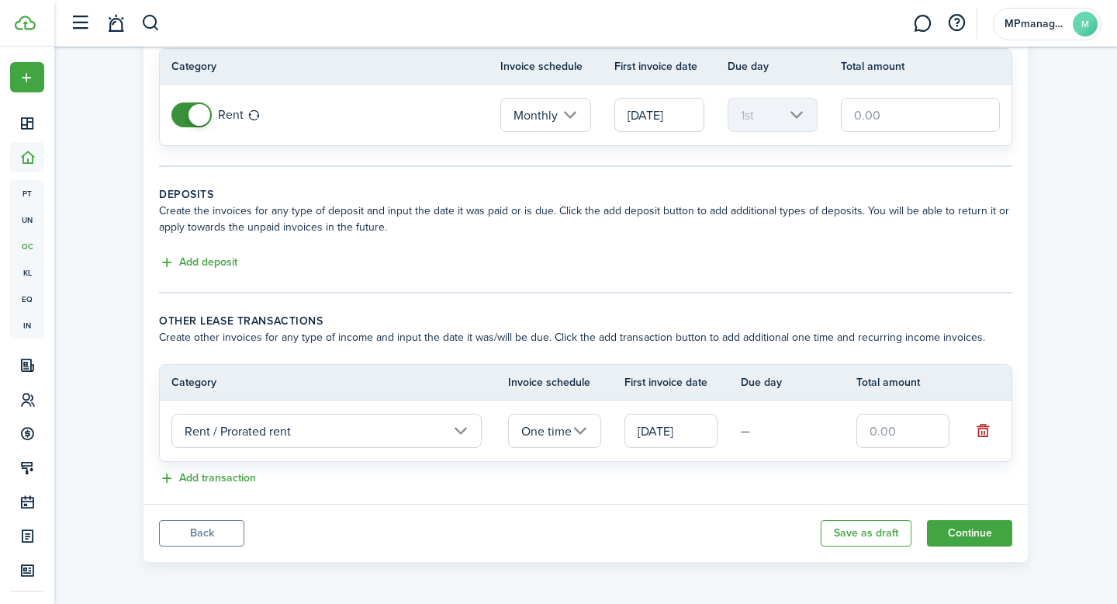
click at [913, 426] on input "text" at bounding box center [903, 431] width 93 height 34
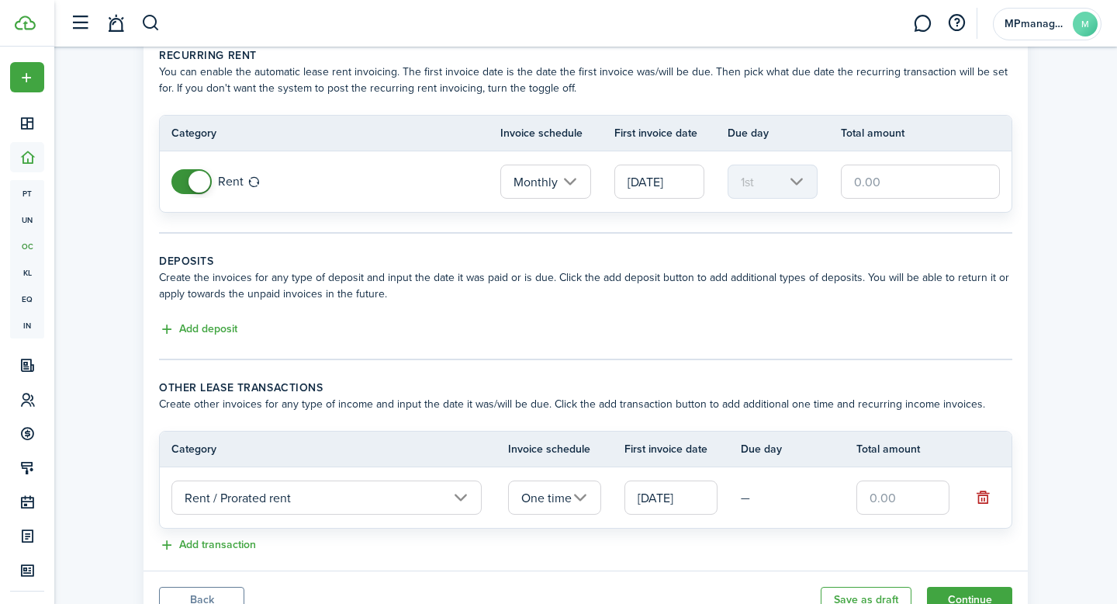
scroll to position [57, 0]
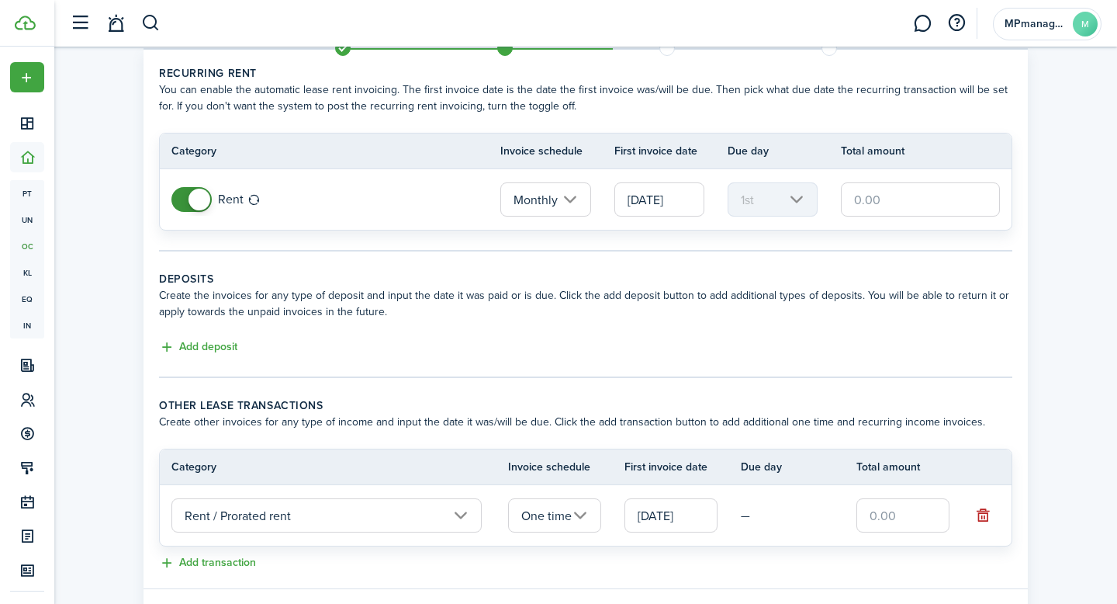
click at [688, 198] on input "[DATE]" at bounding box center [660, 199] width 90 height 34
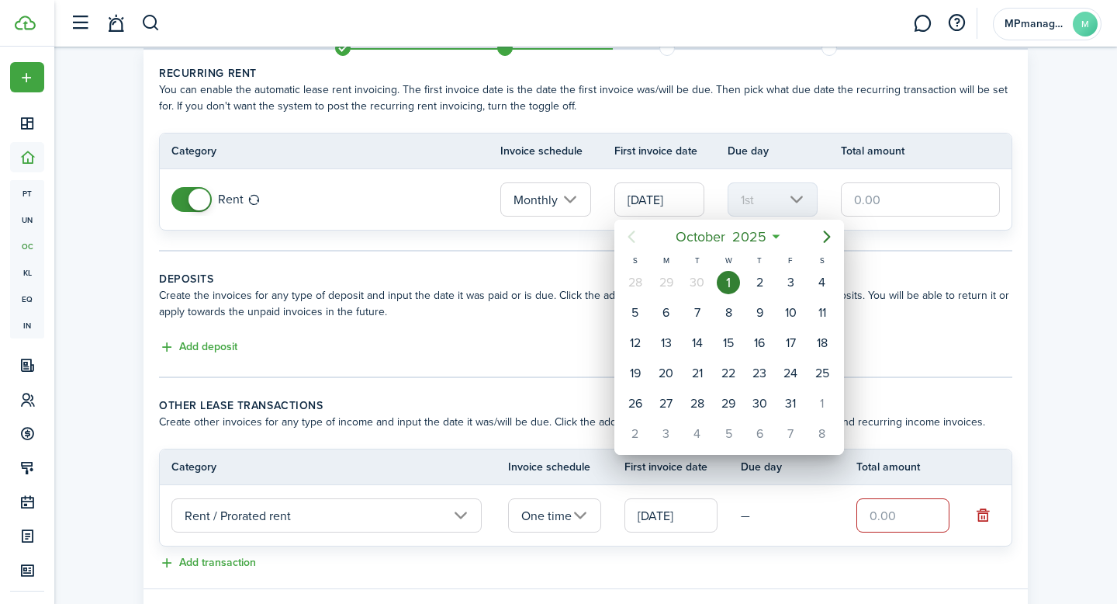
click at [1046, 283] on div at bounding box center [559, 302] width 1366 height 852
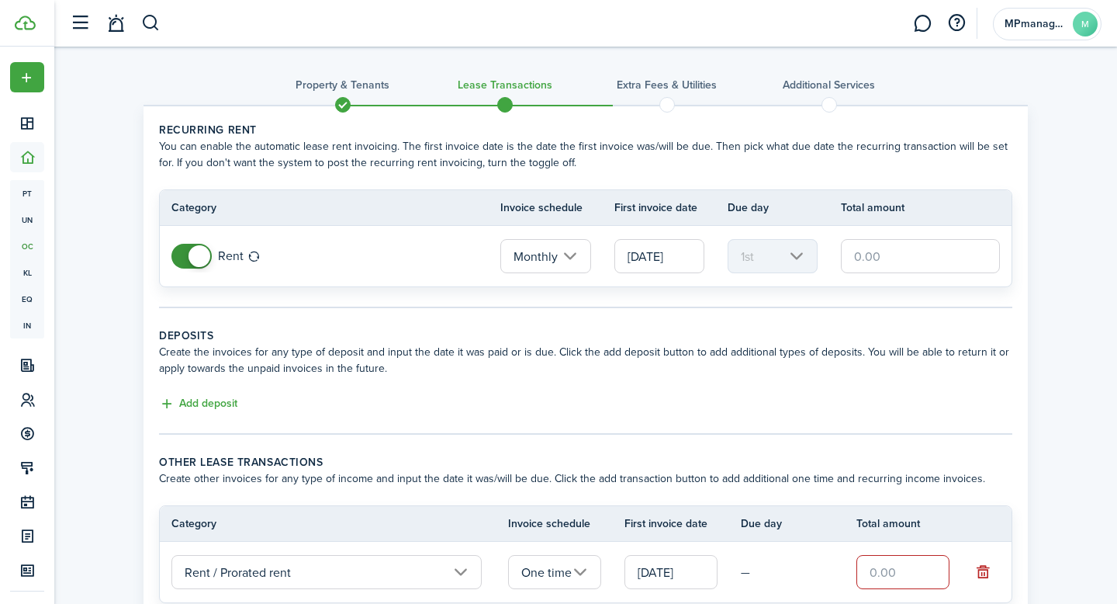
scroll to position [141, 0]
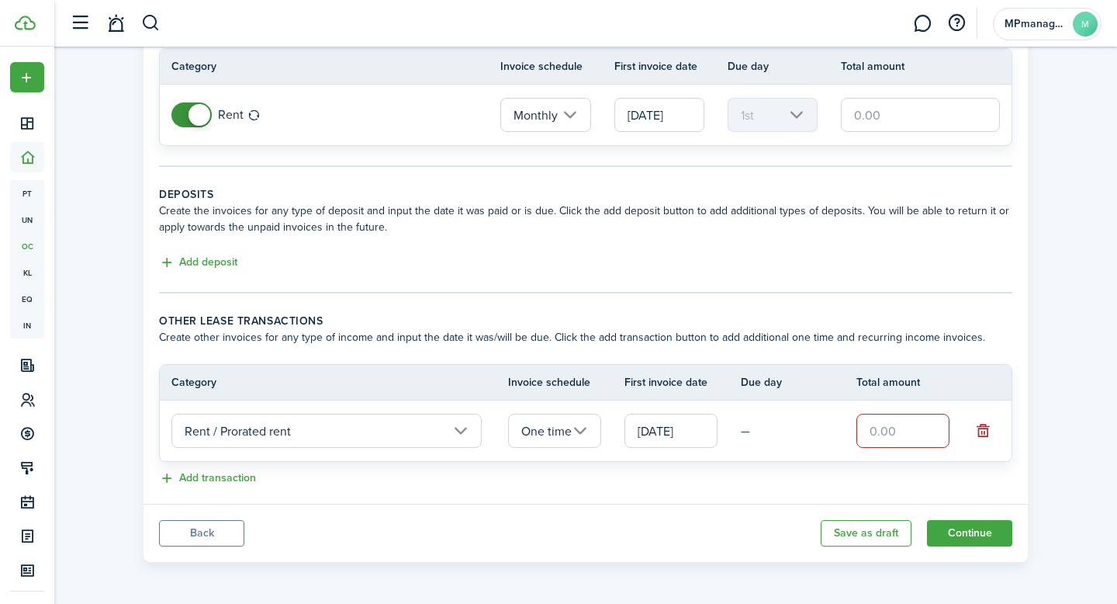
click at [179, 532] on button "Back" at bounding box center [201, 533] width 85 height 26
click at [1048, 424] on div "Property & Tenants Lease Transactions Extra fees & Utilities Additional Service…" at bounding box center [585, 237] width 1063 height 664
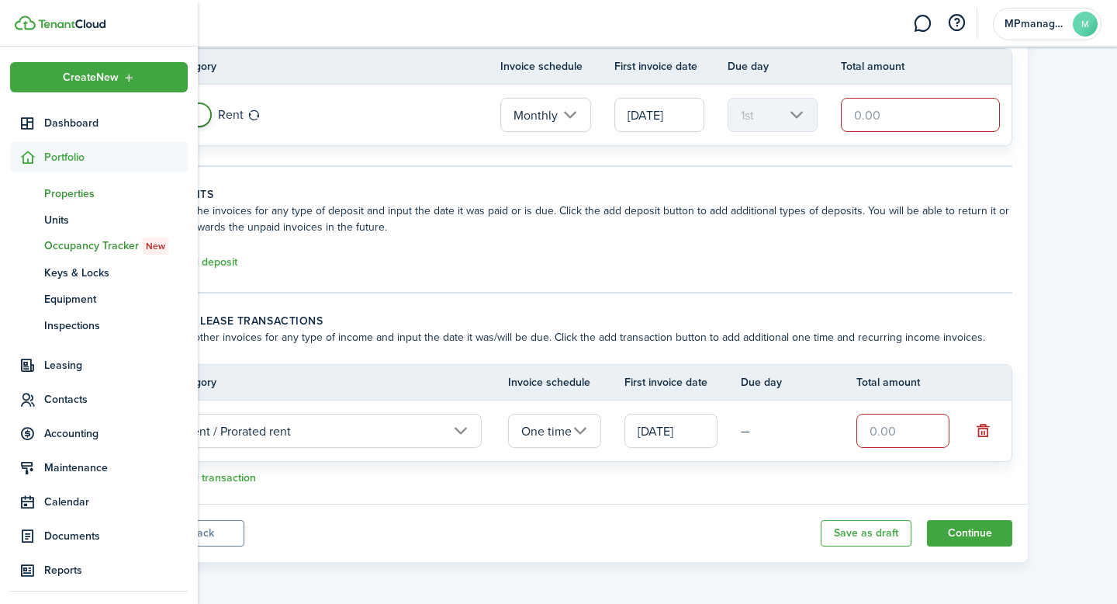
click at [86, 187] on span "Properties" at bounding box center [116, 193] width 144 height 16
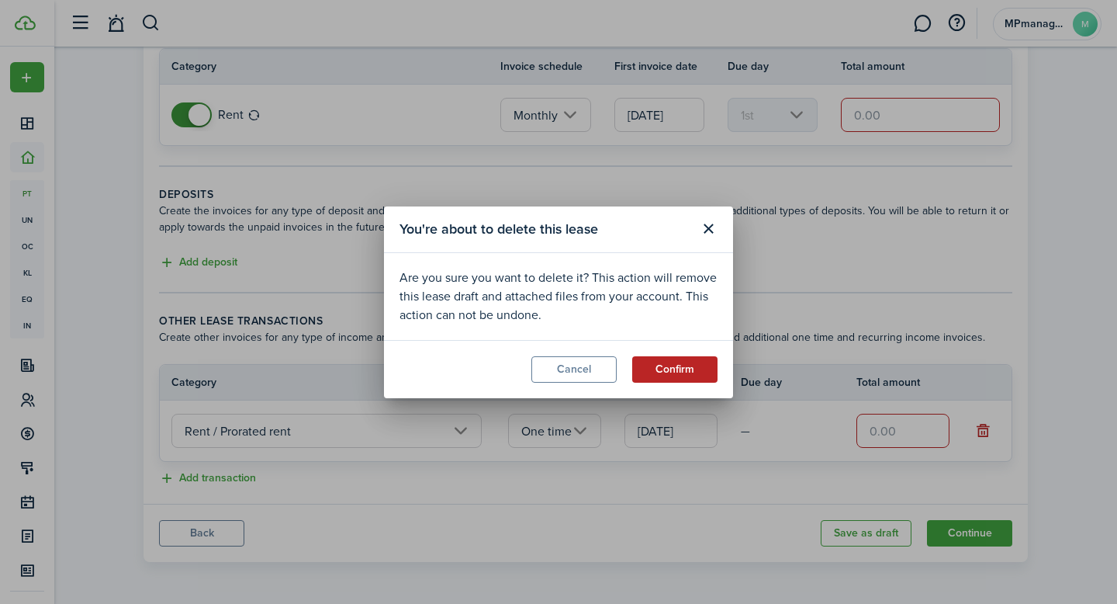
click at [665, 372] on button "Confirm" at bounding box center [674, 369] width 85 height 26
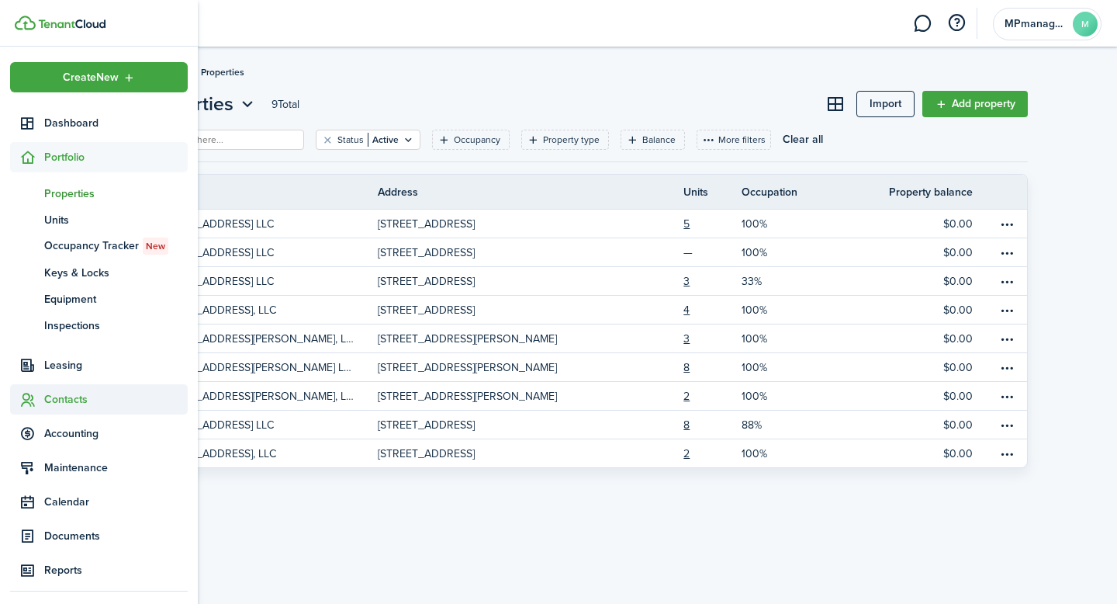
click at [77, 404] on span "Contacts" at bounding box center [116, 399] width 144 height 16
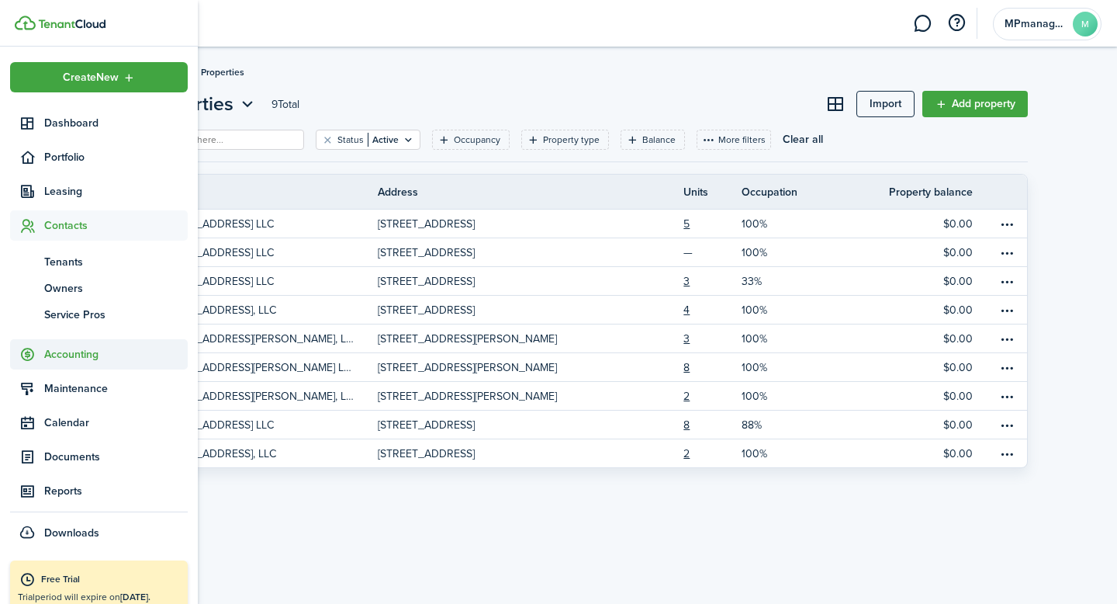
click at [71, 361] on span "Accounting" at bounding box center [116, 354] width 144 height 16
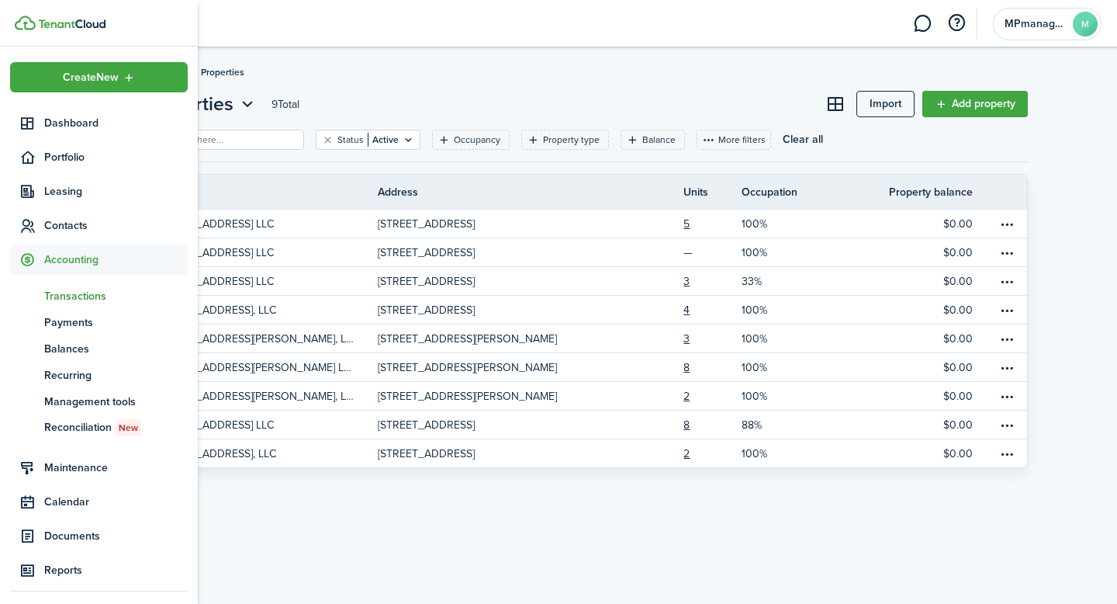
click at [95, 300] on span "Transactions" at bounding box center [116, 296] width 144 height 16
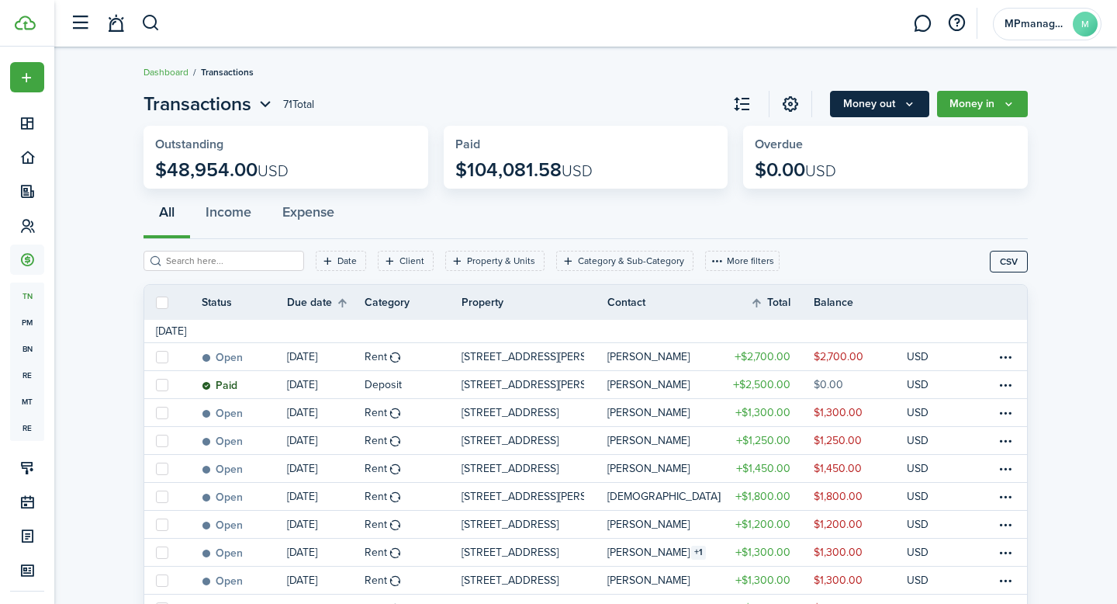
click at [913, 103] on icon "Money out" at bounding box center [909, 104] width 13 height 12
click at [990, 98] on button "Money in" at bounding box center [982, 104] width 91 height 26
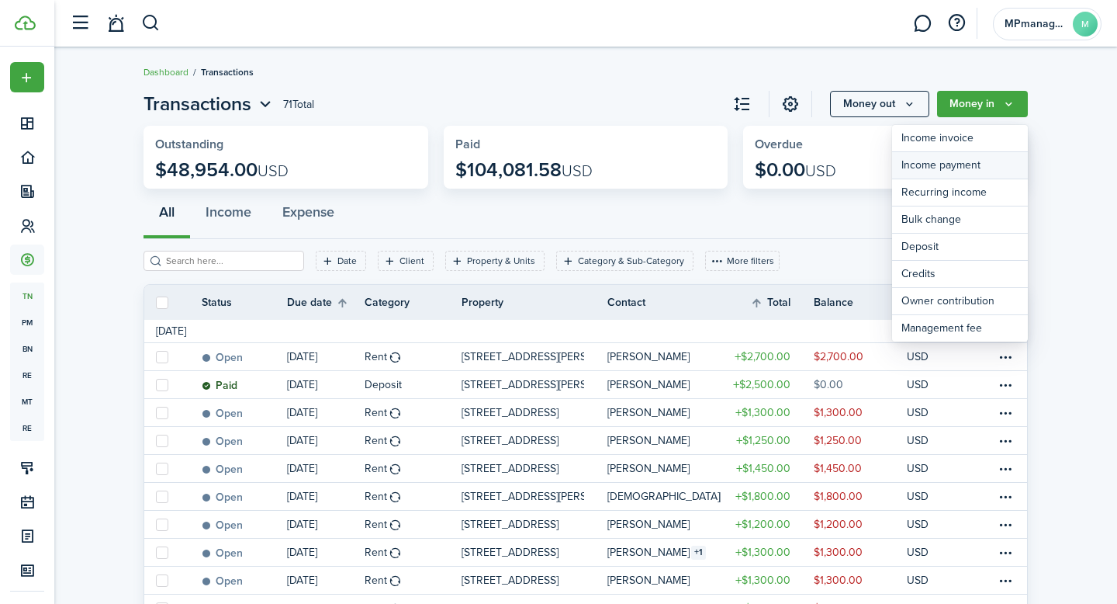
click at [952, 168] on link "Income payment" at bounding box center [960, 165] width 136 height 27
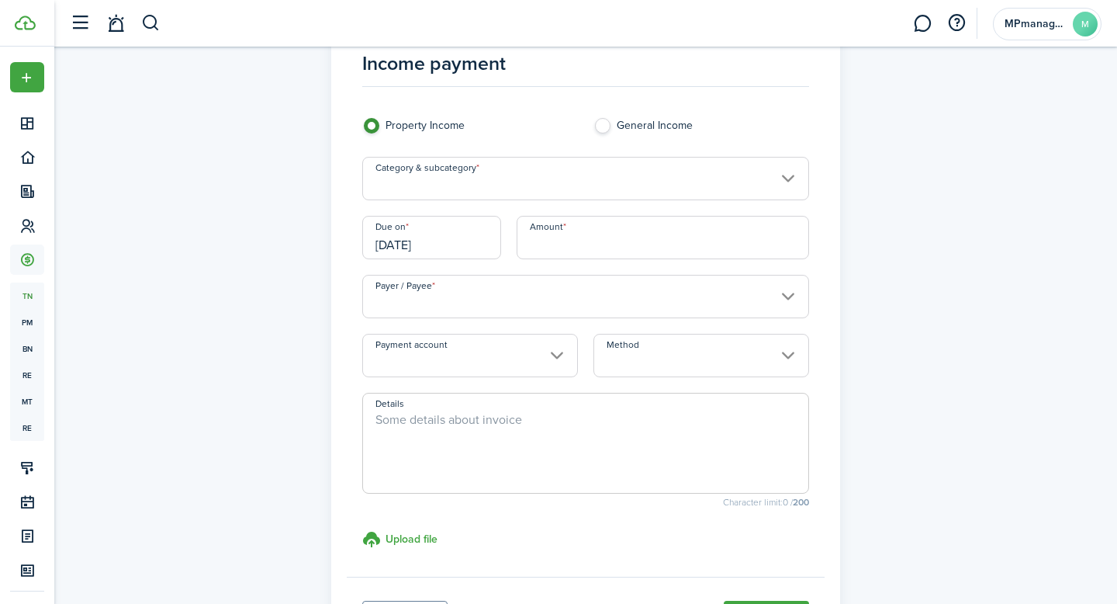
scroll to position [69, 0]
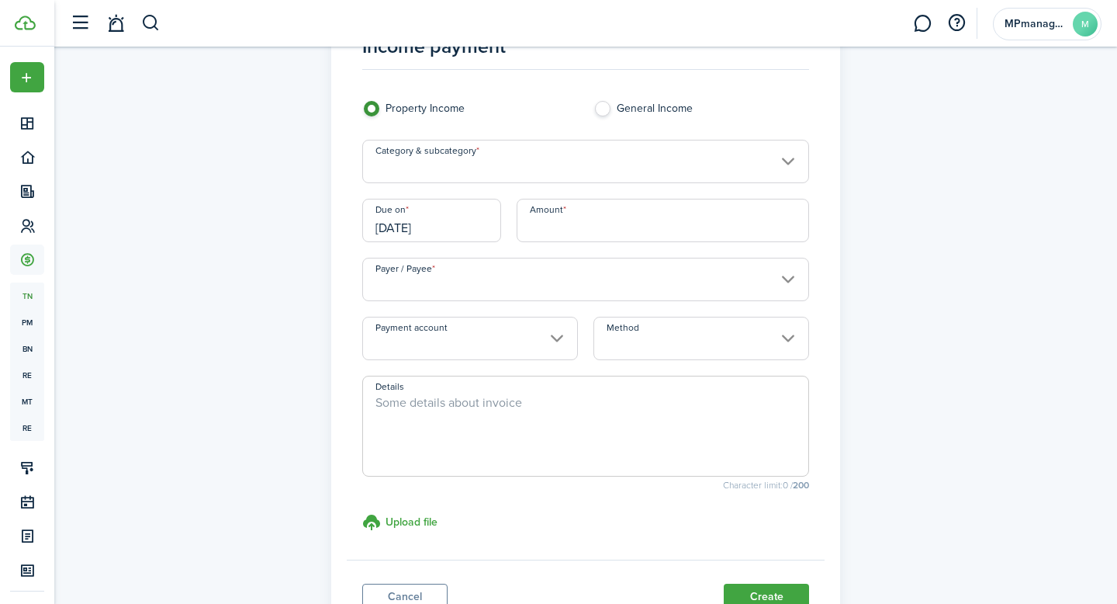
click at [778, 154] on input "Category & subcategory" at bounding box center [586, 161] width 448 height 43
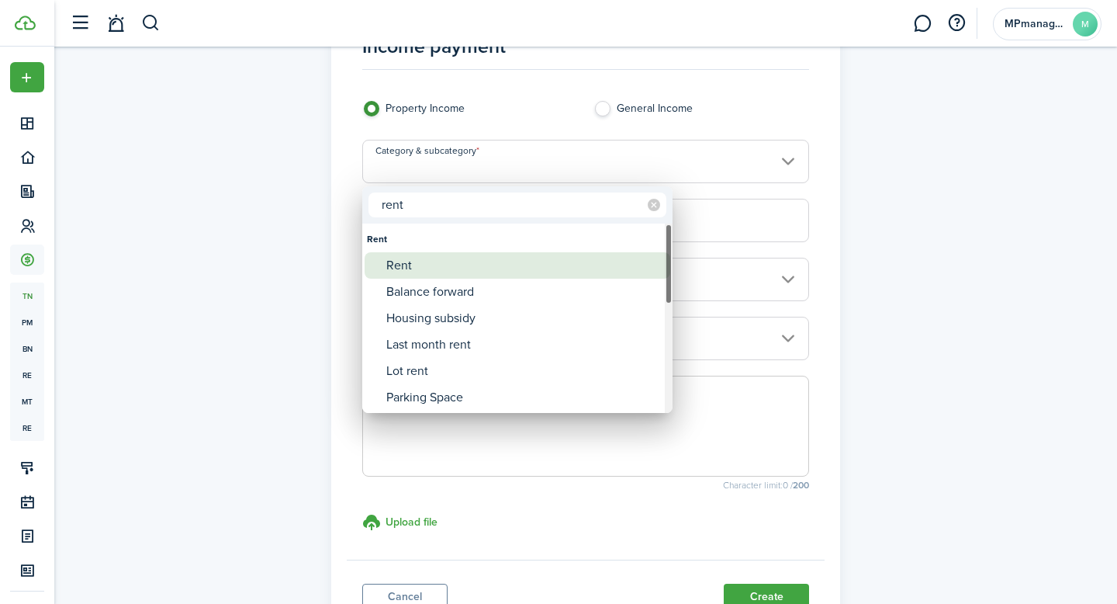
type input "rent"
click at [421, 272] on div "Rent" at bounding box center [523, 265] width 275 height 26
type input "Rent"
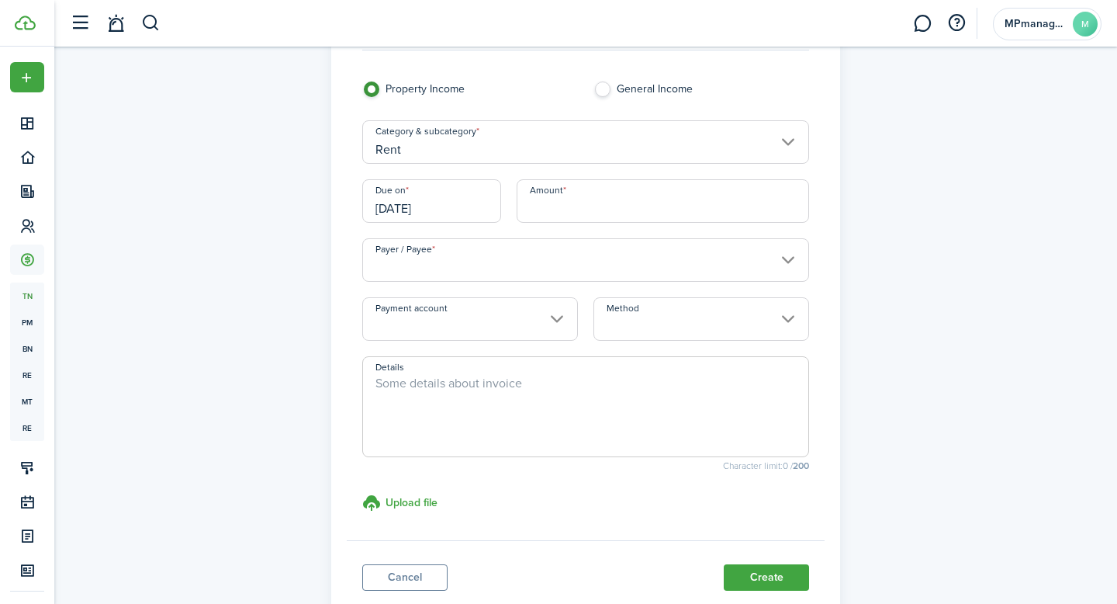
scroll to position [99, 0]
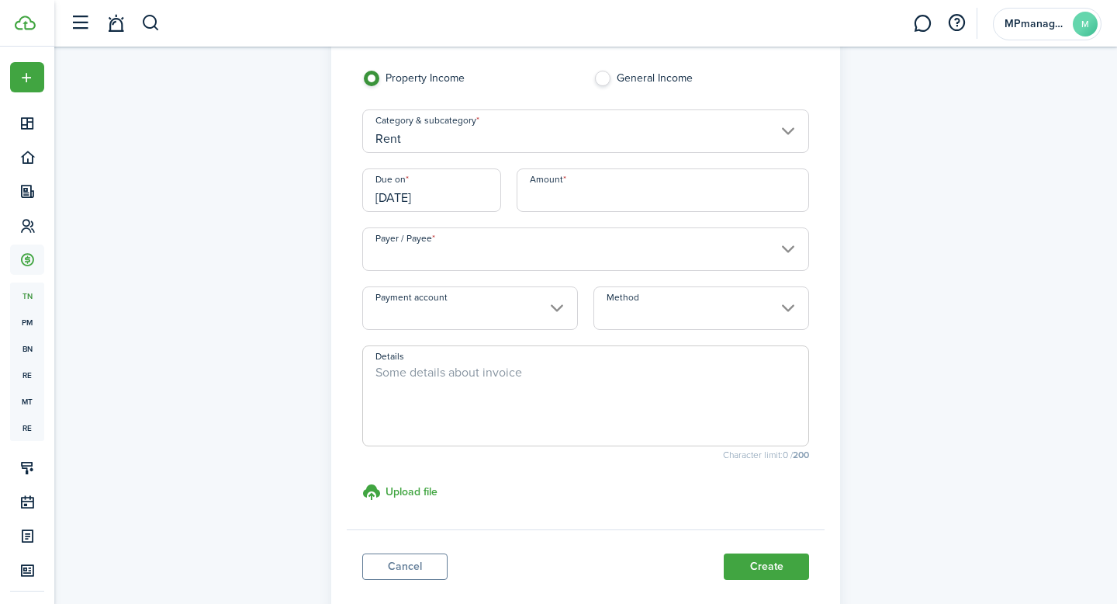
click at [779, 256] on input "Payer / Payee" at bounding box center [586, 248] width 448 height 43
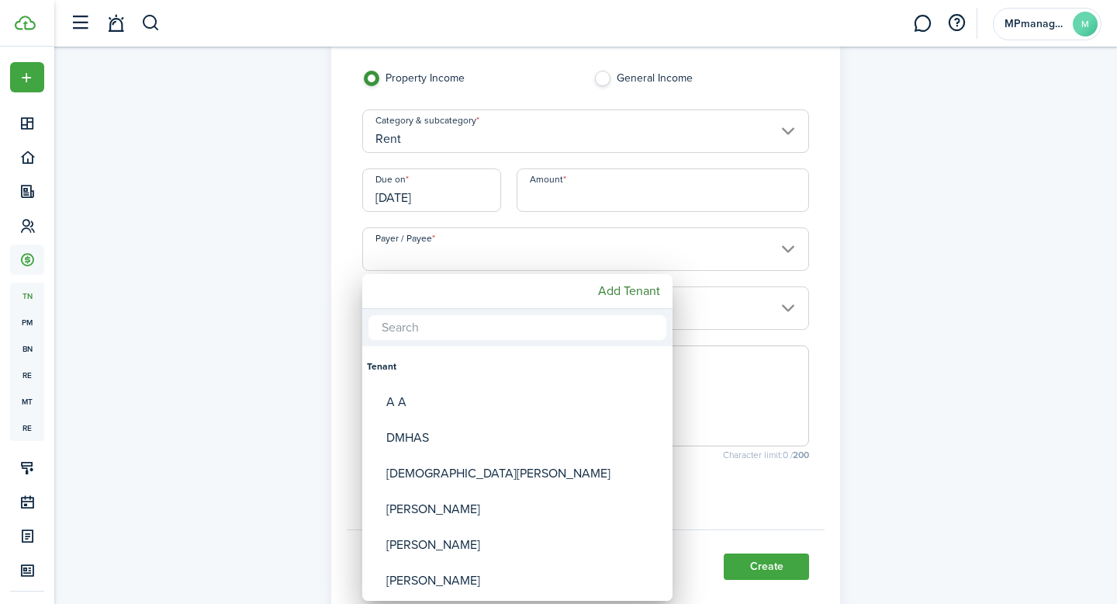
click at [861, 262] on div at bounding box center [559, 302] width 1366 height 852
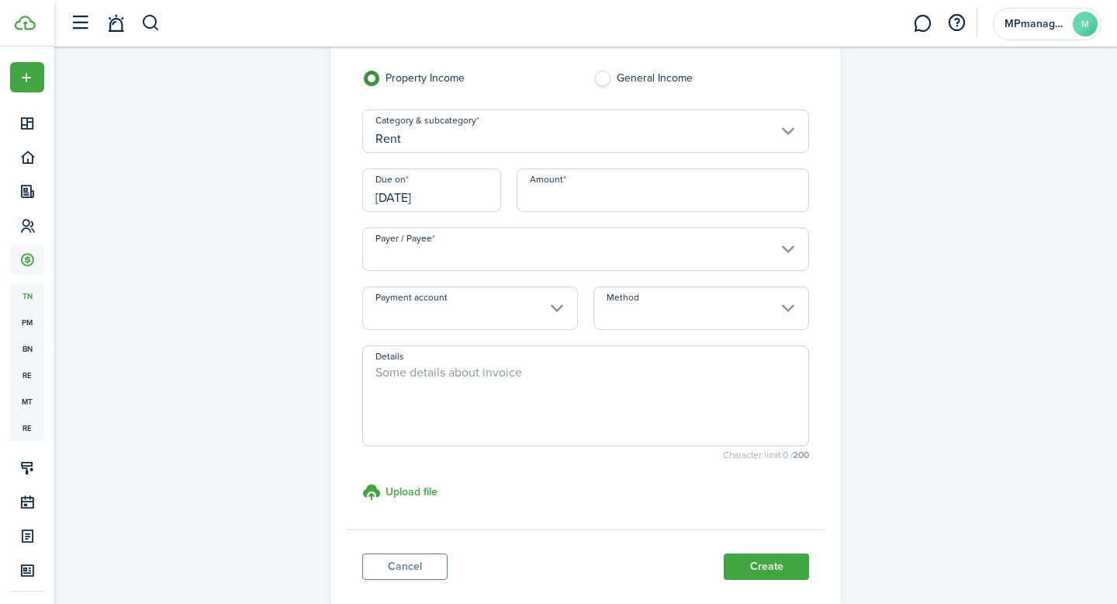
click at [445, 196] on input "[DATE]" at bounding box center [431, 189] width 139 height 43
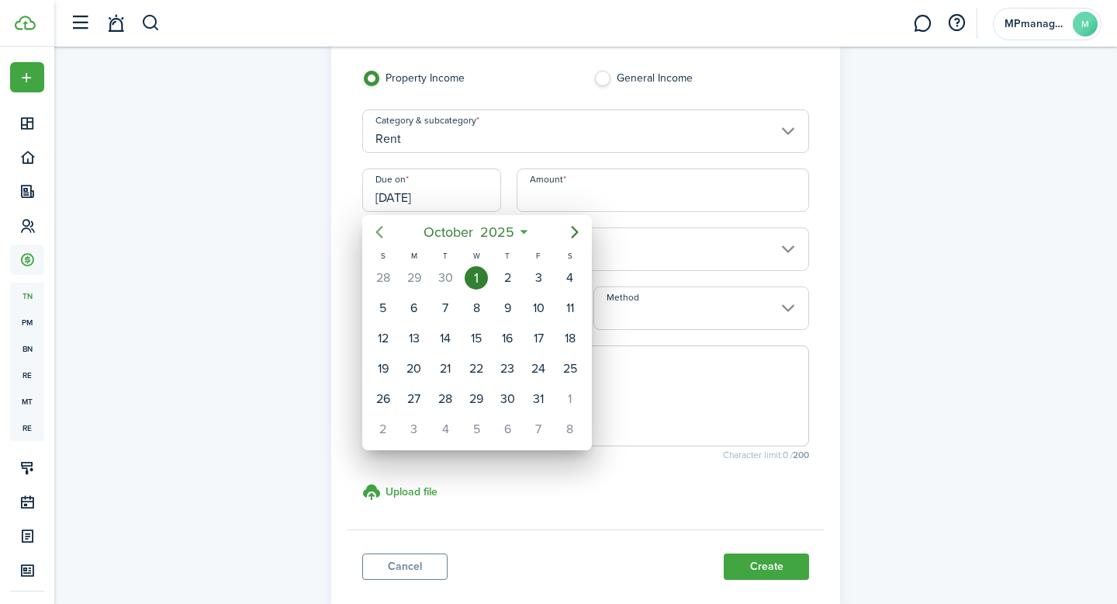
click at [380, 231] on icon "Previous page" at bounding box center [379, 232] width 19 height 19
click at [419, 275] on div "1" at bounding box center [414, 277] width 23 height 23
type input "[DATE]"
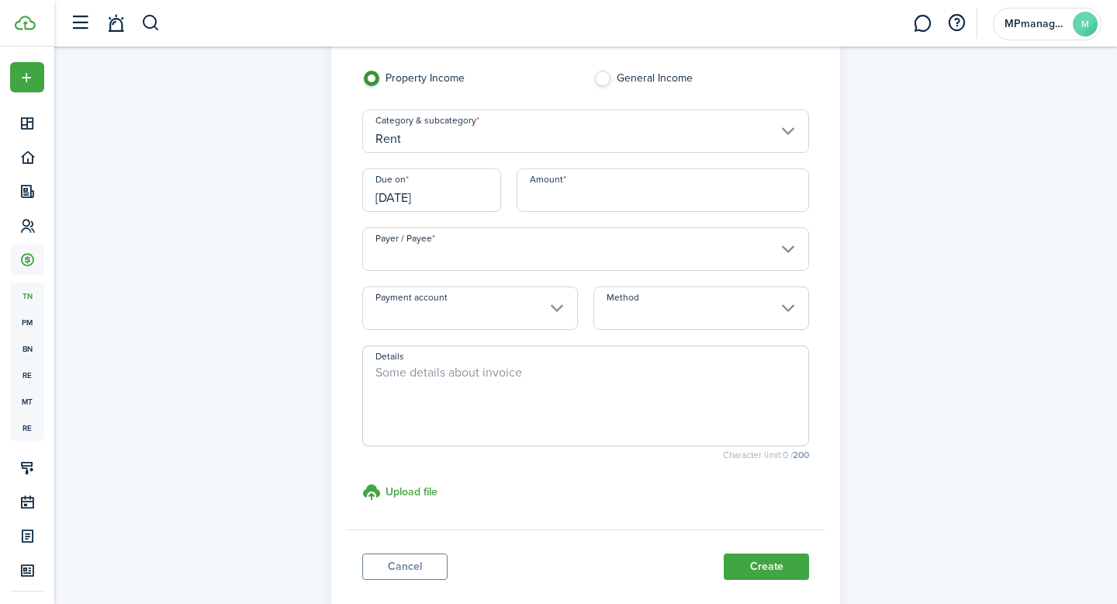
click at [792, 251] on input "Payer / Payee" at bounding box center [586, 248] width 448 height 43
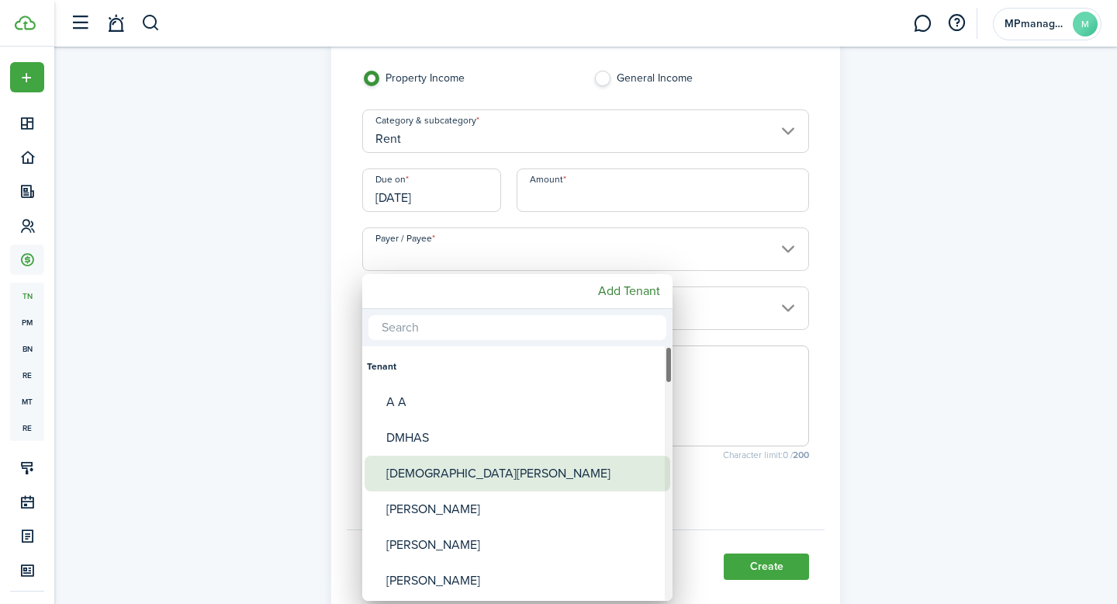
click at [437, 468] on div "[DEMOGRAPHIC_DATA][PERSON_NAME]" at bounding box center [523, 473] width 275 height 36
type input "[DEMOGRAPHIC_DATA][PERSON_NAME]"
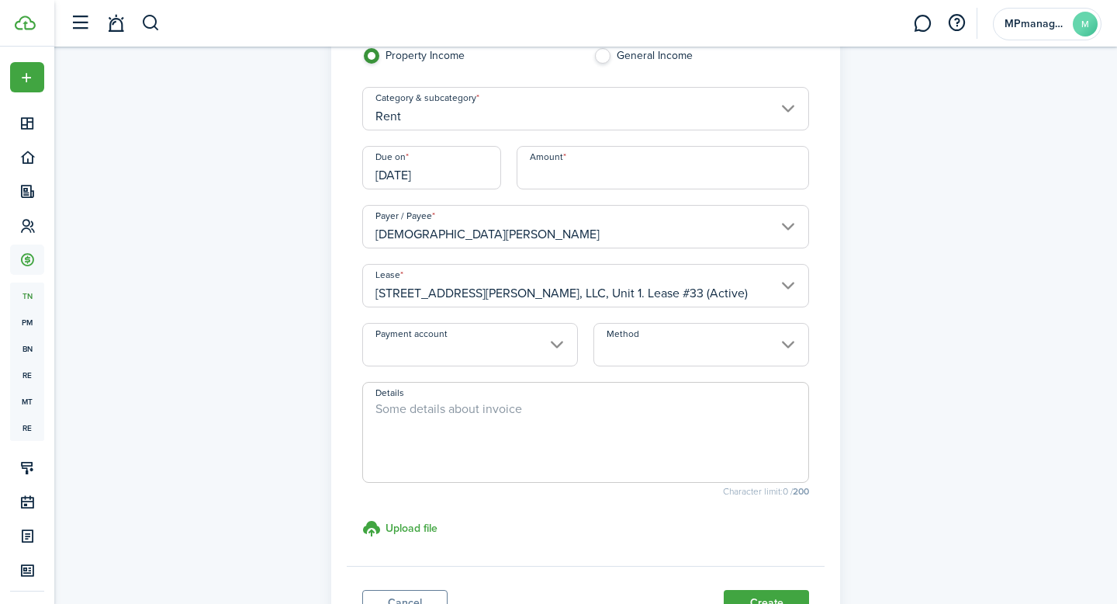
scroll to position [111, 0]
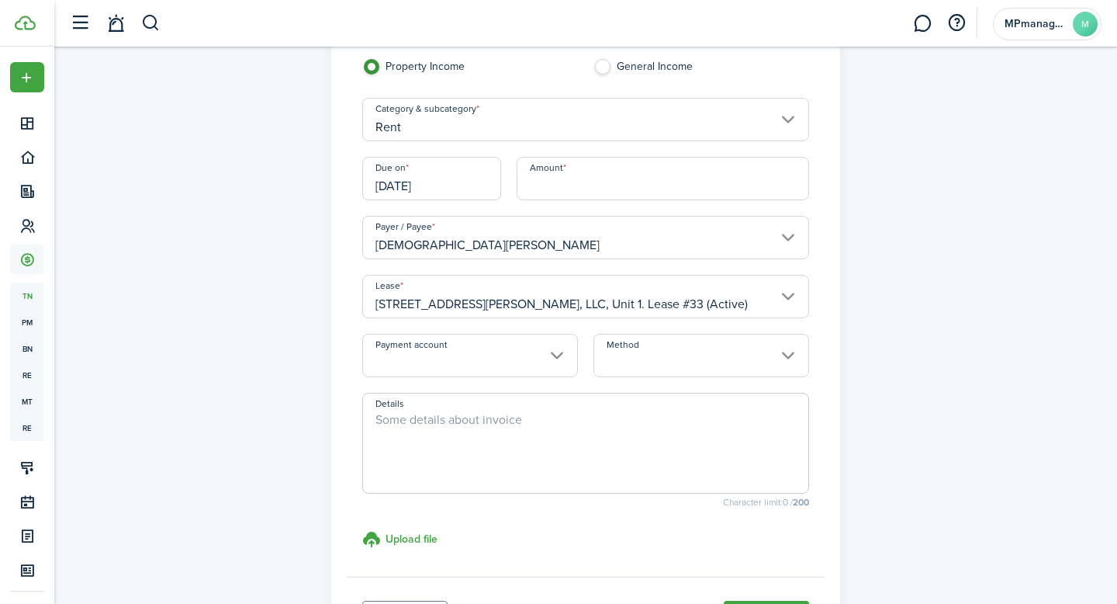
click at [595, 171] on input "Amount" at bounding box center [663, 178] width 293 height 43
click at [553, 351] on input "Payment account" at bounding box center [470, 355] width 216 height 43
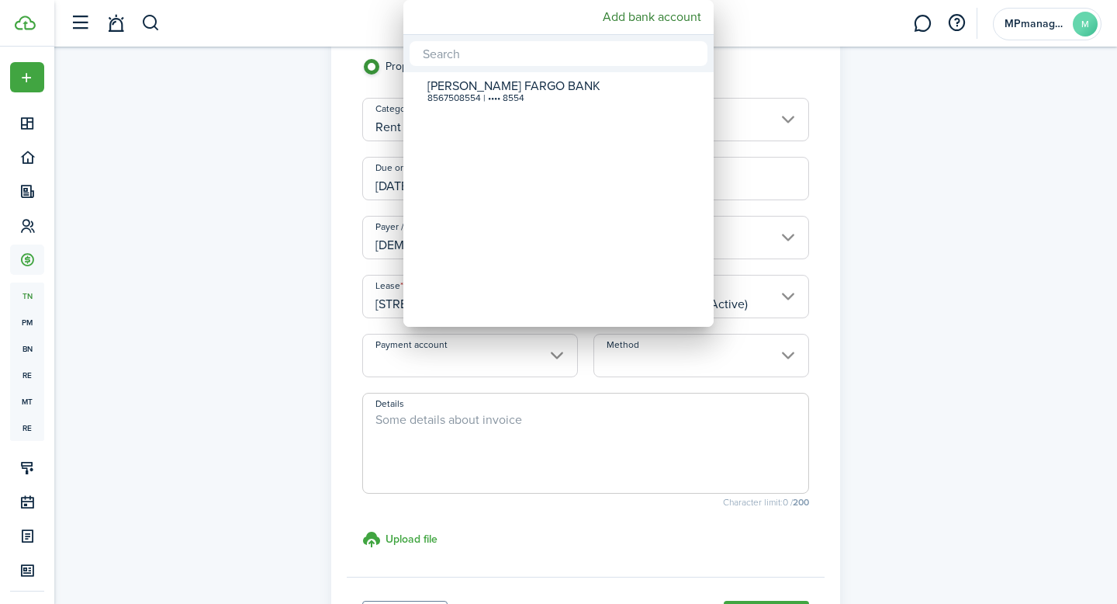
type input "$2,000.00"
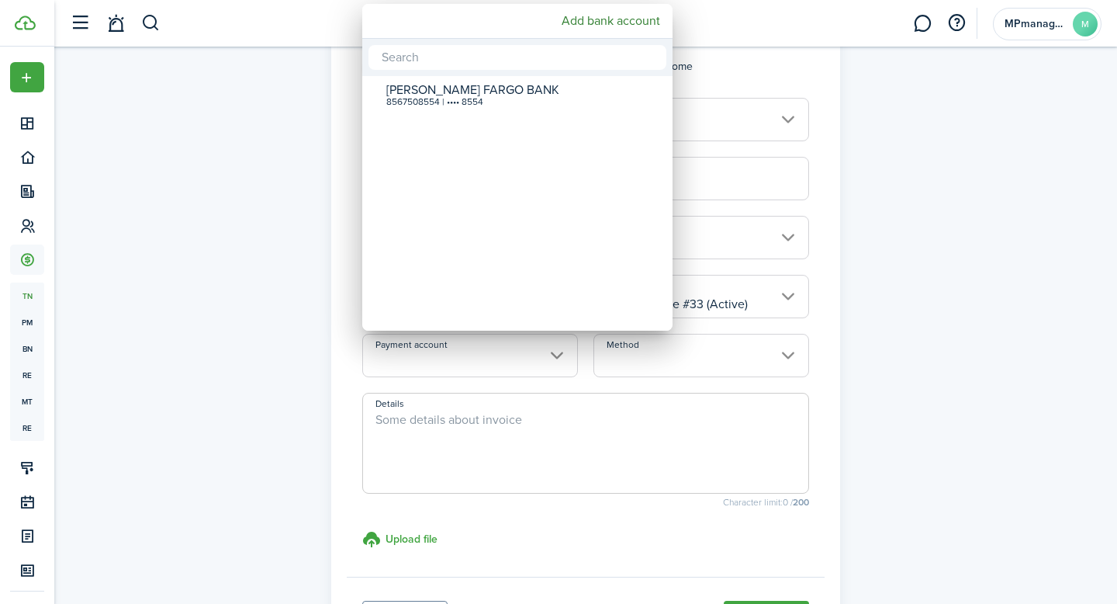
click at [885, 331] on div at bounding box center [559, 302] width 1366 height 852
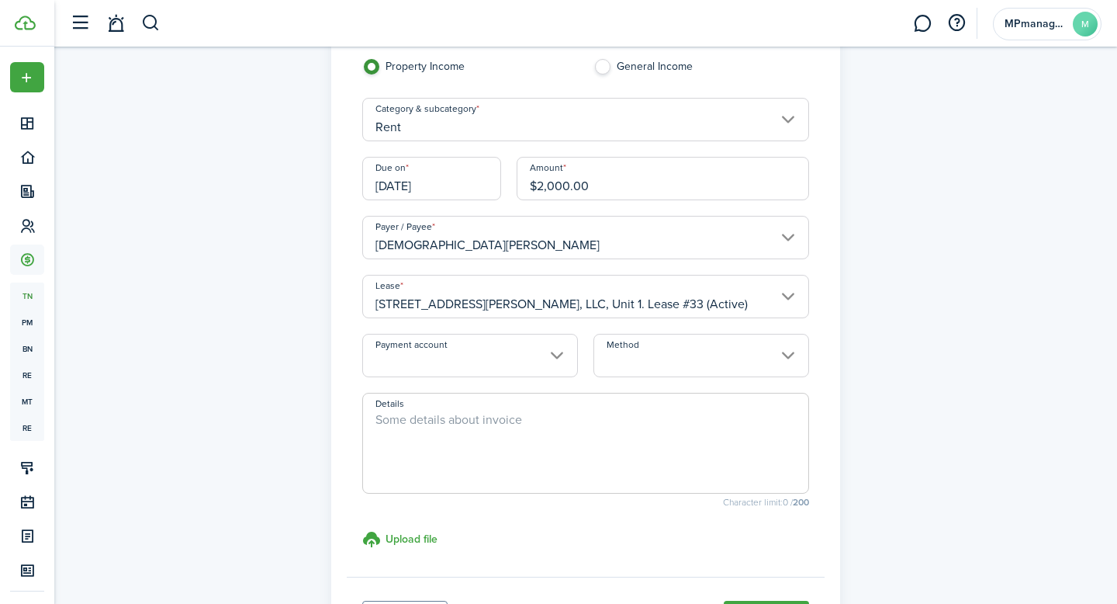
click at [793, 359] on input "Method" at bounding box center [702, 355] width 216 height 43
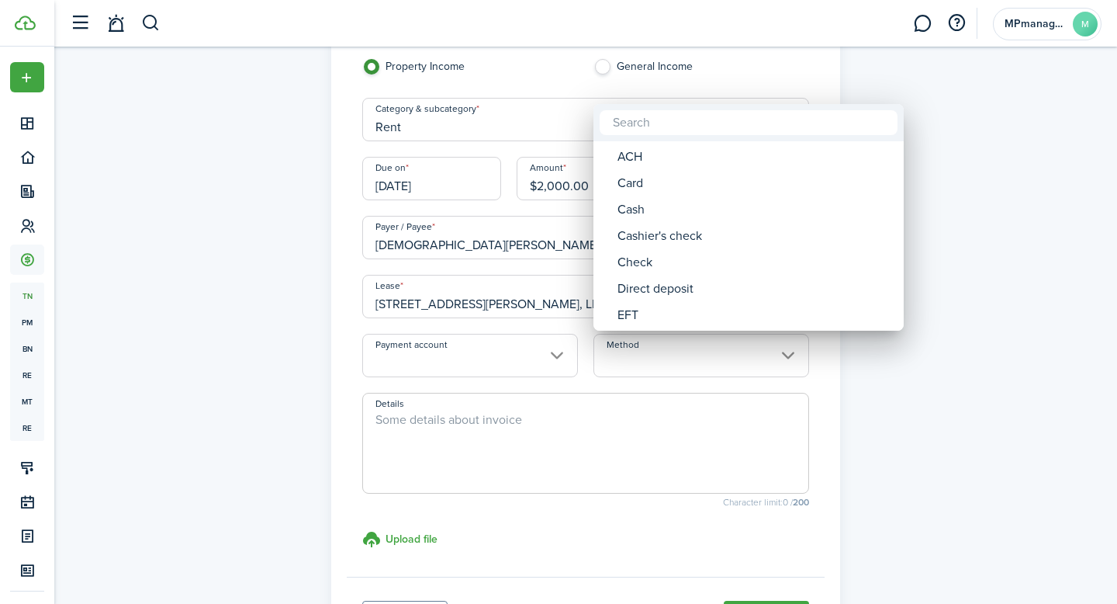
click at [943, 387] on div at bounding box center [559, 302] width 1366 height 852
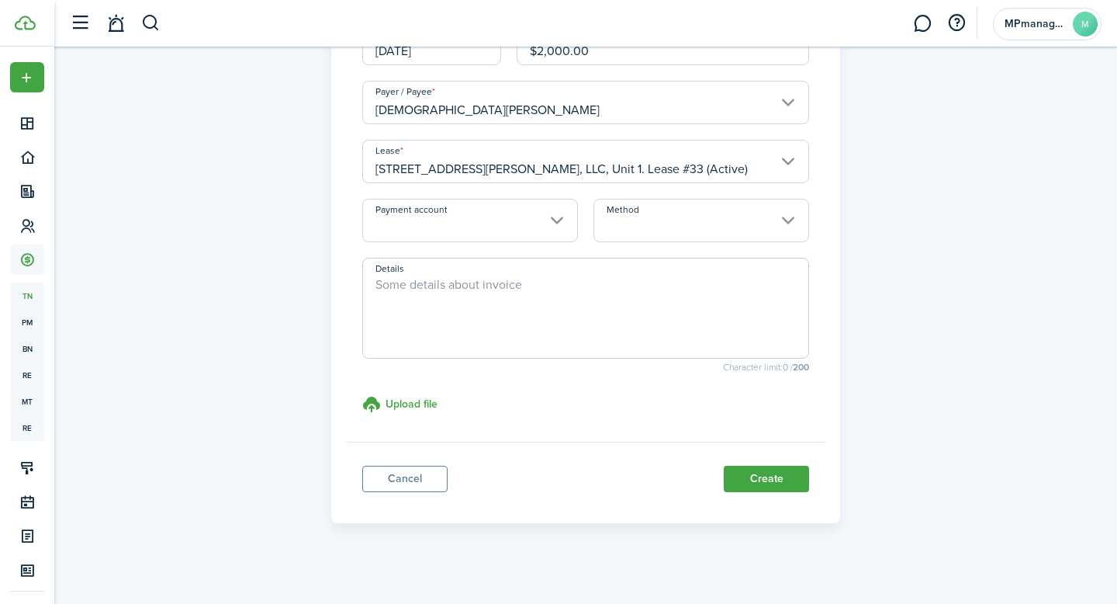
scroll to position [255, 0]
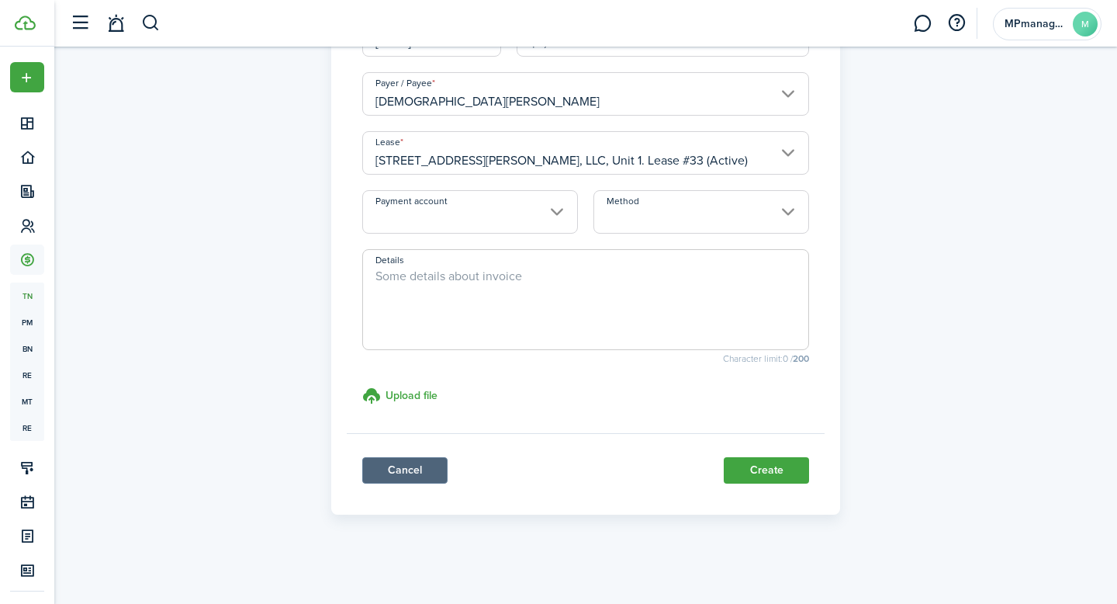
click at [404, 477] on link "Cancel" at bounding box center [404, 470] width 85 height 26
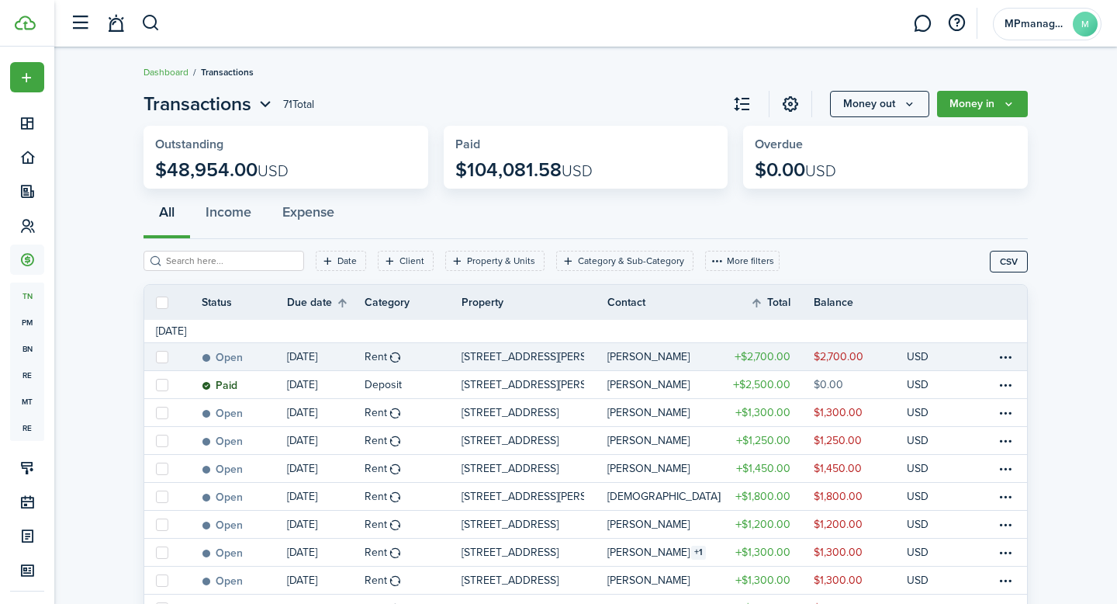
click at [162, 360] on label at bounding box center [162, 357] width 12 height 12
click at [156, 357] on input "checkbox" at bounding box center [155, 356] width 1 height 1
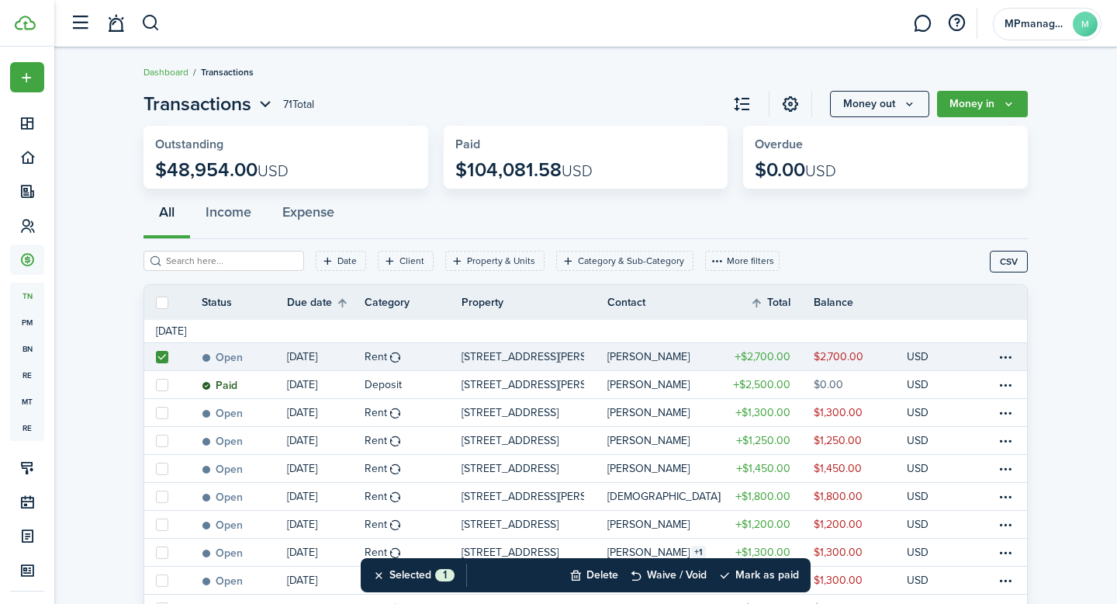
click at [165, 357] on label at bounding box center [162, 357] width 12 height 12
click at [156, 357] on input "checkbox" at bounding box center [155, 356] width 1 height 1
checkbox input "false"
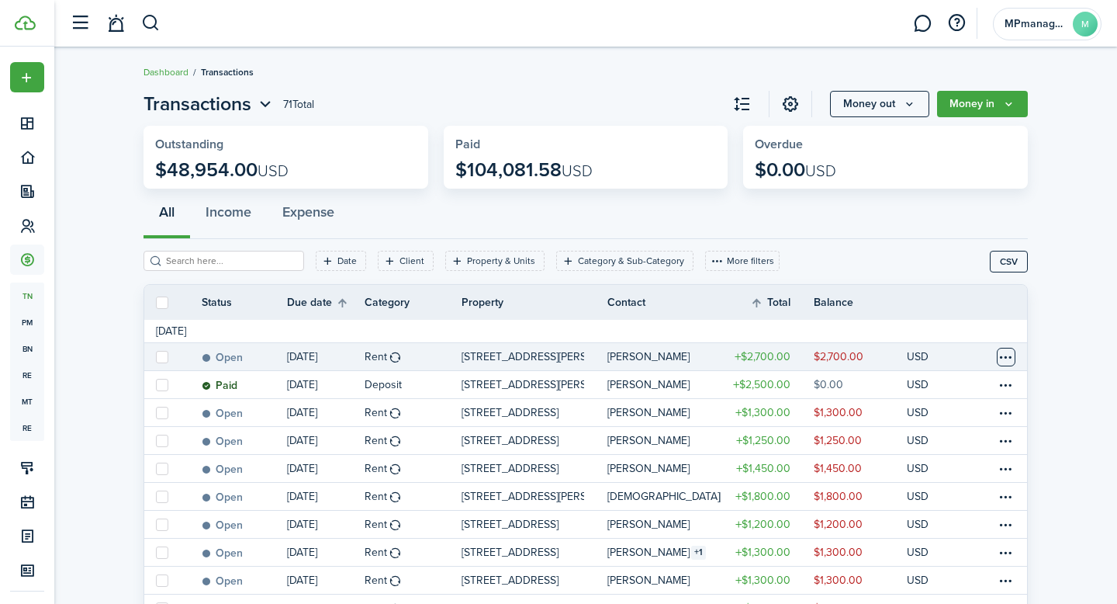
click at [1014, 355] on table-menu-btn-icon at bounding box center [1006, 357] width 19 height 19
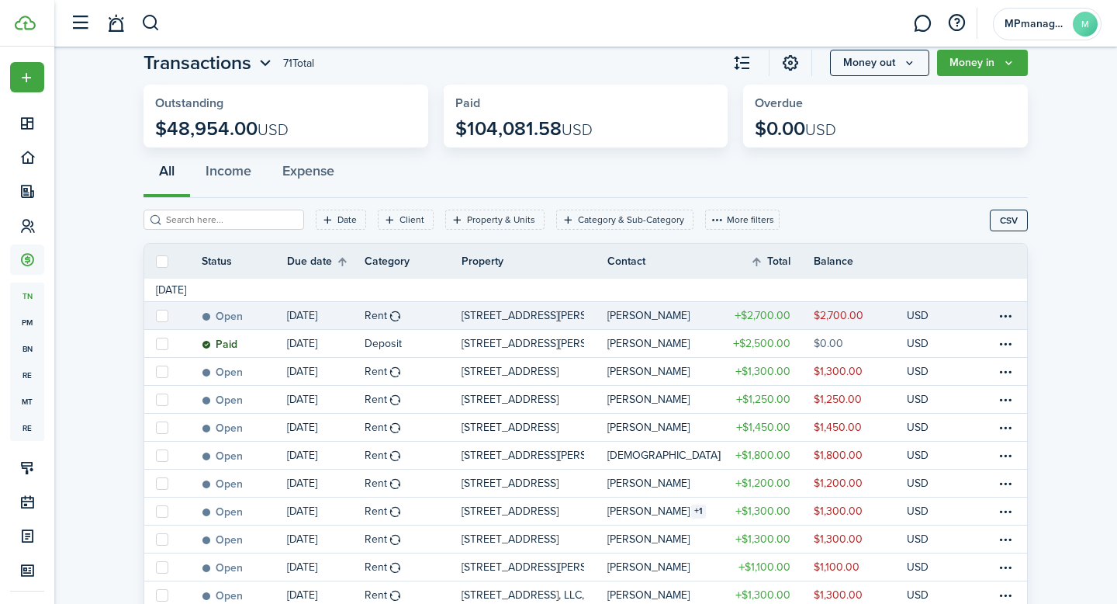
scroll to position [34, 0]
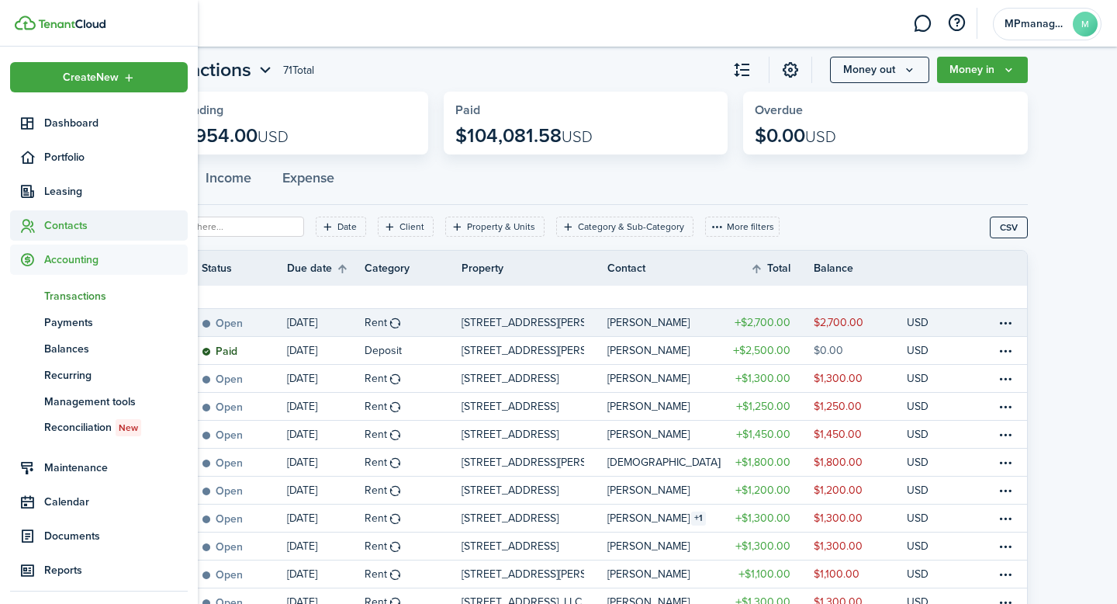
click at [61, 227] on span "Contacts" at bounding box center [116, 225] width 144 height 16
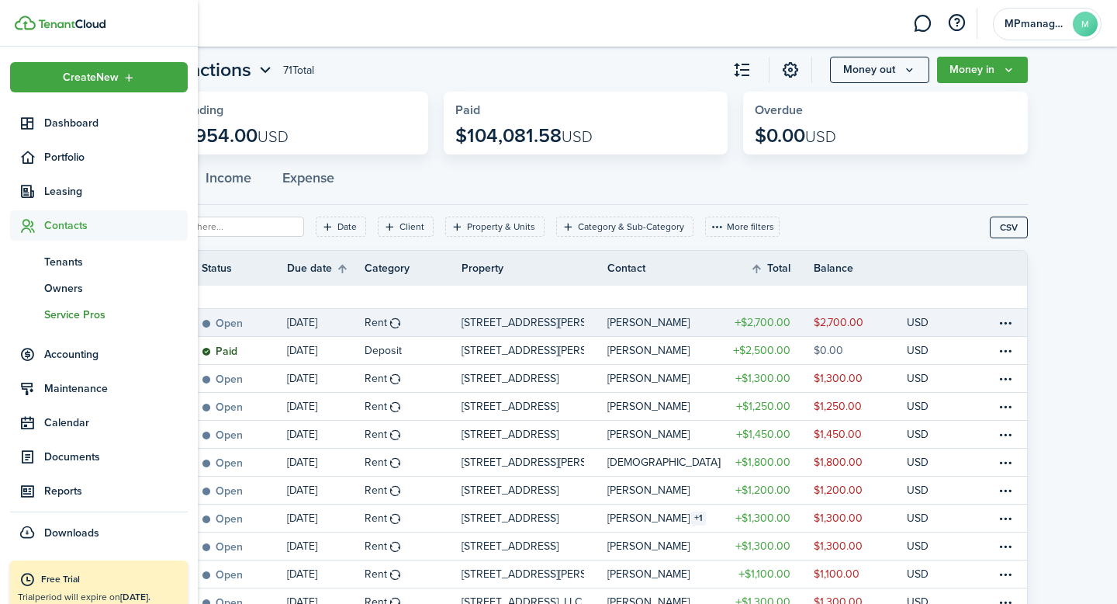
click at [76, 311] on span "Service Pros" at bounding box center [116, 315] width 144 height 16
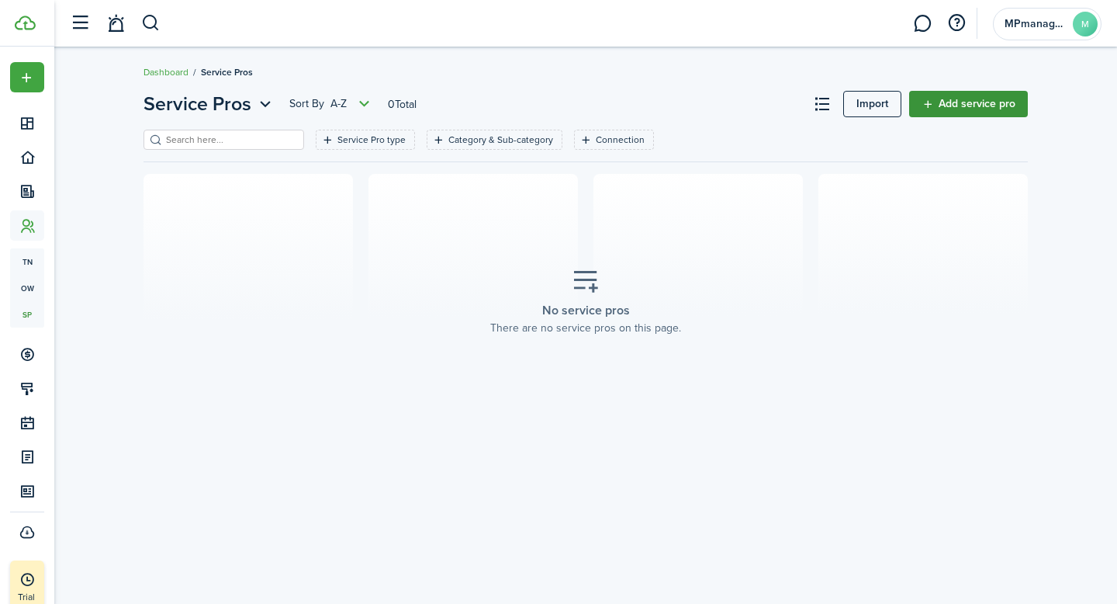
click at [950, 111] on link "Add service pro" at bounding box center [968, 104] width 119 height 26
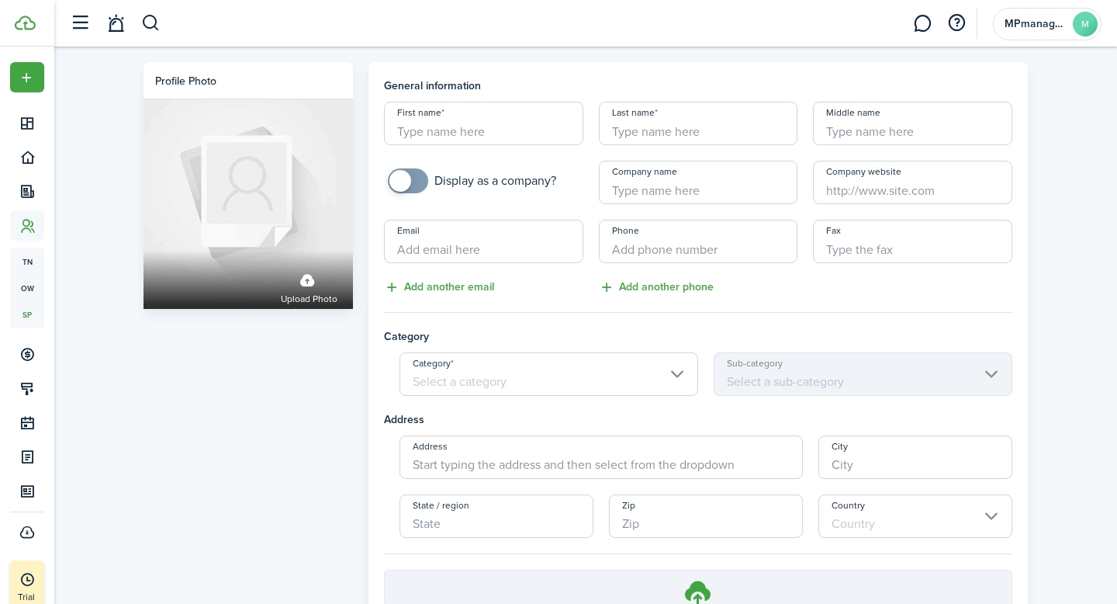
click at [503, 129] on input "First name" at bounding box center [483, 123] width 199 height 43
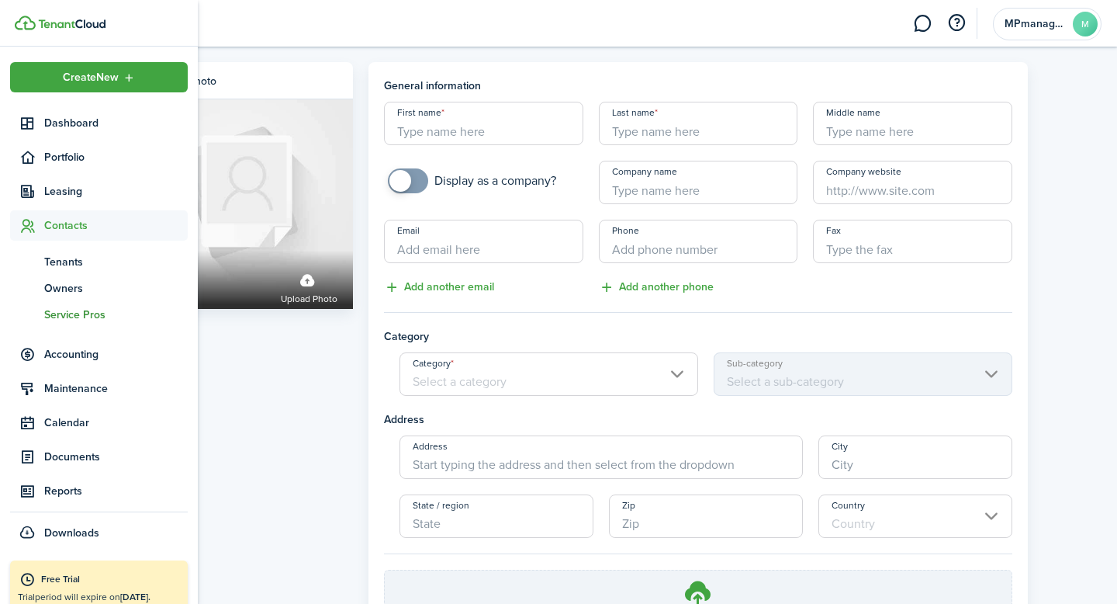
click at [78, 319] on span "Service Pros" at bounding box center [116, 315] width 144 height 16
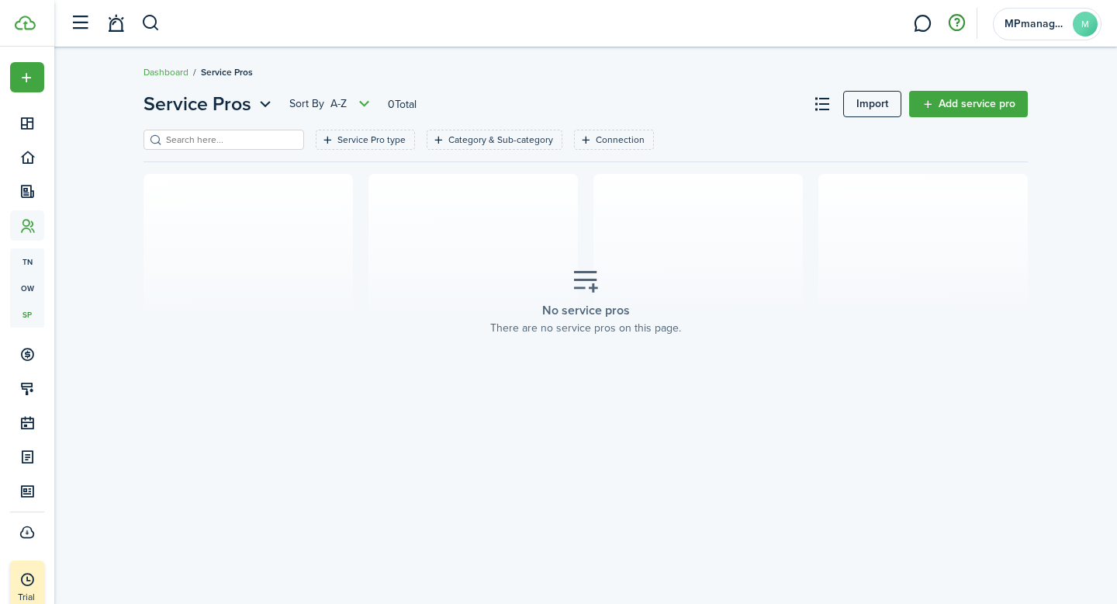
click at [956, 24] on button "button" at bounding box center [957, 23] width 26 height 26
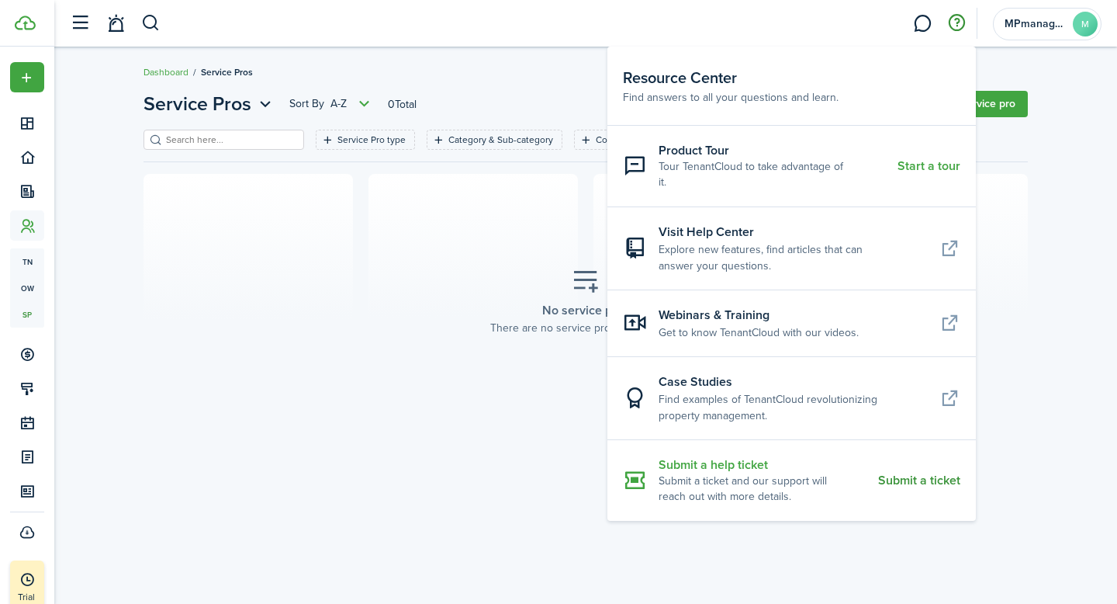
click at [721, 473] on resource-center-item-description "Submit a ticket and our support will reach out with more details." at bounding box center [763, 489] width 208 height 32
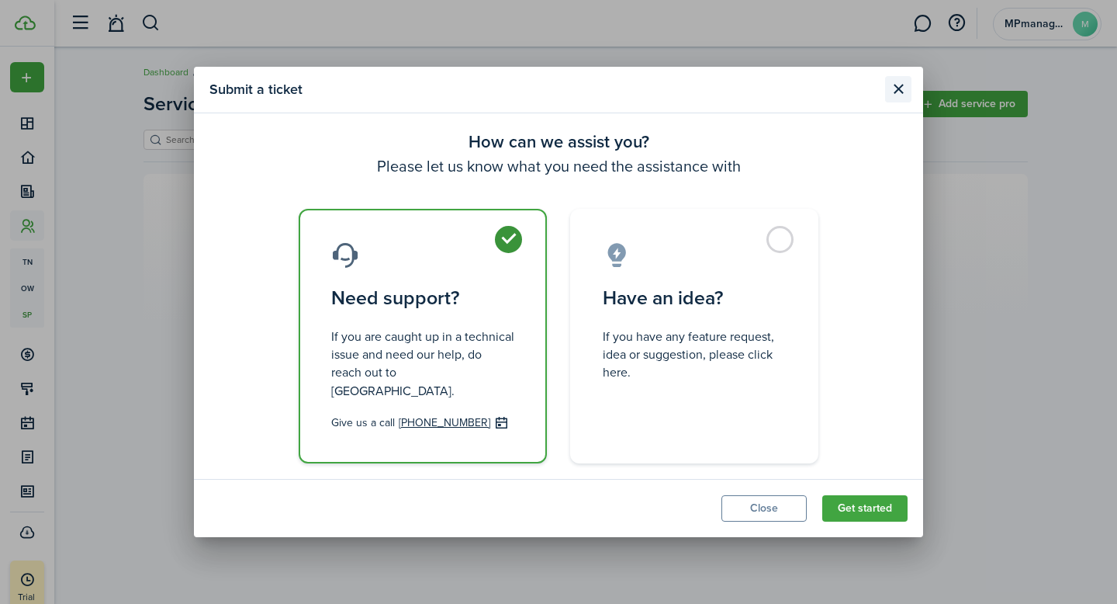
click at [899, 92] on button "Close modal" at bounding box center [898, 89] width 26 height 26
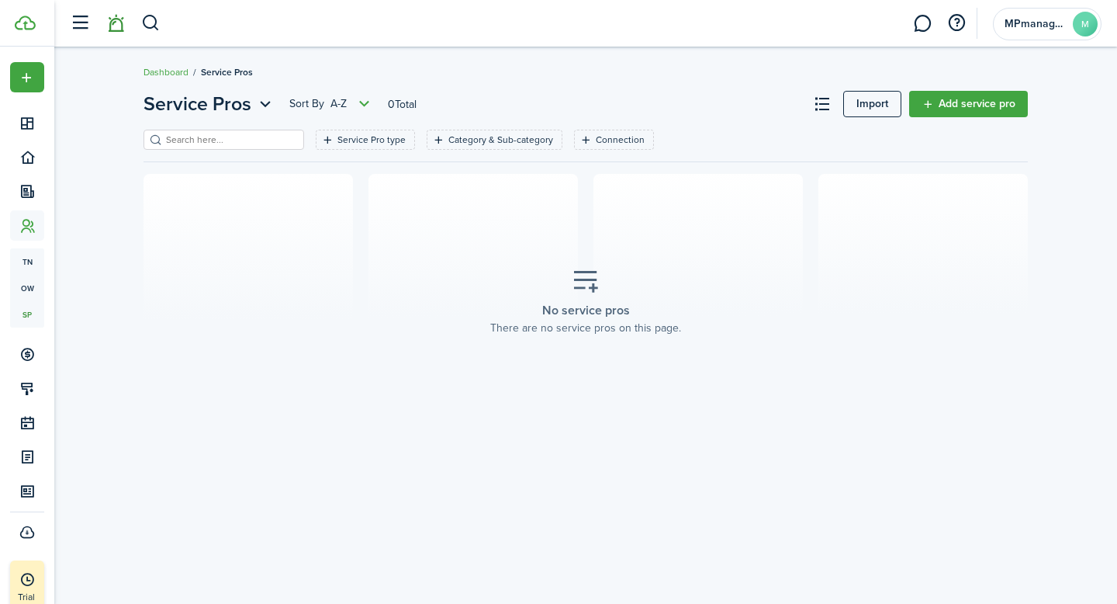
click at [114, 28] on link at bounding box center [115, 24] width 29 height 40
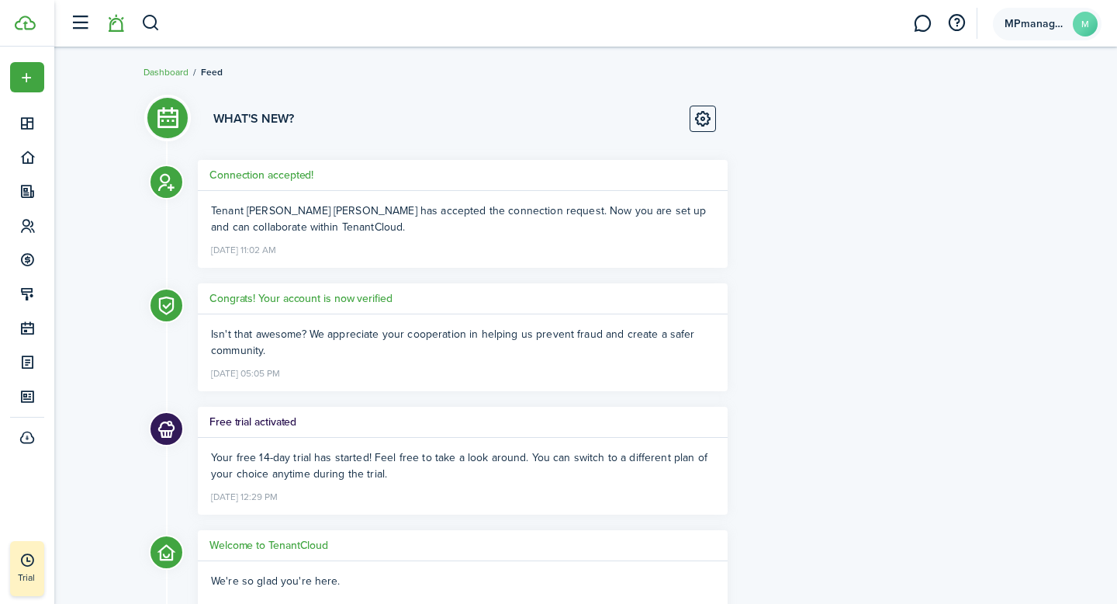
click at [1086, 17] on avatar-text "M" at bounding box center [1085, 24] width 25 height 25
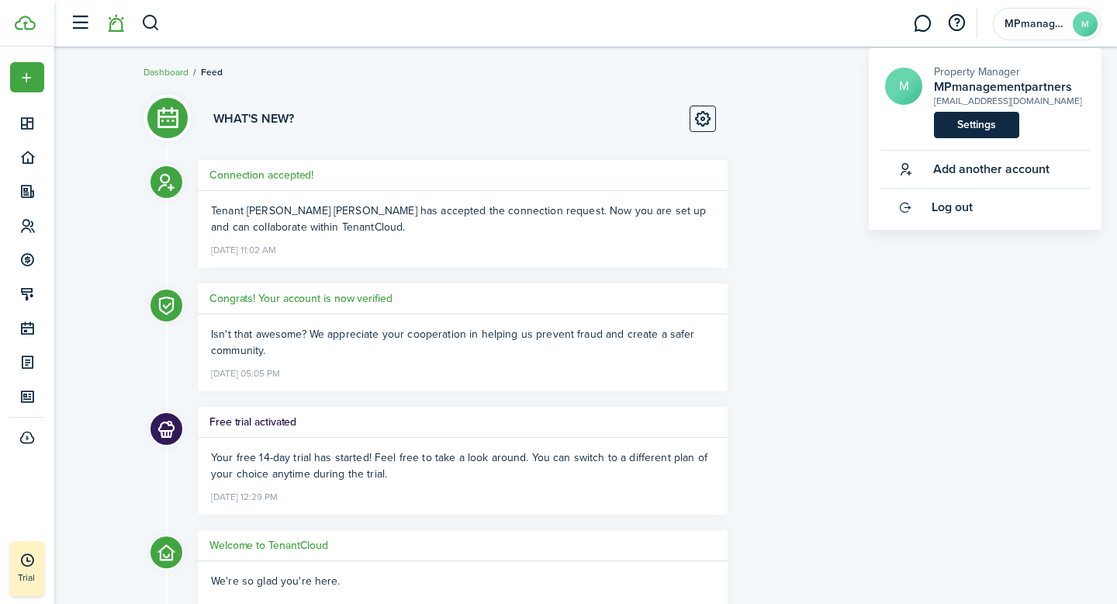
click at [970, 124] on link "Settings" at bounding box center [976, 125] width 85 height 26
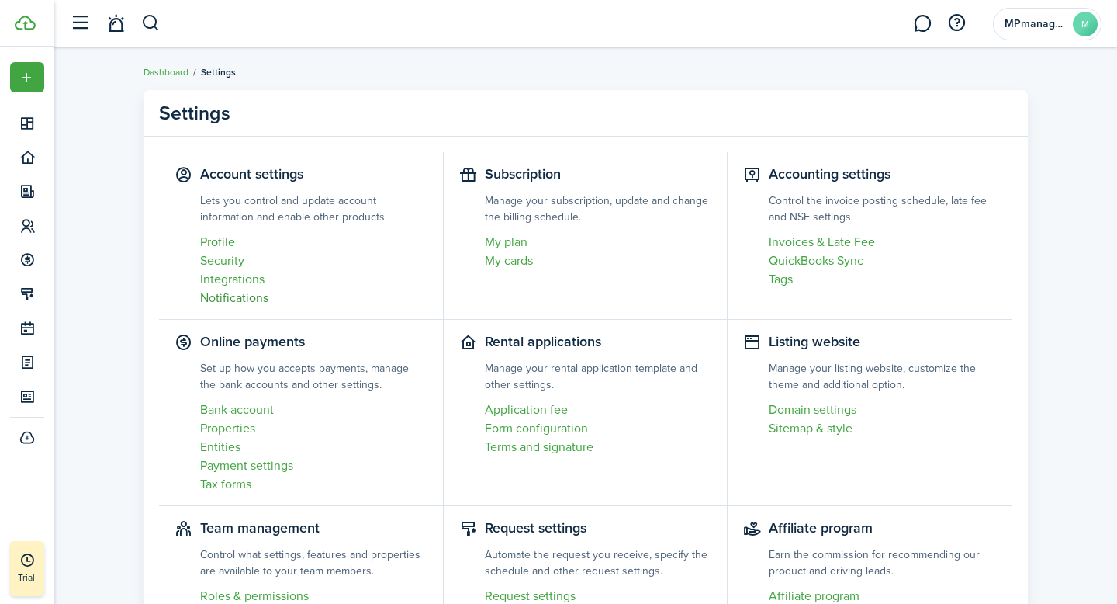
click at [231, 298] on link "Notifications" at bounding box center [313, 298] width 227 height 19
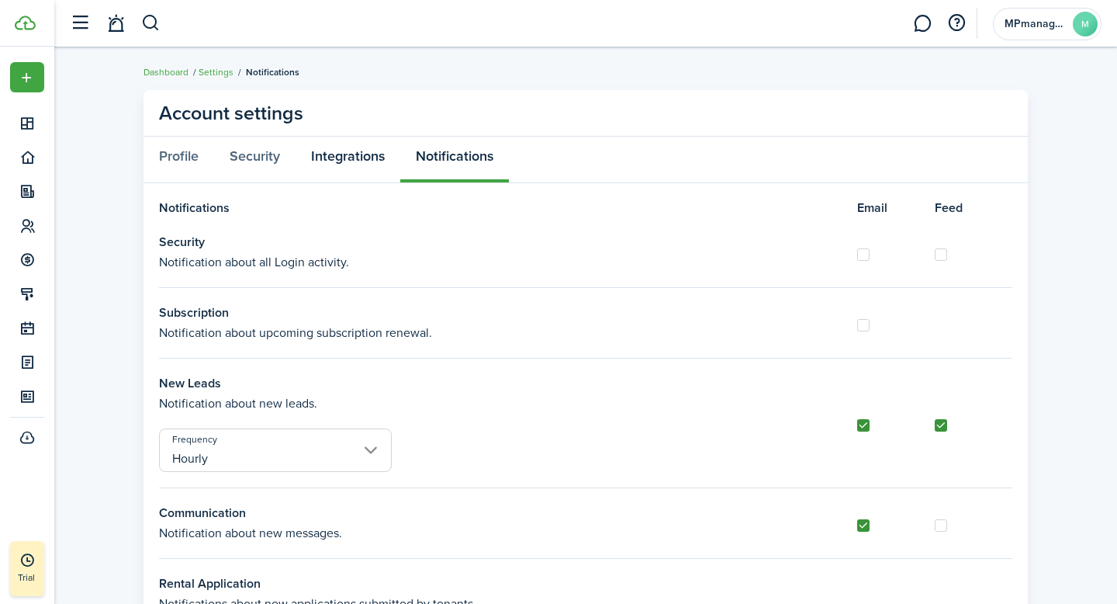
click at [328, 154] on link "Integrations" at bounding box center [348, 160] width 105 height 47
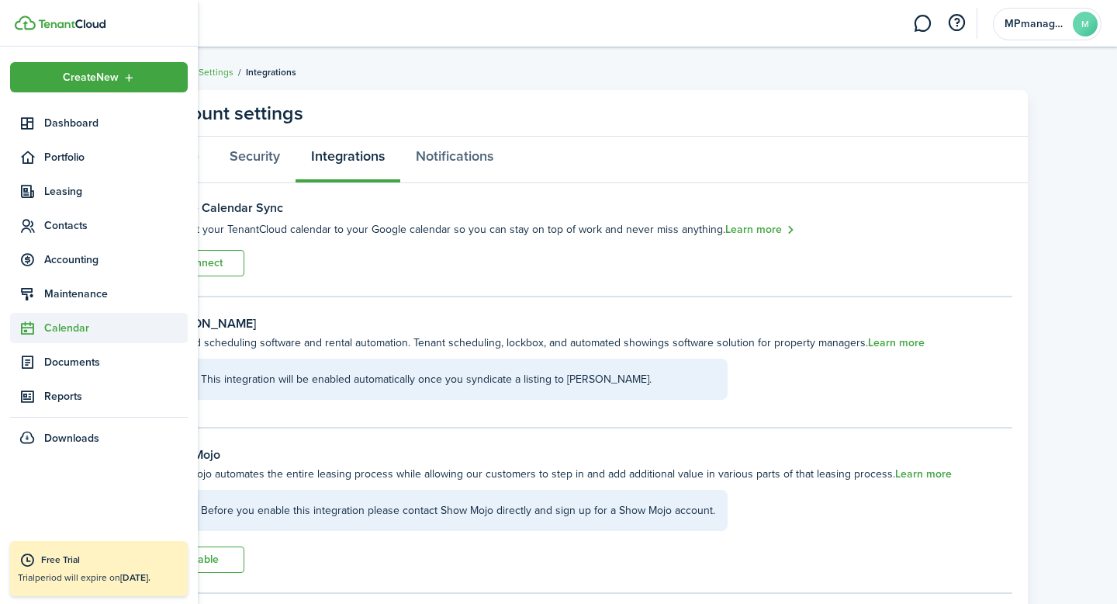
click at [75, 327] on span "Calendar" at bounding box center [116, 328] width 144 height 16
click at [67, 362] on span "Calendar" at bounding box center [116, 364] width 144 height 16
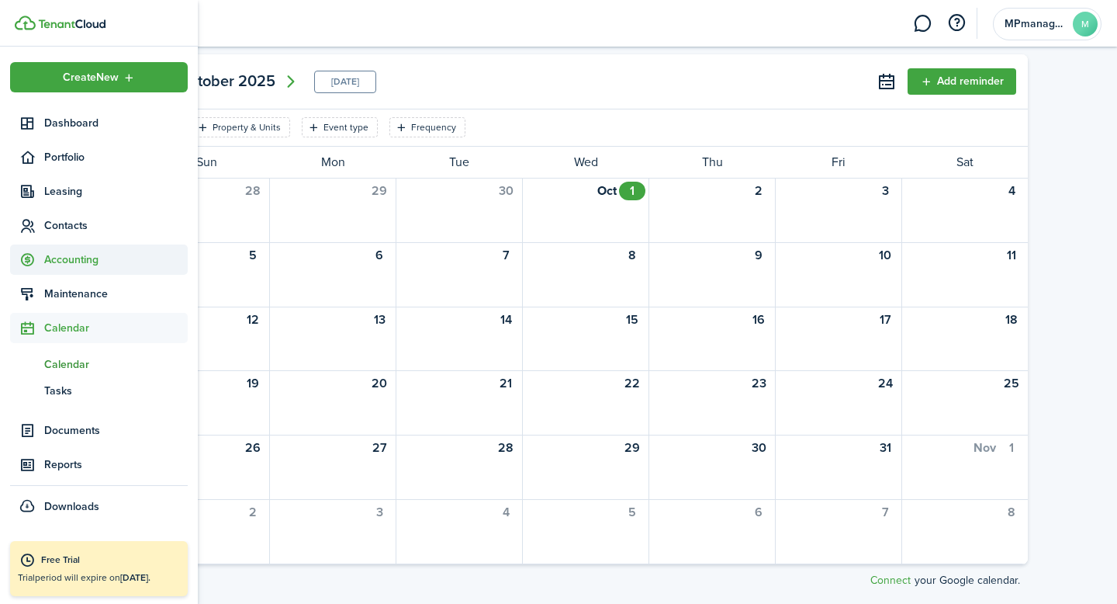
click at [69, 259] on span "Accounting" at bounding box center [116, 259] width 144 height 16
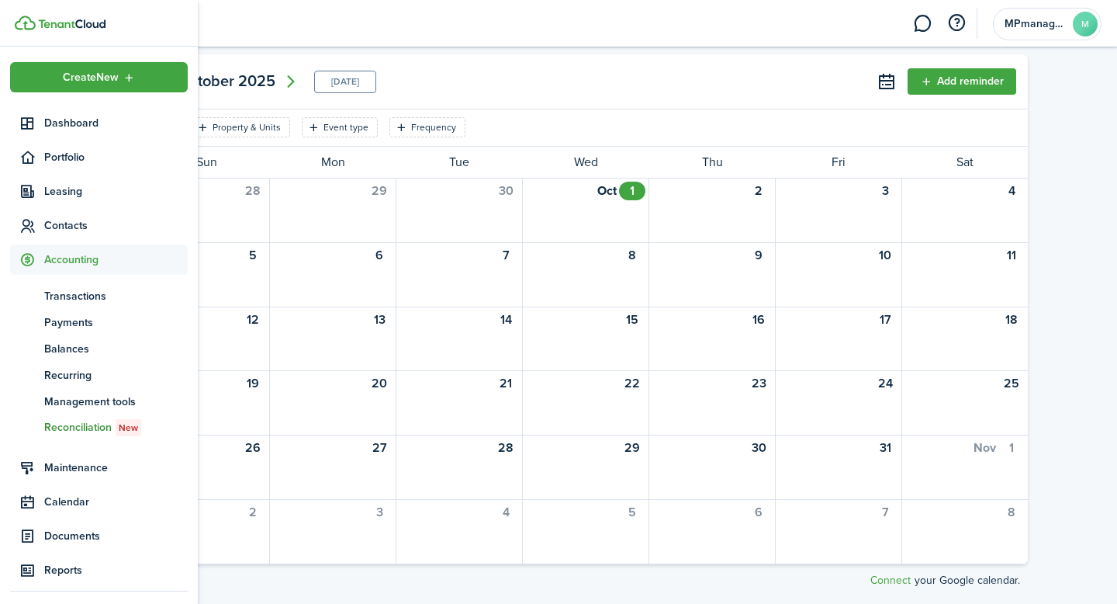
click at [79, 422] on span "Reconciliation New" at bounding box center [116, 427] width 144 height 17
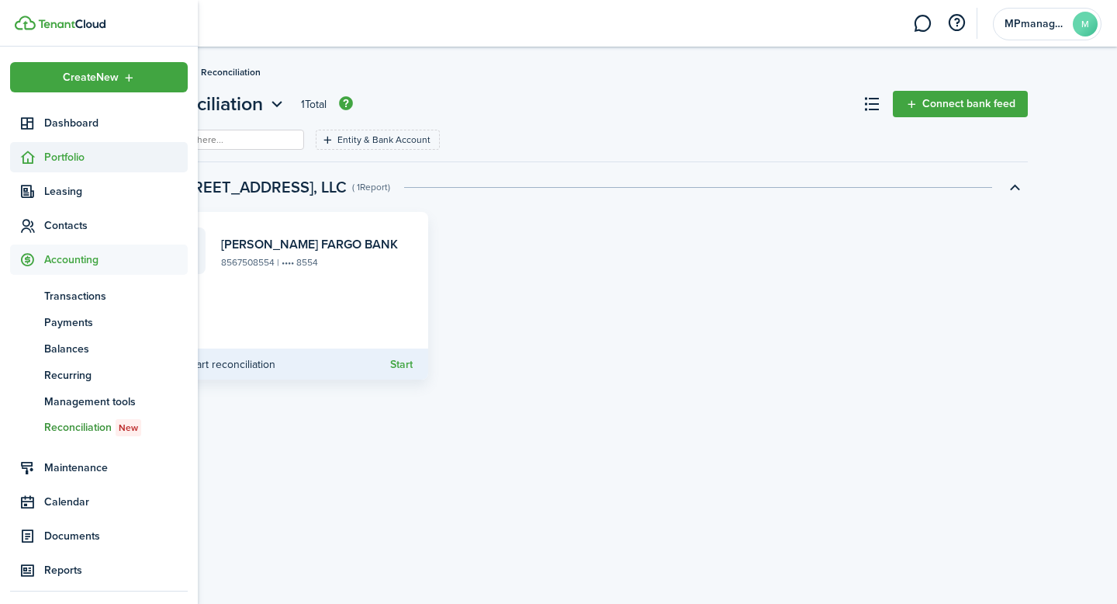
click at [69, 161] on span "Portfolio" at bounding box center [116, 157] width 144 height 16
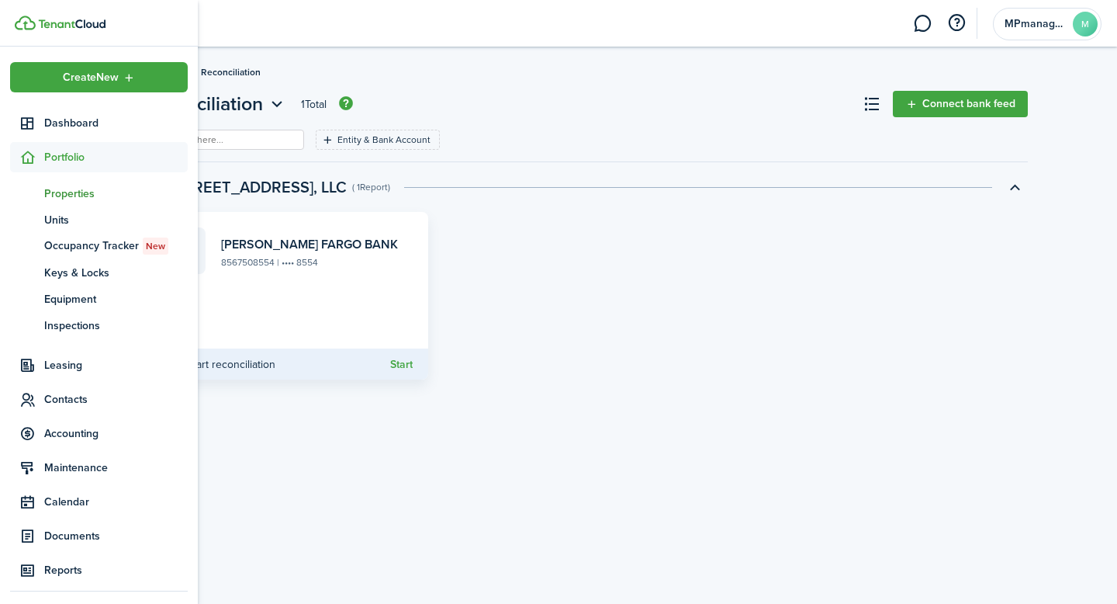
click at [67, 197] on span "Properties" at bounding box center [116, 193] width 144 height 16
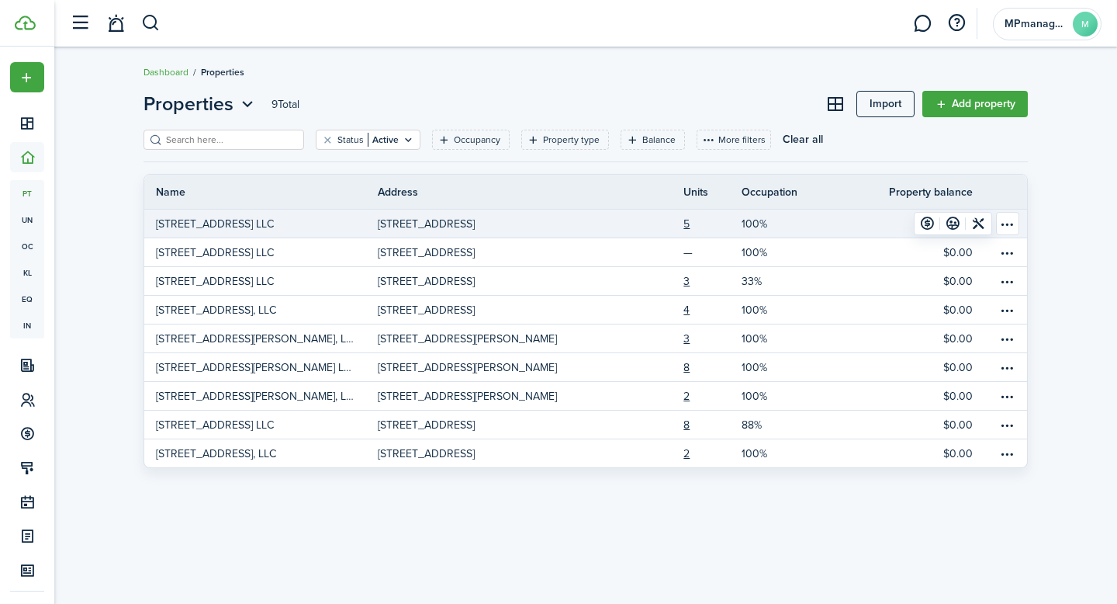
click at [452, 220] on p "[STREET_ADDRESS]" at bounding box center [426, 224] width 97 height 16
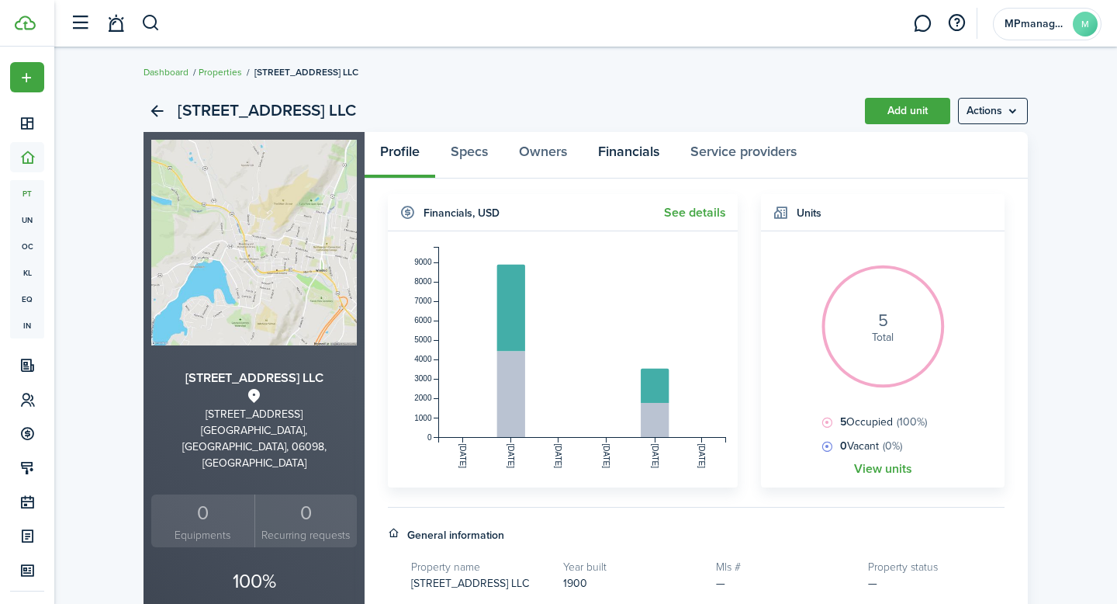
click at [621, 157] on link "Financials" at bounding box center [629, 155] width 92 height 47
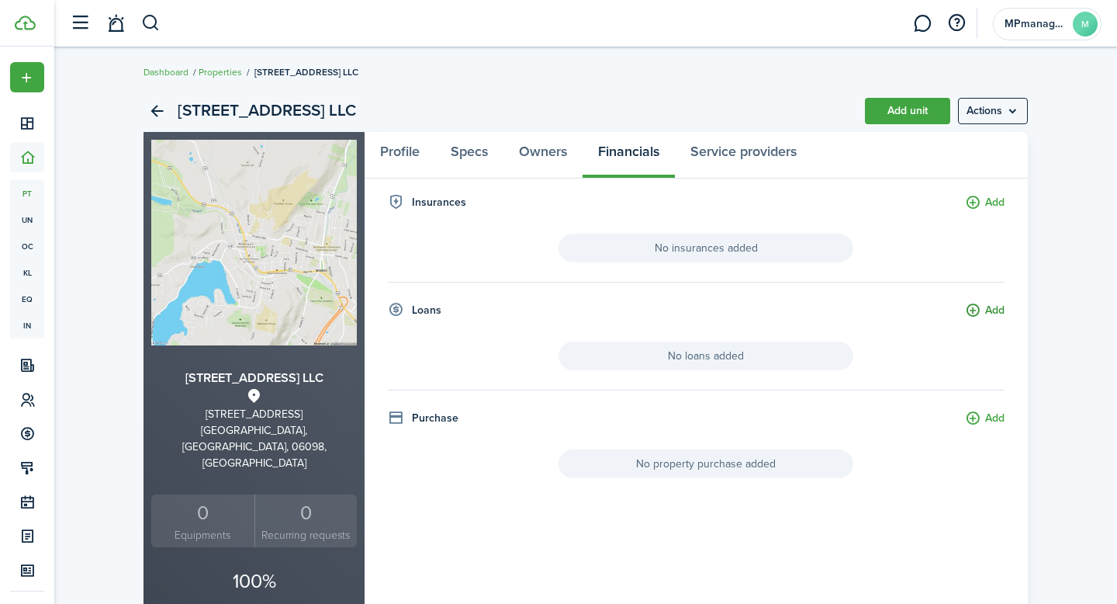
click at [976, 310] on button "Add" at bounding box center [985, 311] width 40 height 18
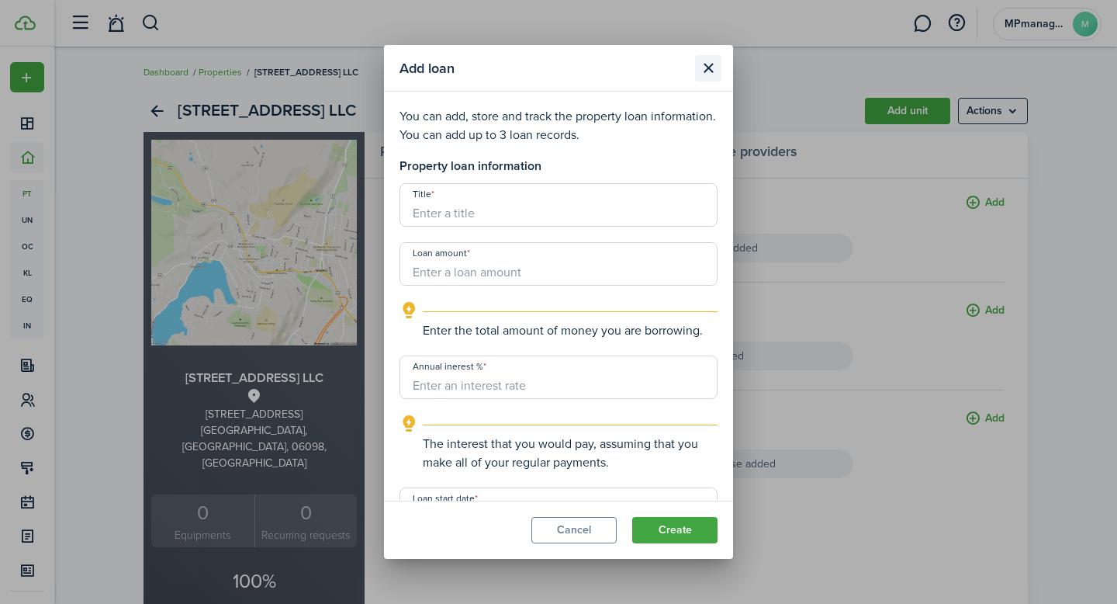
click at [708, 68] on button "Close modal" at bounding box center [708, 68] width 26 height 26
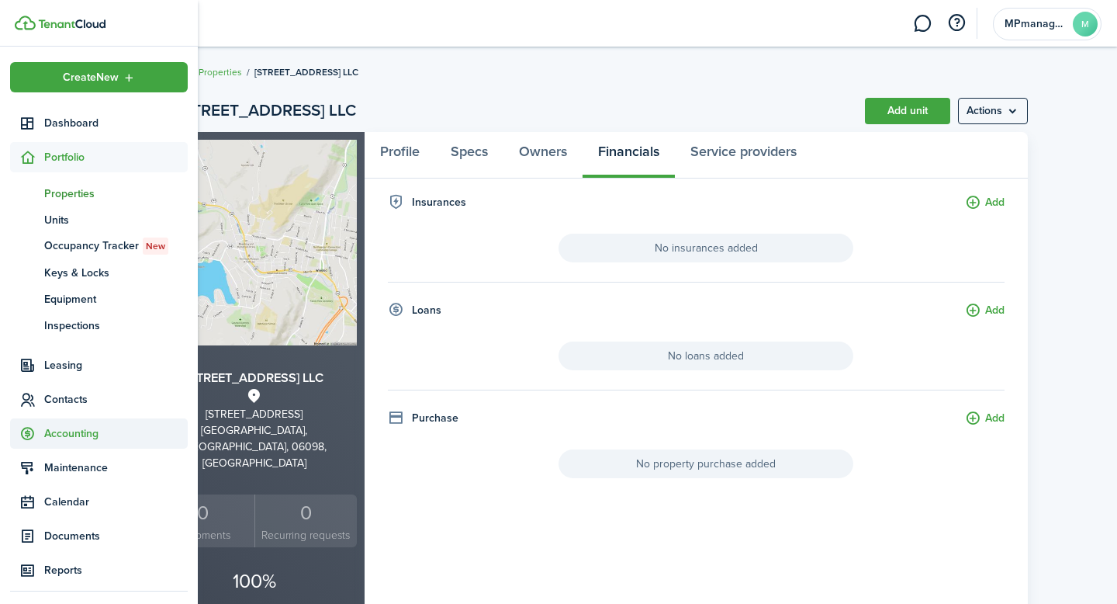
click at [66, 430] on span "Accounting" at bounding box center [116, 433] width 144 height 16
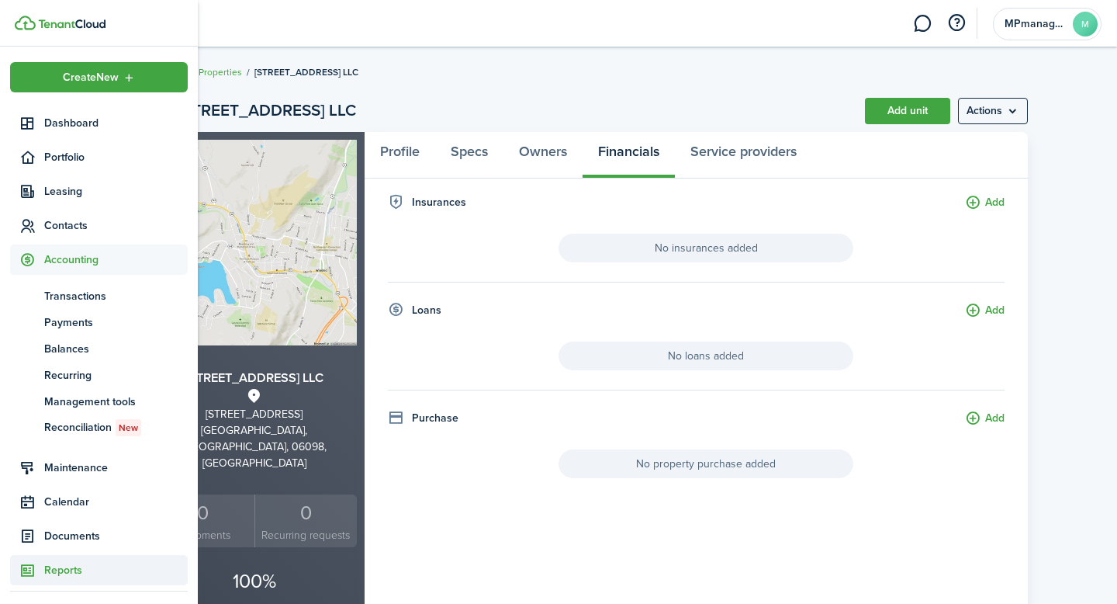
click at [71, 570] on span "Reports" at bounding box center [116, 570] width 144 height 16
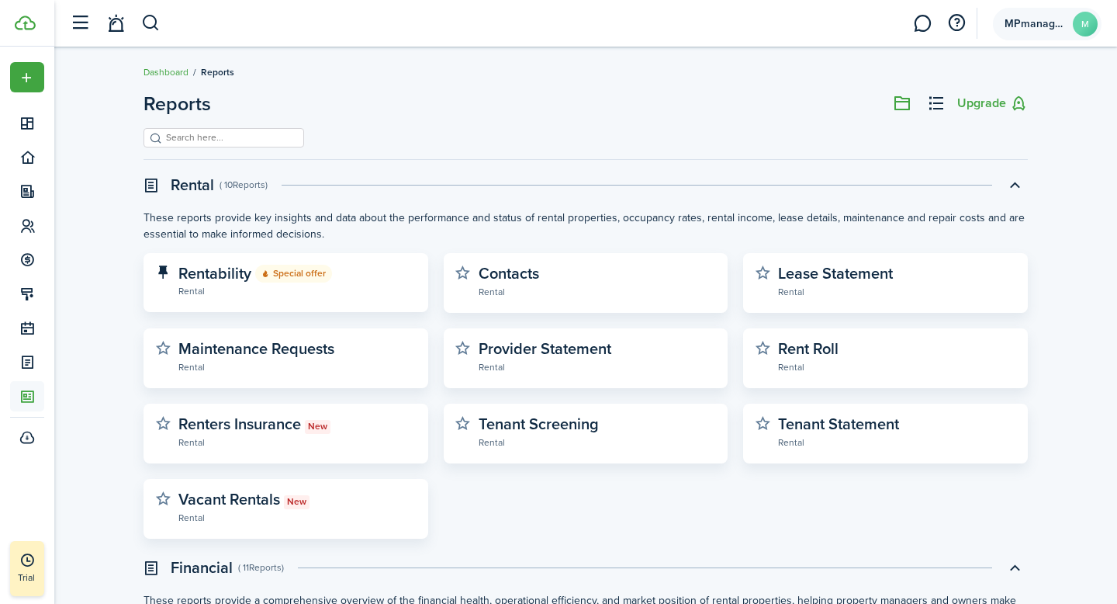
click at [1082, 26] on avatar-text "M" at bounding box center [1085, 24] width 25 height 25
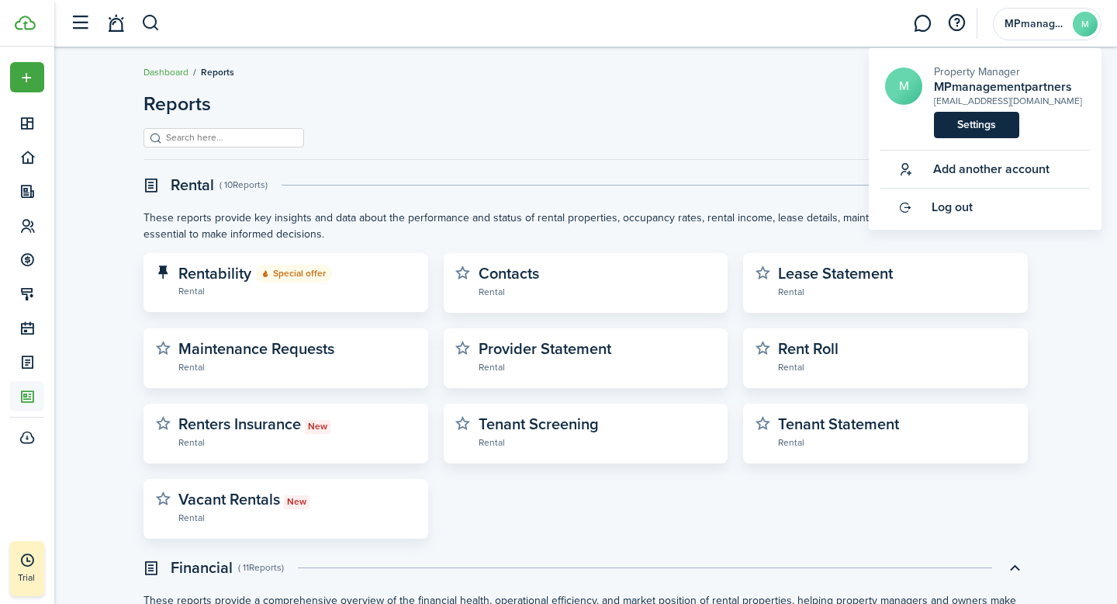
click at [970, 128] on link "Settings" at bounding box center [976, 125] width 85 height 26
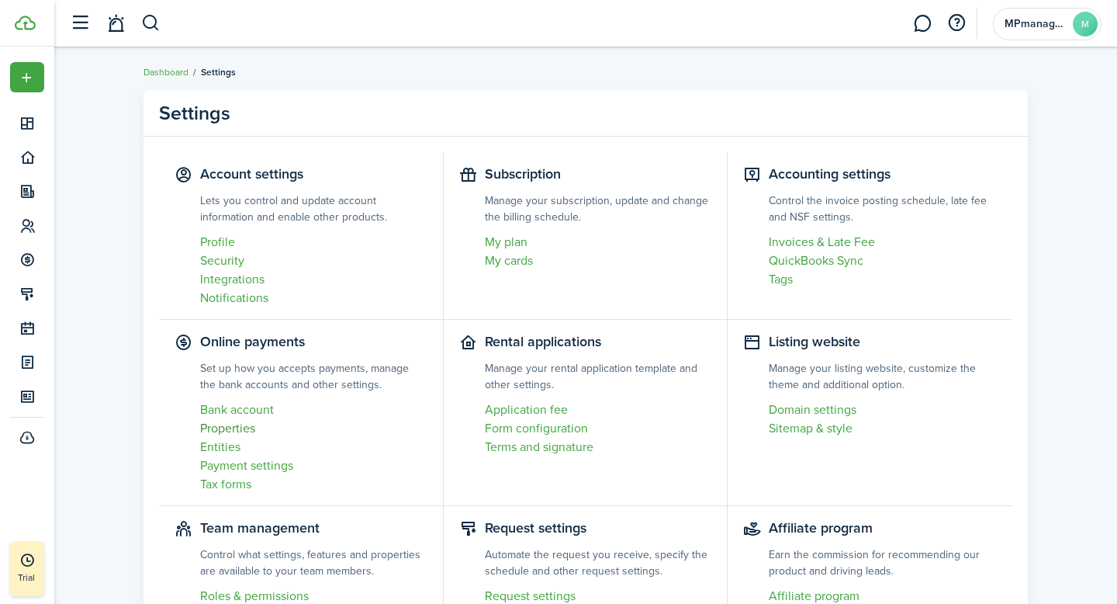
click at [242, 430] on link "Properties" at bounding box center [313, 428] width 227 height 19
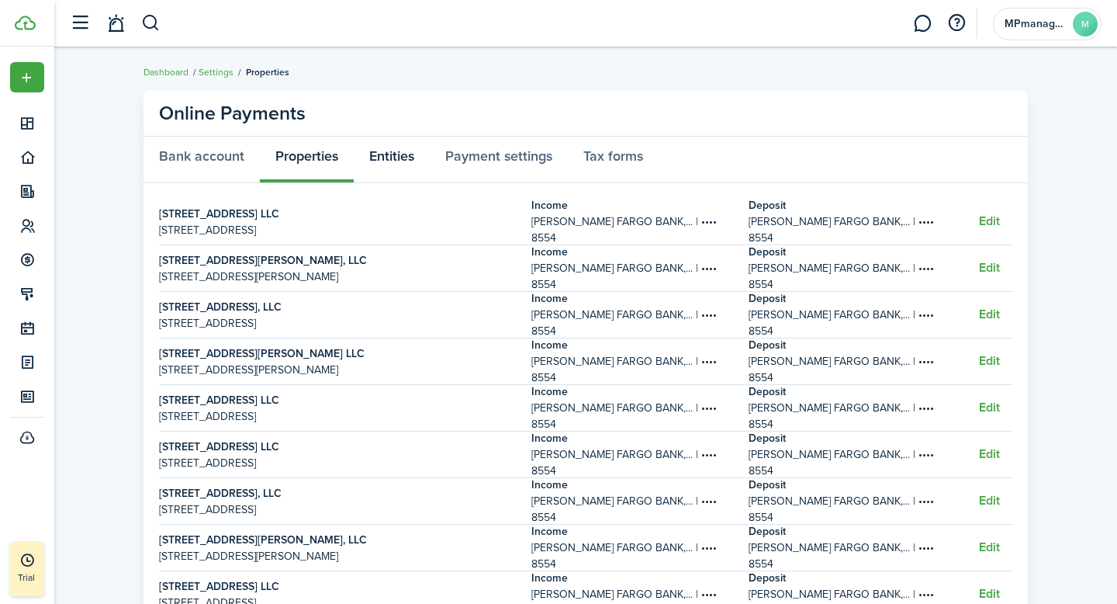
click at [405, 164] on link "Entities" at bounding box center [392, 160] width 76 height 47
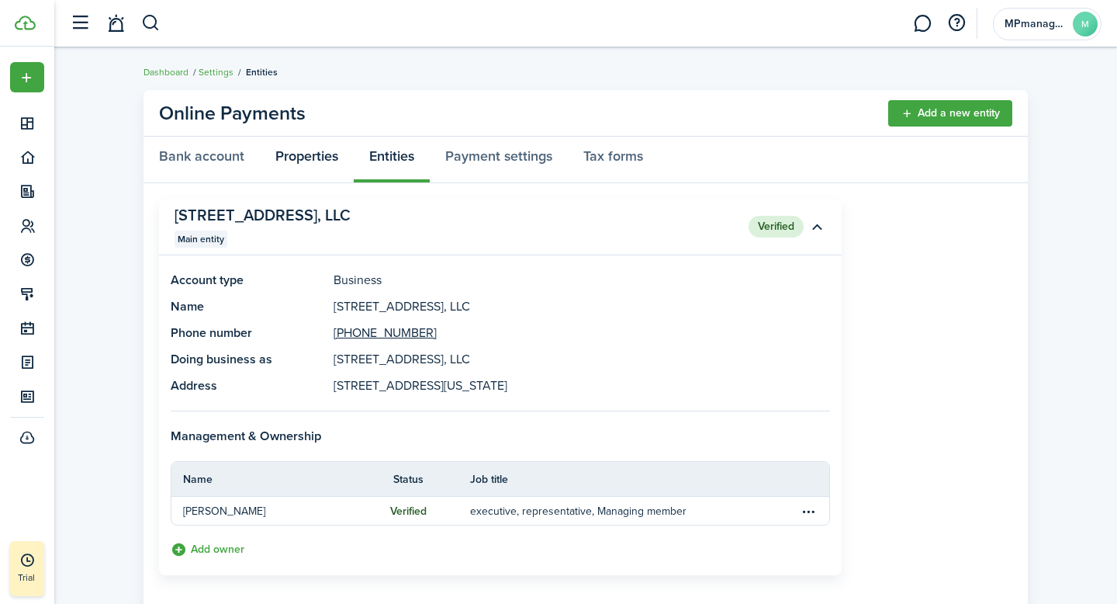
click at [318, 158] on link "Properties" at bounding box center [307, 160] width 94 height 47
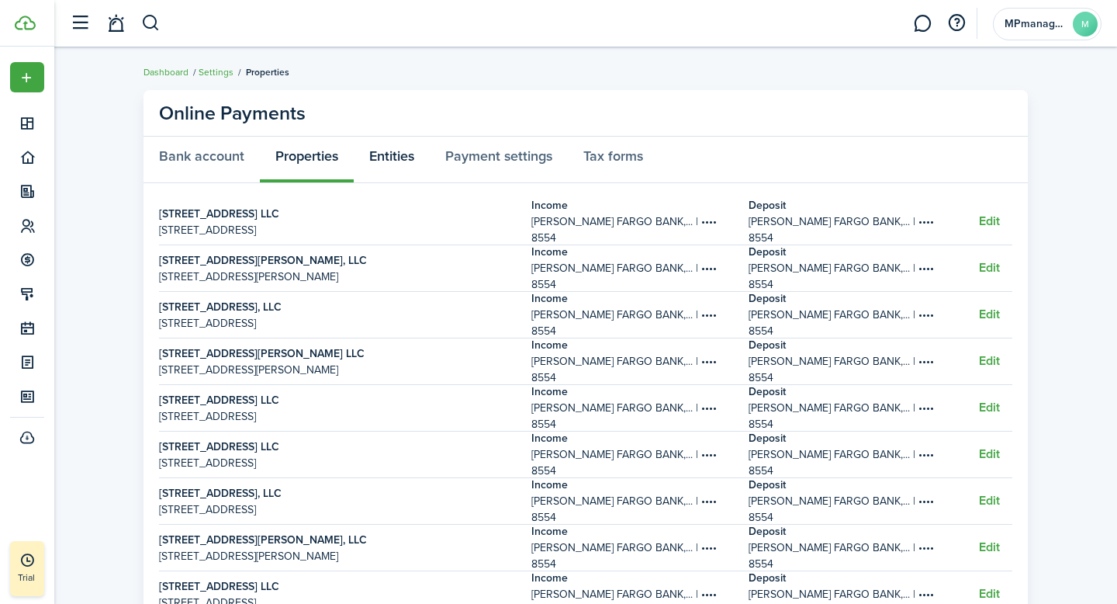
click at [386, 163] on link "Entities" at bounding box center [392, 160] width 76 height 47
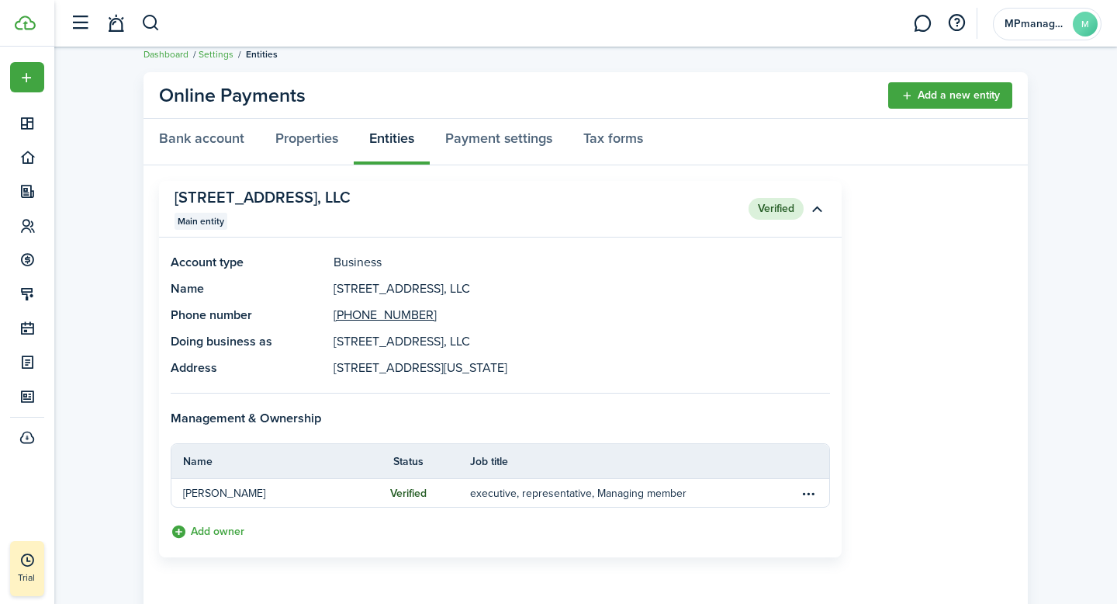
scroll to position [16, 0]
click at [210, 148] on link "Bank account" at bounding box center [202, 143] width 116 height 47
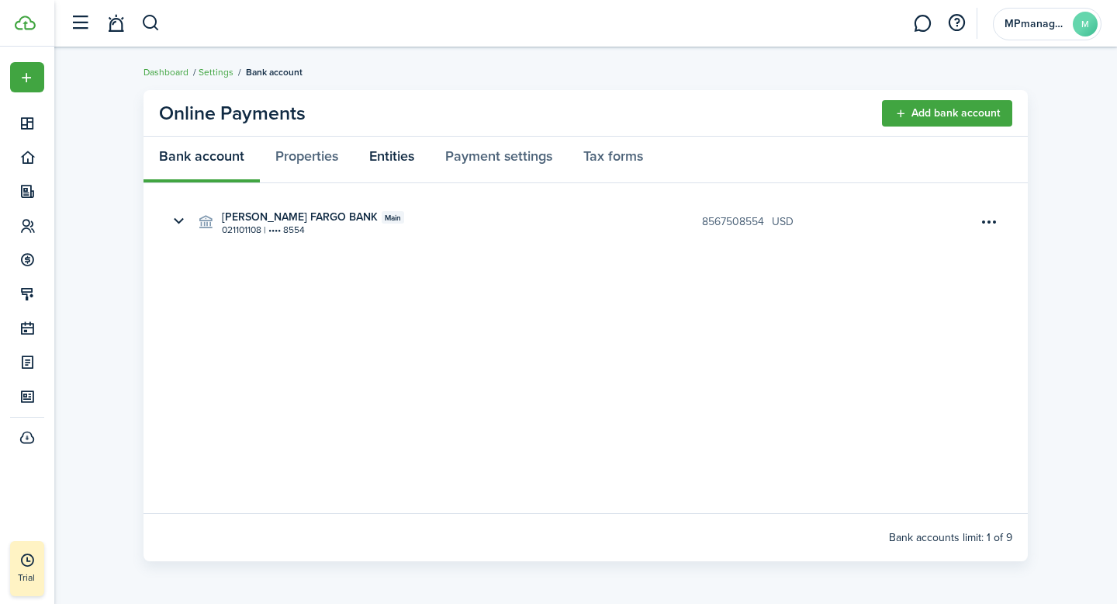
click at [388, 148] on link "Entities" at bounding box center [392, 160] width 76 height 47
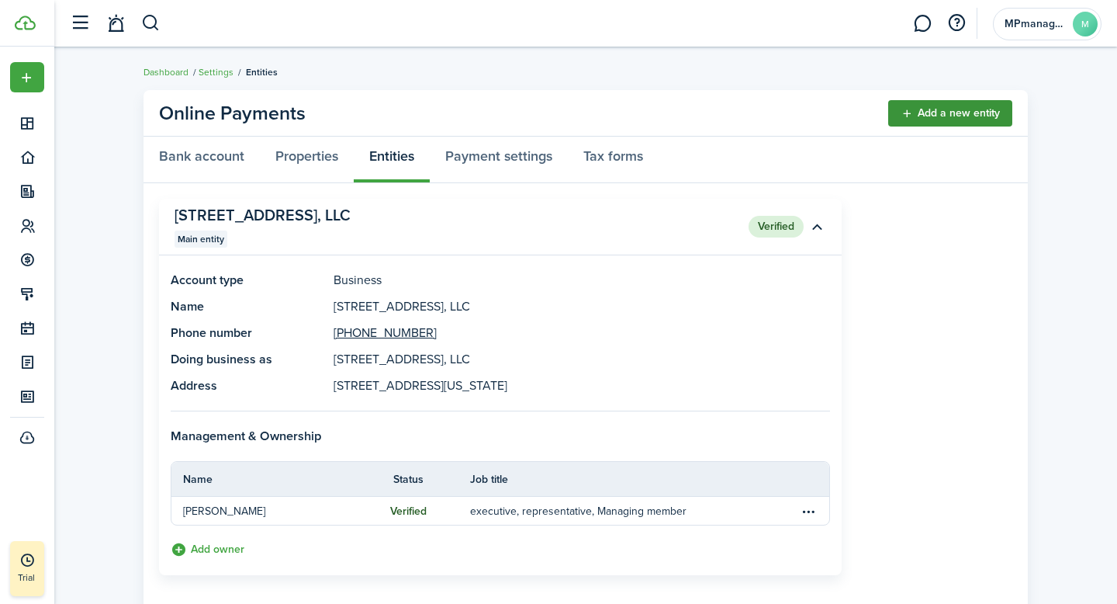
click at [951, 116] on link "Add a new entity" at bounding box center [950, 113] width 124 height 26
click at [513, 164] on link "Payment settings" at bounding box center [499, 160] width 138 height 47
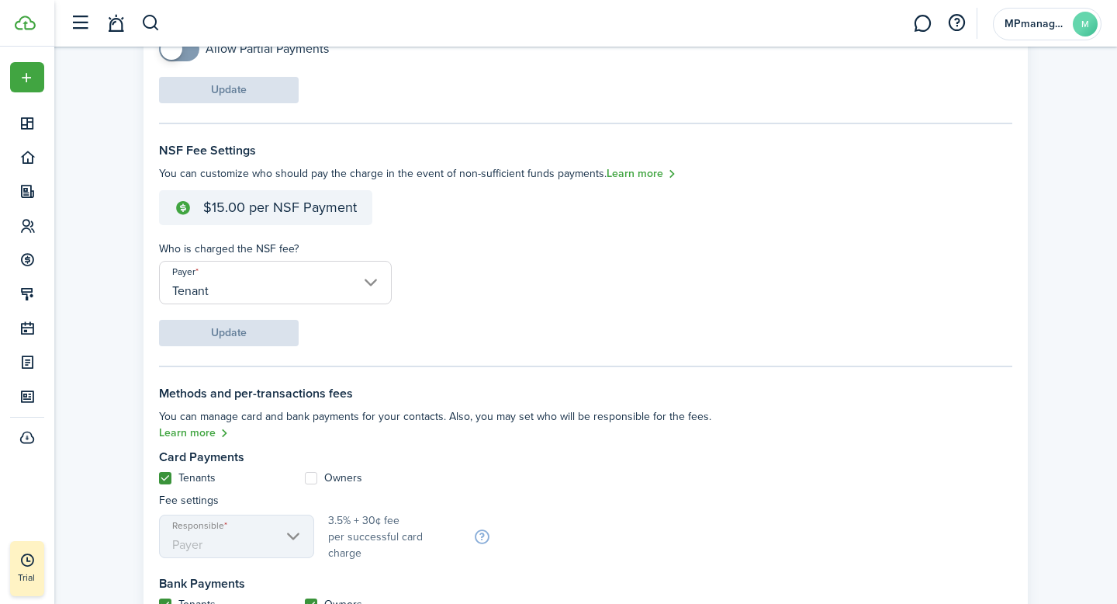
scroll to position [350, 0]
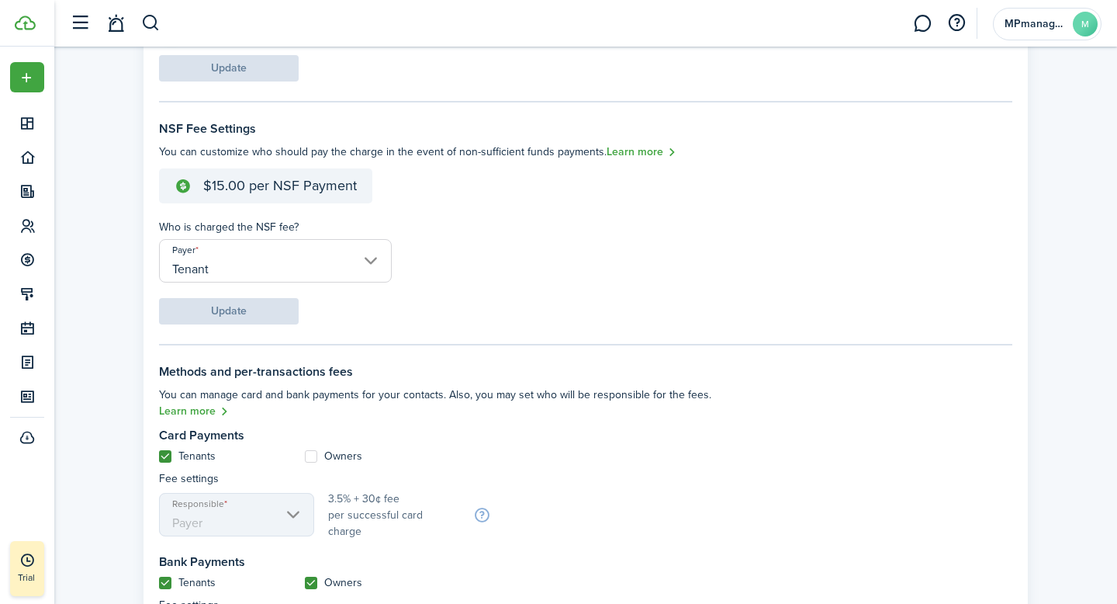
click at [596, 345] on hr at bounding box center [586, 345] width 854 height 2
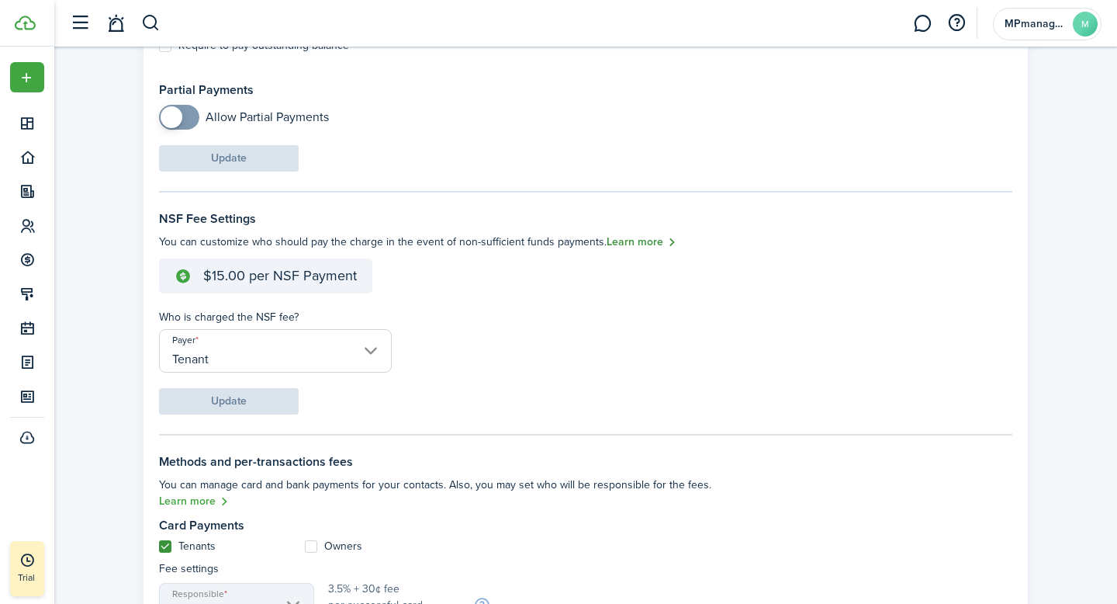
scroll to position [273, 0]
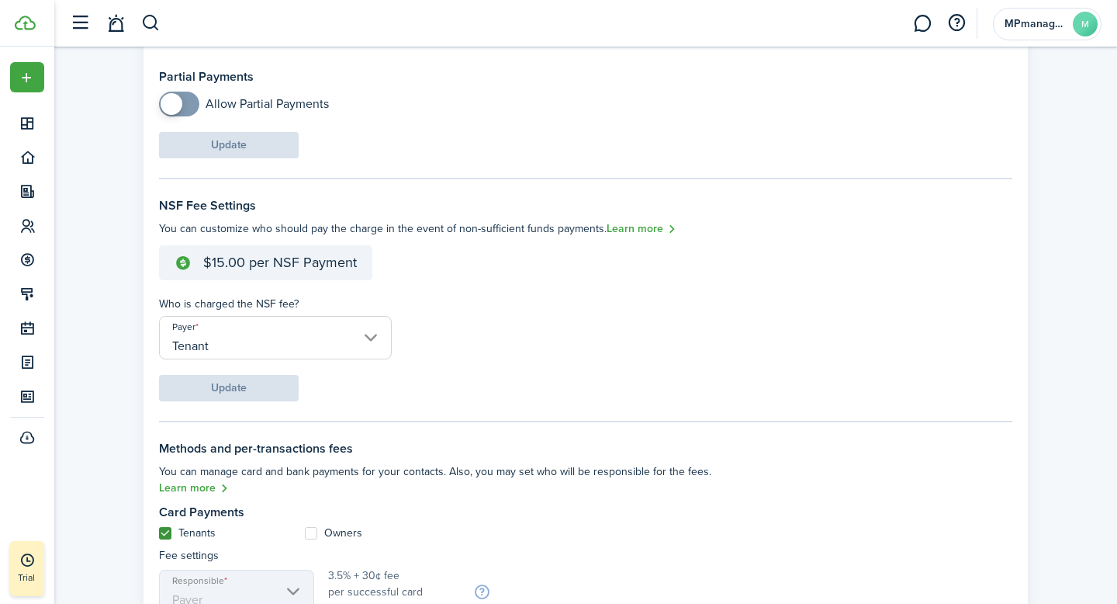
click at [656, 320] on settings-fieldset-body "$15.00 per NSF Payment Who is charged the NSF fee? Payer Tenant" at bounding box center [443, 302] width 569 height 114
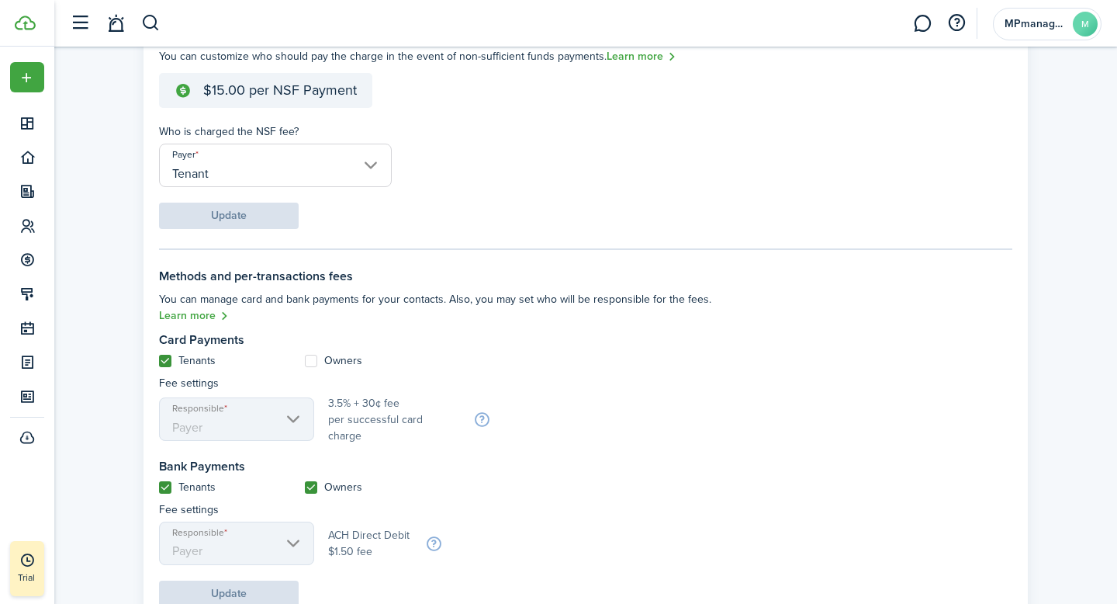
scroll to position [501, 0]
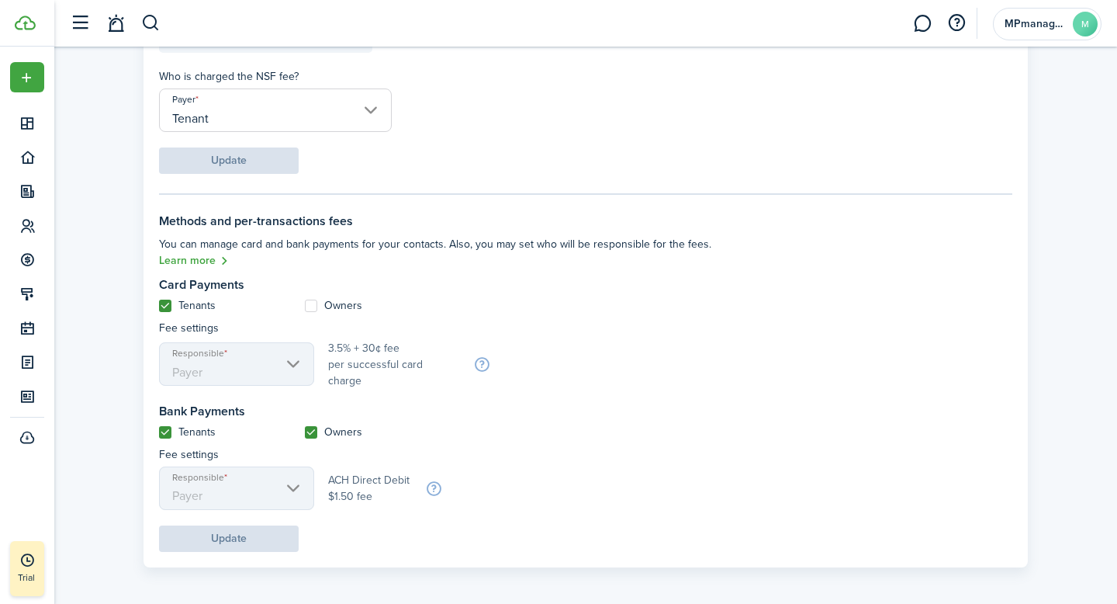
click at [375, 114] on input "Tenant" at bounding box center [275, 109] width 233 height 43
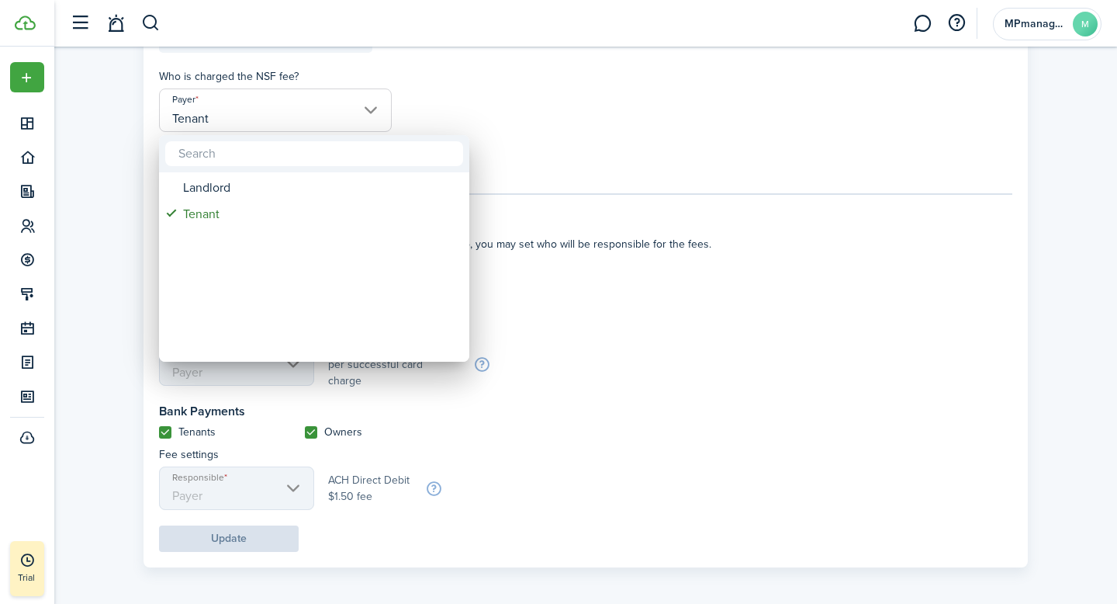
click at [557, 175] on div at bounding box center [559, 302] width 1366 height 852
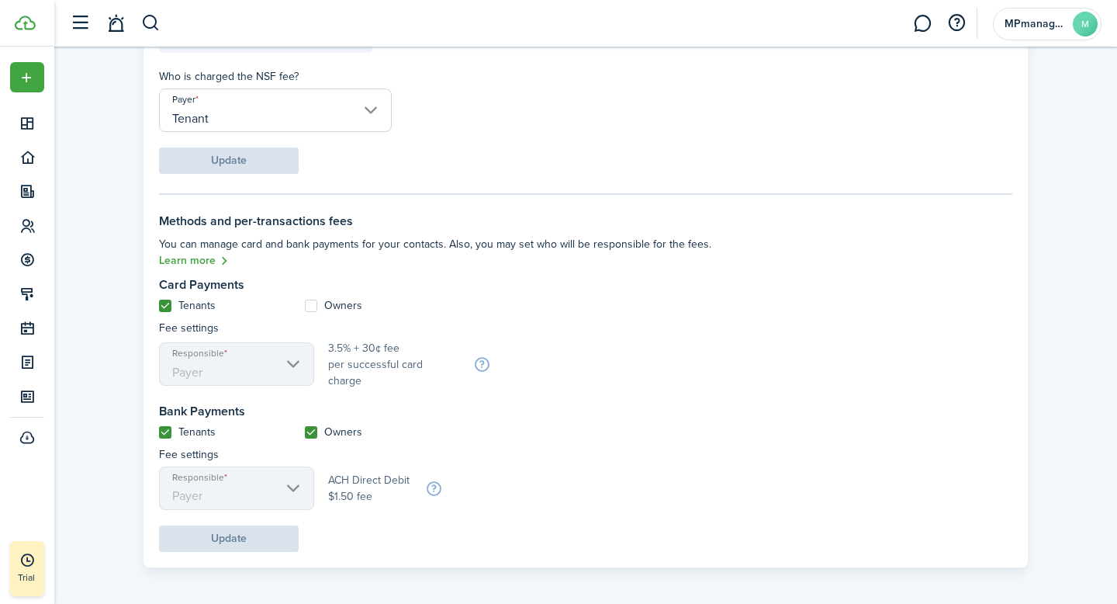
scroll to position [0, 0]
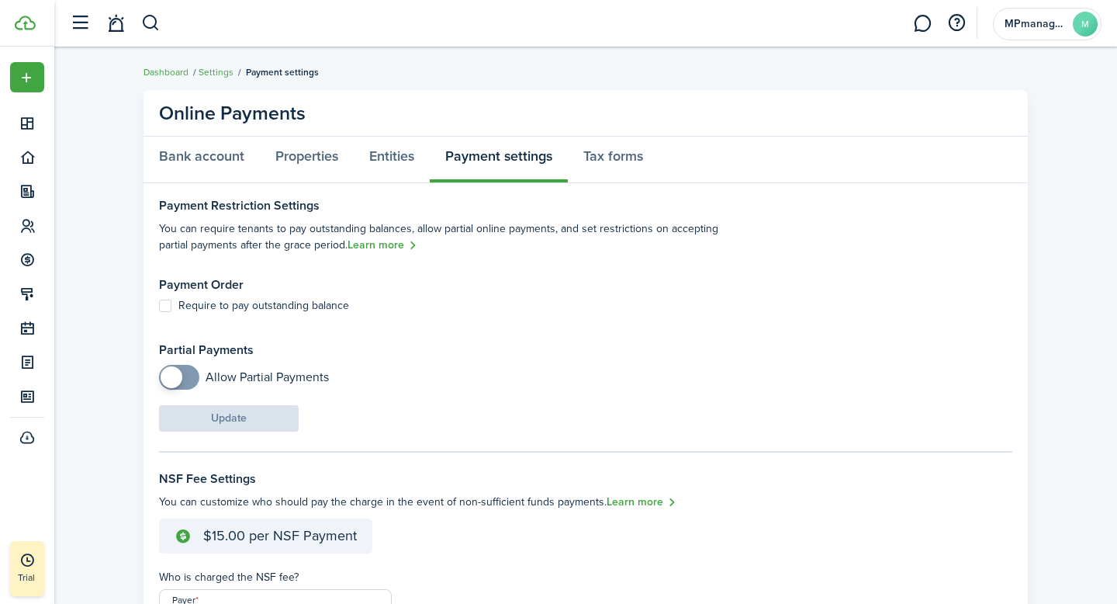
click at [774, 347] on form "Payment Restriction Settings You can require tenants to pay outstanding balance…" at bounding box center [586, 315] width 854 height 233
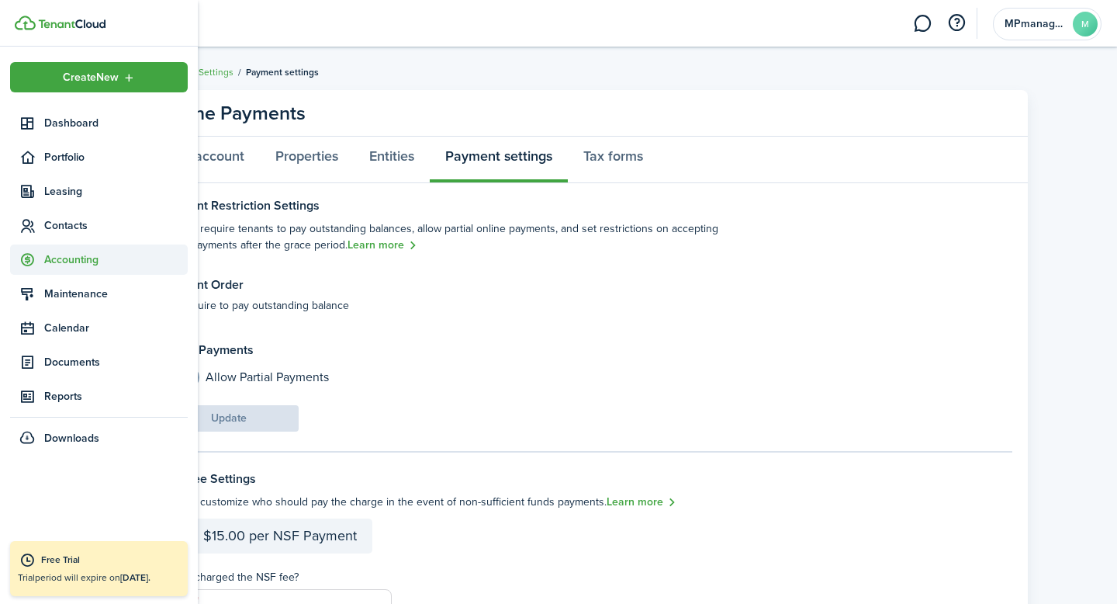
click at [71, 262] on span "Accounting" at bounding box center [116, 259] width 144 height 16
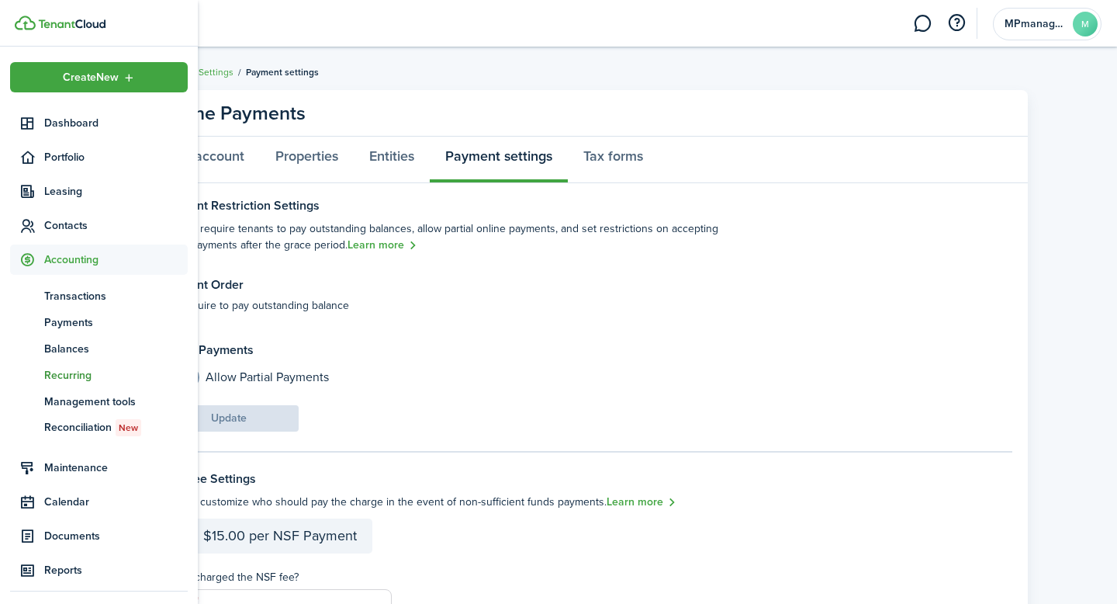
click at [79, 375] on span "Recurring" at bounding box center [116, 375] width 144 height 16
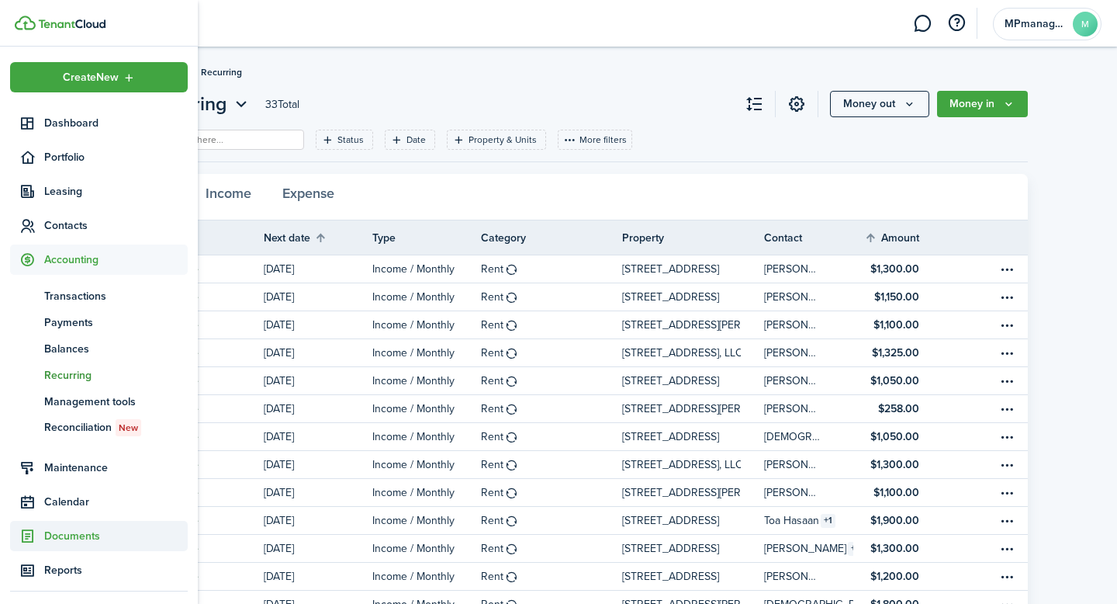
click at [71, 537] on span "Documents" at bounding box center [116, 536] width 144 height 16
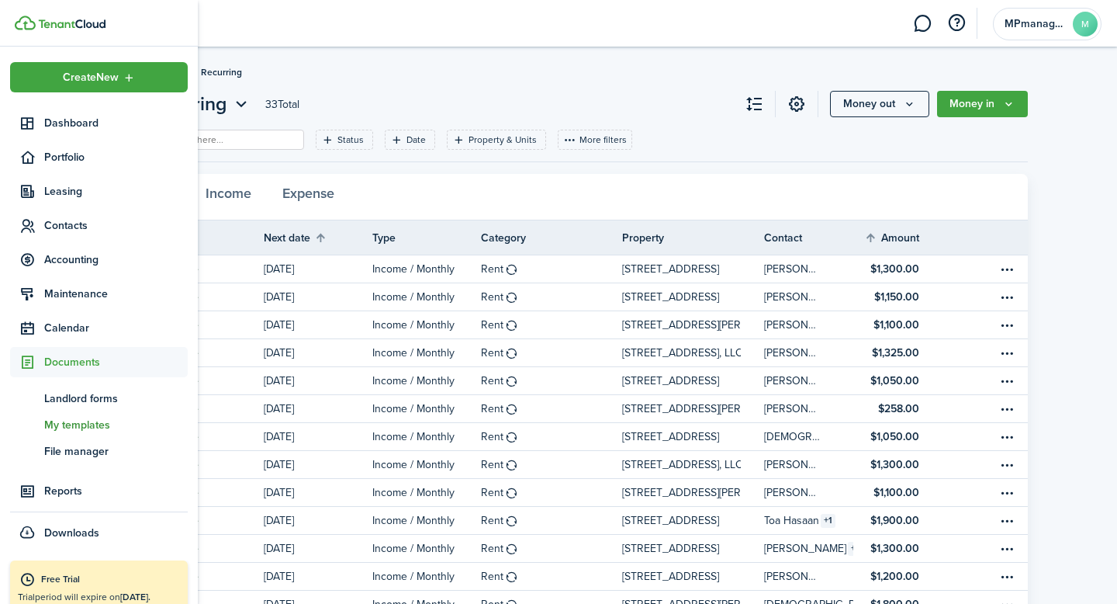
click at [87, 425] on span "My templates" at bounding box center [116, 425] width 144 height 16
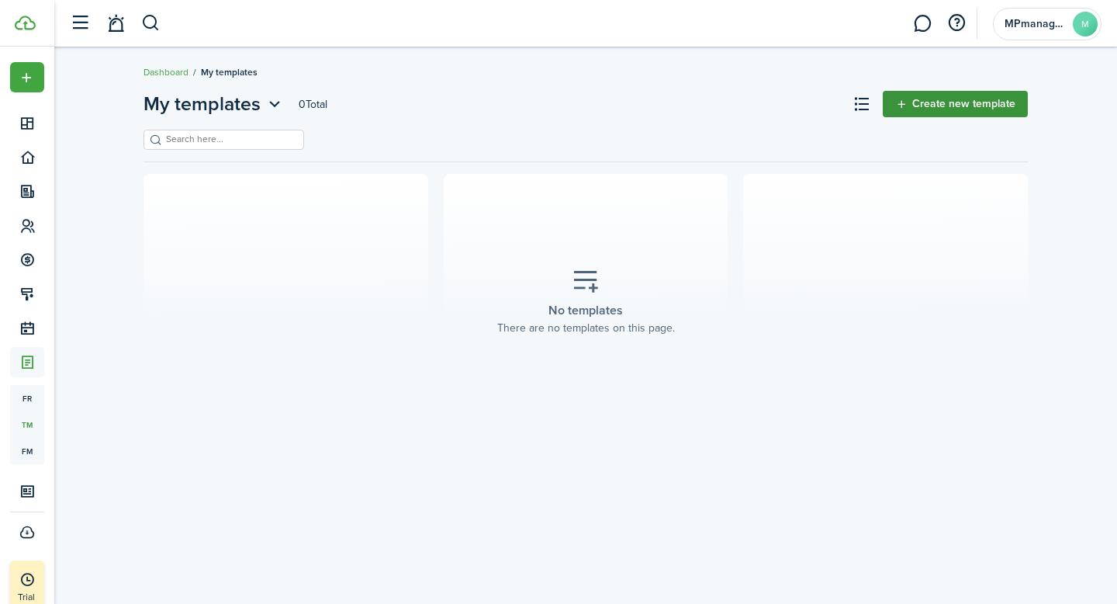
click at [975, 111] on link "Create new template" at bounding box center [955, 104] width 145 height 26
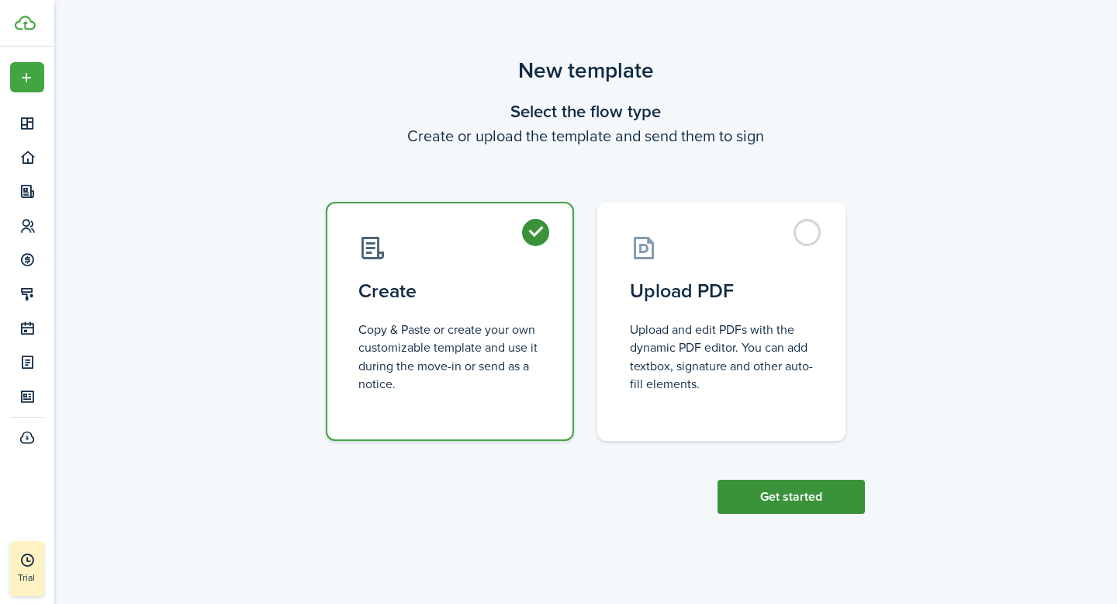
click at [786, 490] on button "Get started" at bounding box center [791, 497] width 147 height 34
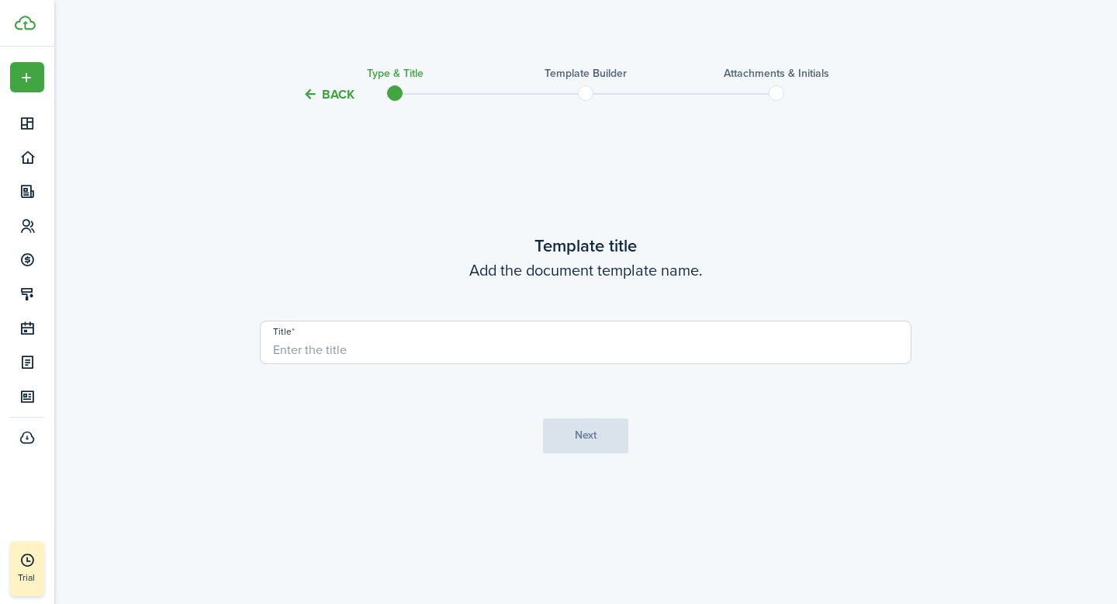
click at [966, 418] on div "Back Type & Title Template Builder Attachments & Initials Template title Add th…" at bounding box center [585, 307] width 1063 height 507
